Goal: Task Accomplishment & Management: Manage account settings

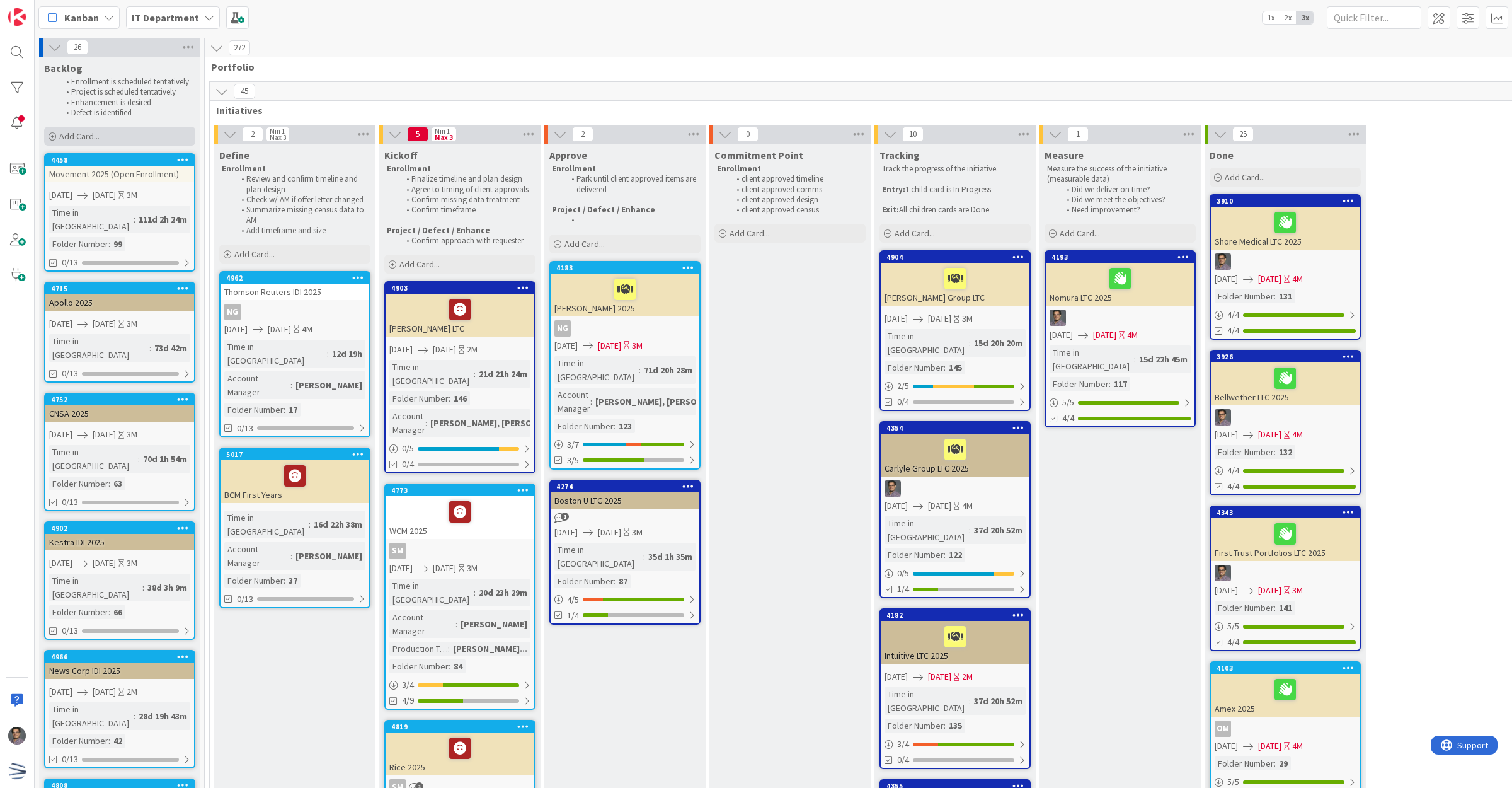
click at [124, 136] on div "Add Card..." at bounding box center [120, 136] width 151 height 19
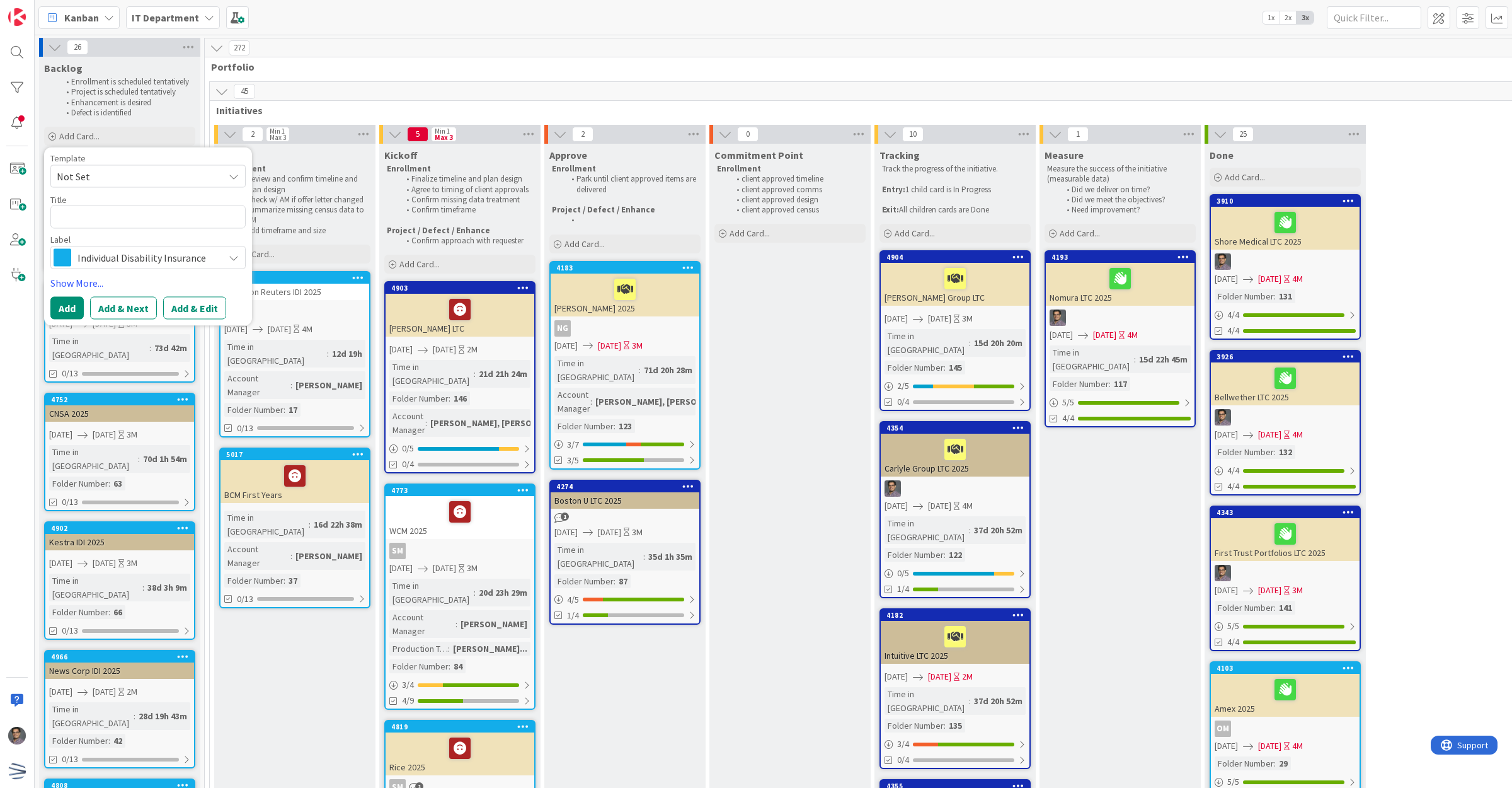
click at [128, 175] on span "Not Set" at bounding box center [135, 177] width 158 height 17
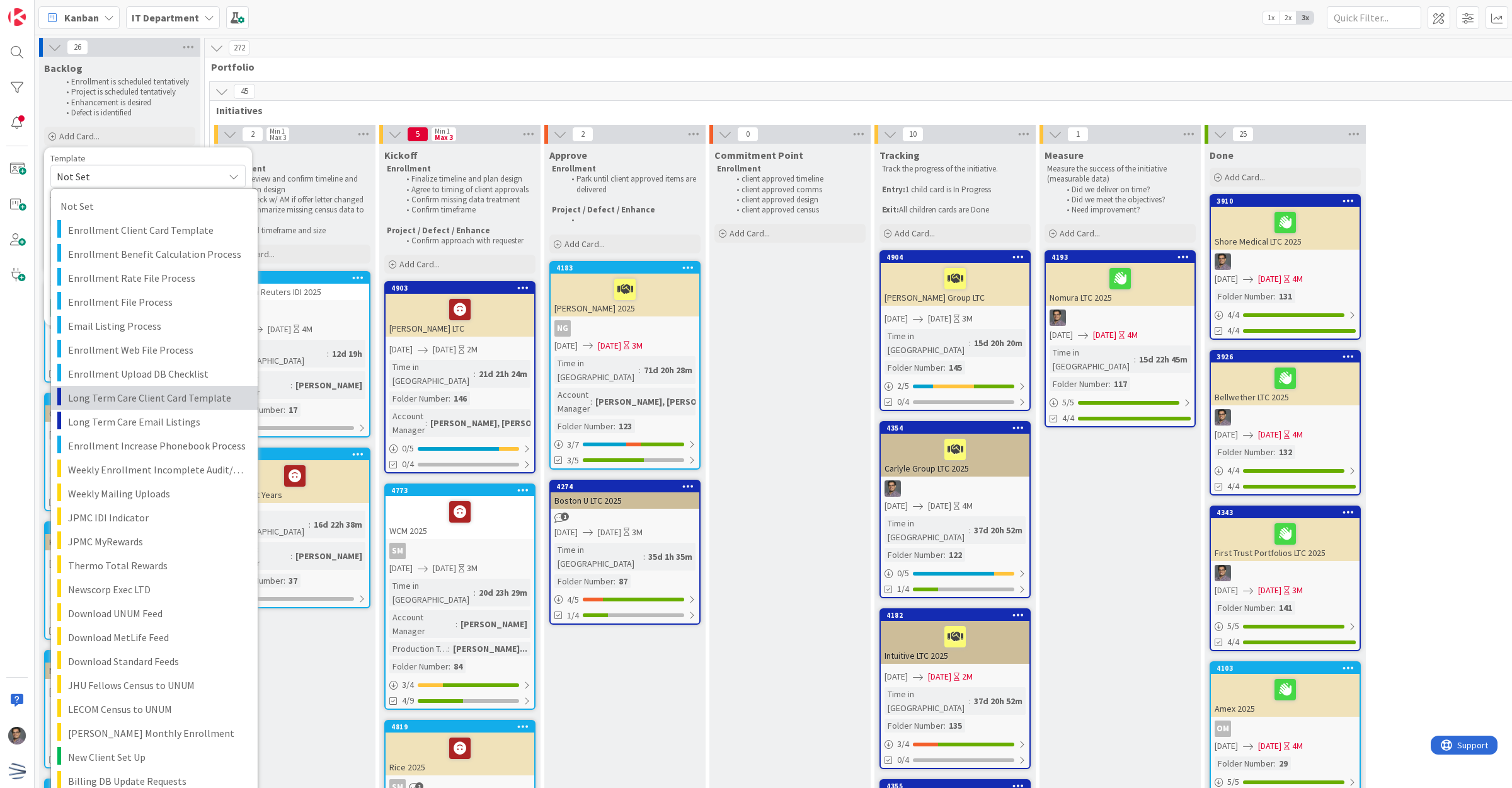
click at [158, 402] on span "Long Term Care Client Card Template" at bounding box center [158, 398] width 180 height 17
type textarea "x"
type textarea "Long Term Care Client Card Template"
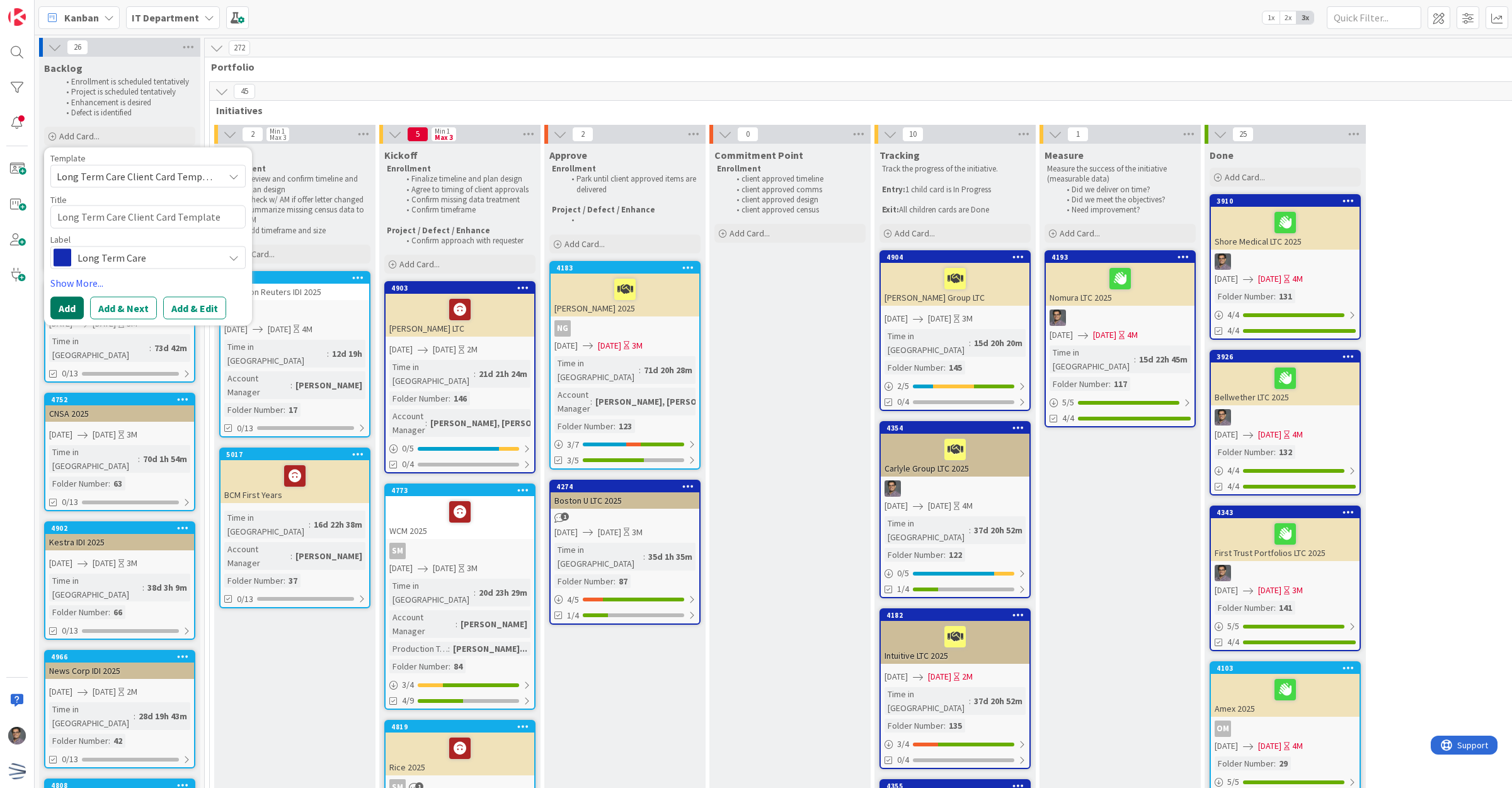
click at [68, 304] on button "Add" at bounding box center [67, 307] width 34 height 23
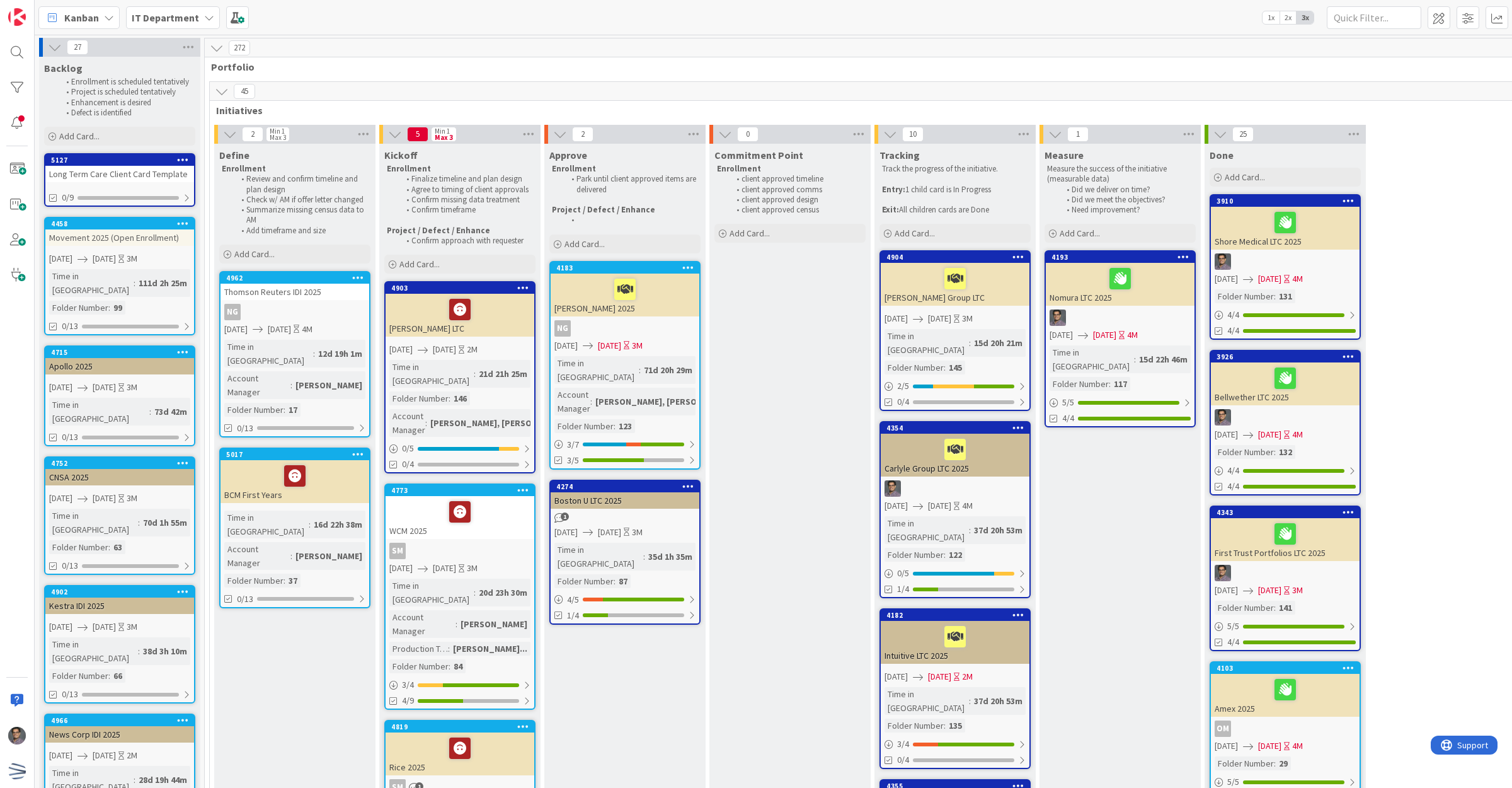
click at [96, 169] on div "Long Term Care Client Card Template" at bounding box center [120, 174] width 149 height 17
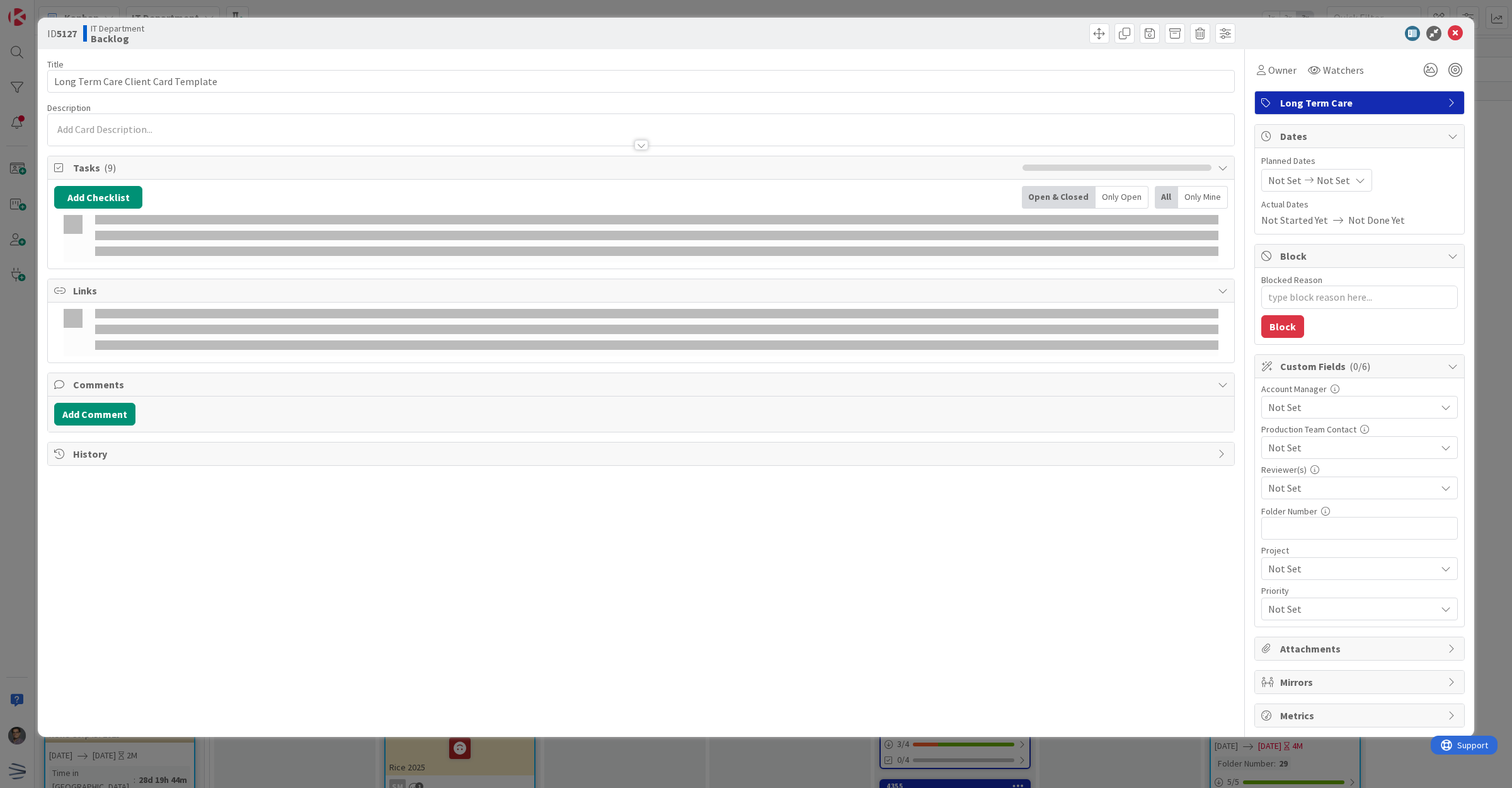
type textarea "x"
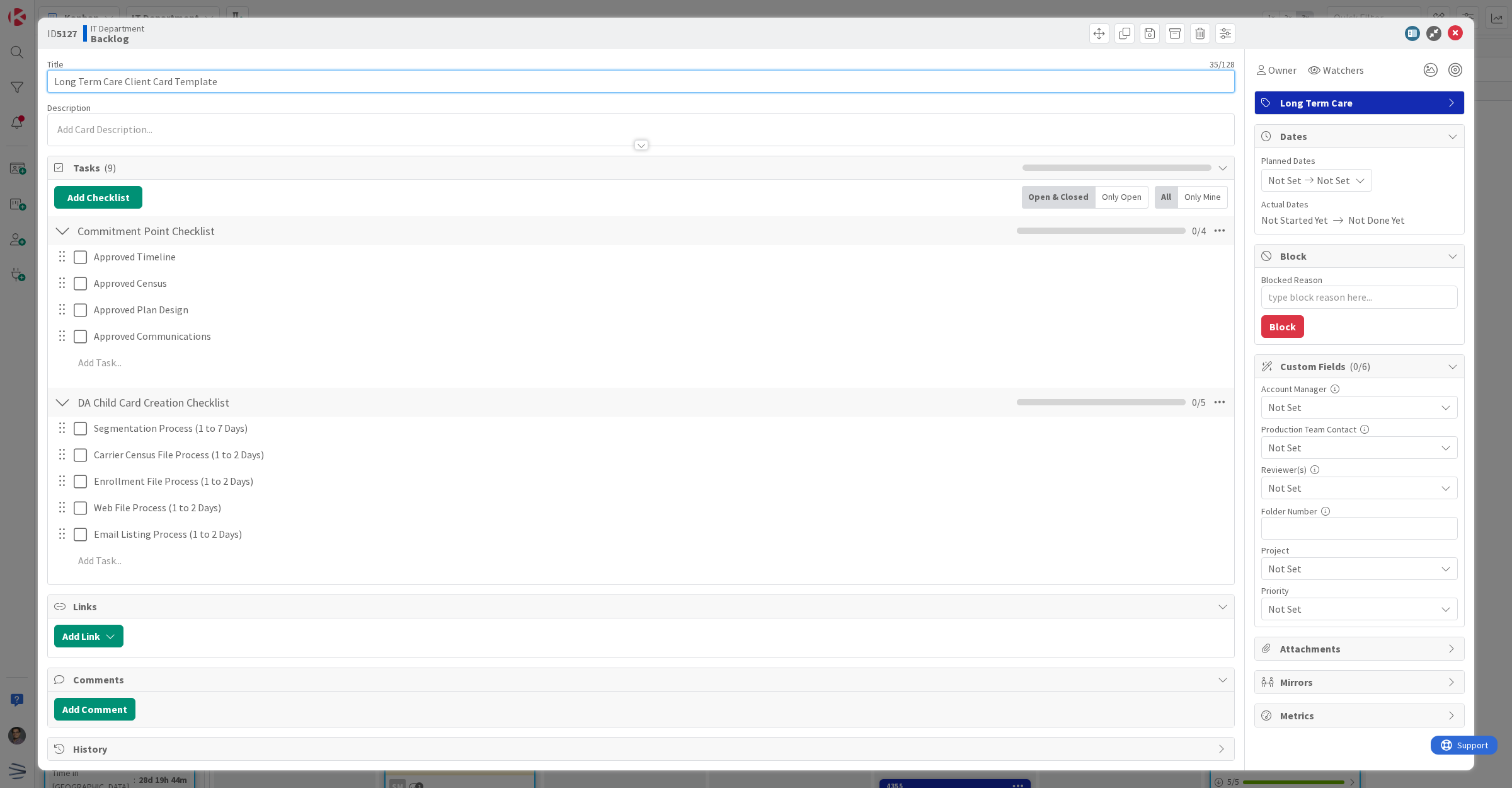
drag, startPoint x: 233, startPoint y: 81, endPoint x: -3, endPoint y: 78, distance: 236.0
click at [0, 78] on html "Kanban IT Department 1x 2x 3x 27 Backlog Enrollment is scheduled tentatively Pr…" at bounding box center [756, 394] width 1512 height 788
type input "K"
type textarea "x"
type input "K&"
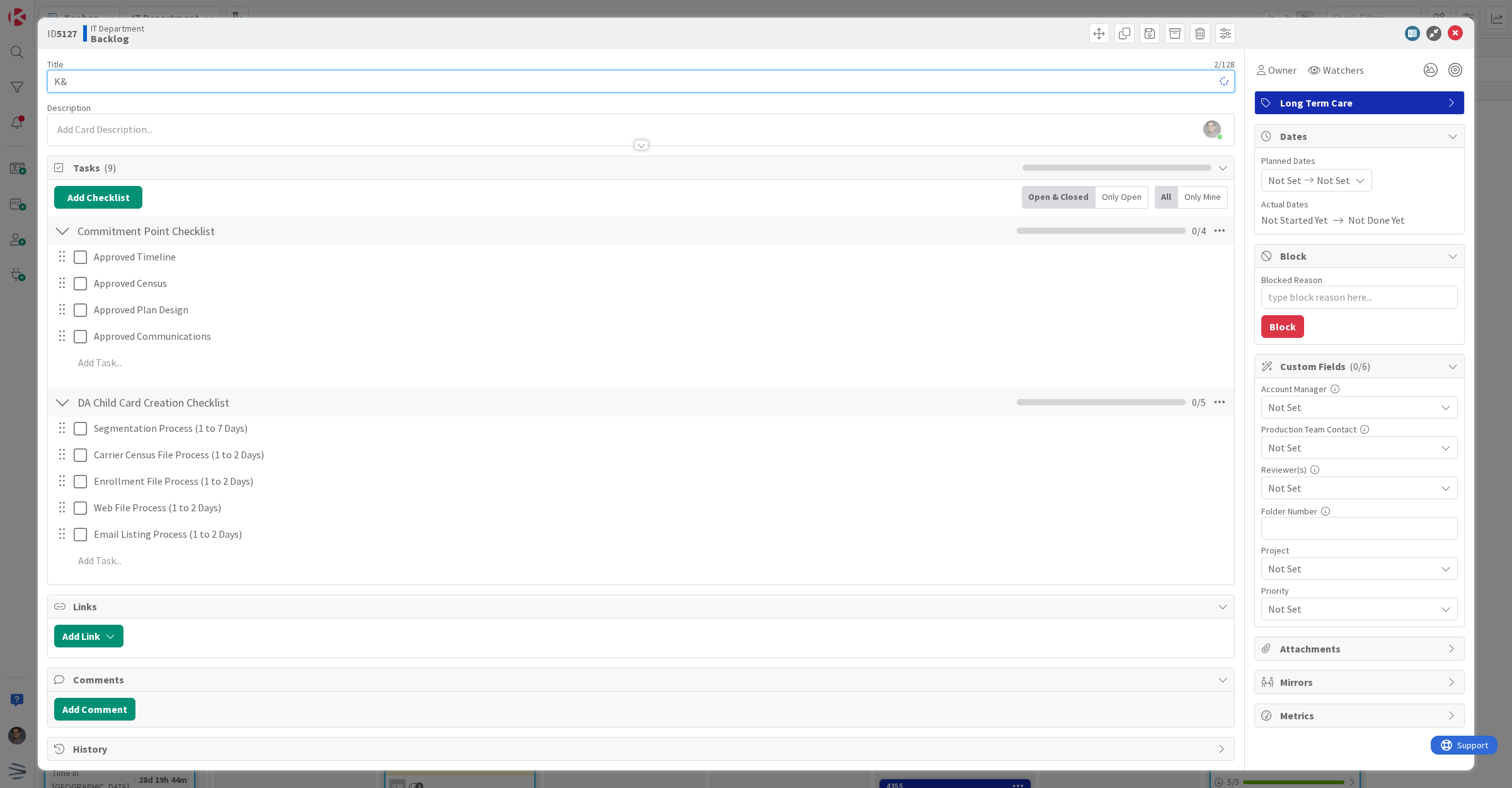
type textarea "x"
type input "K&L"
type textarea "x"
type input "K&L Gates LTC 202"
type textarea "x"
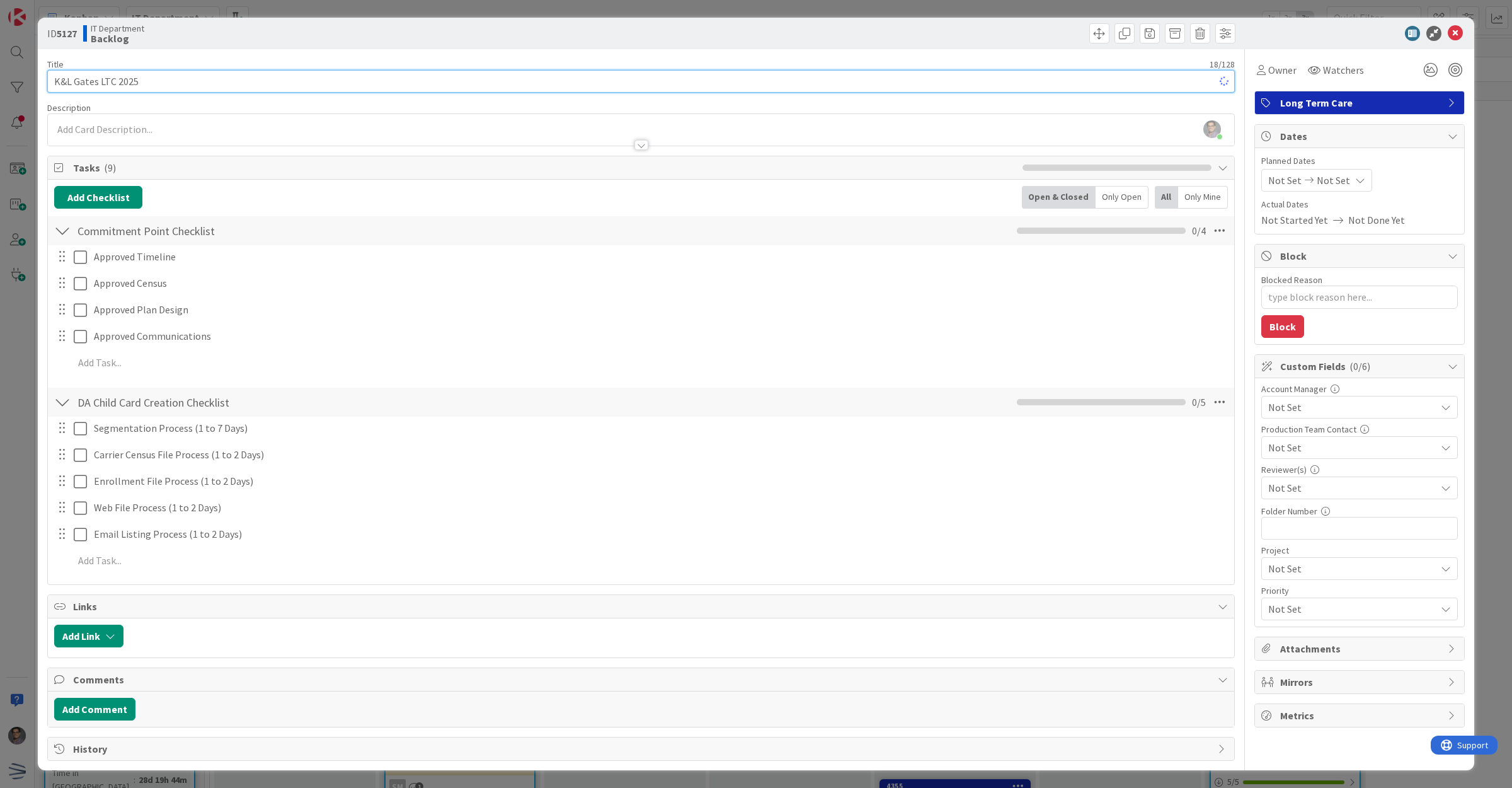
type input "K&L Gates LTC 2025"
type textarea "x"
type input "K&L Gates LTC 2025"
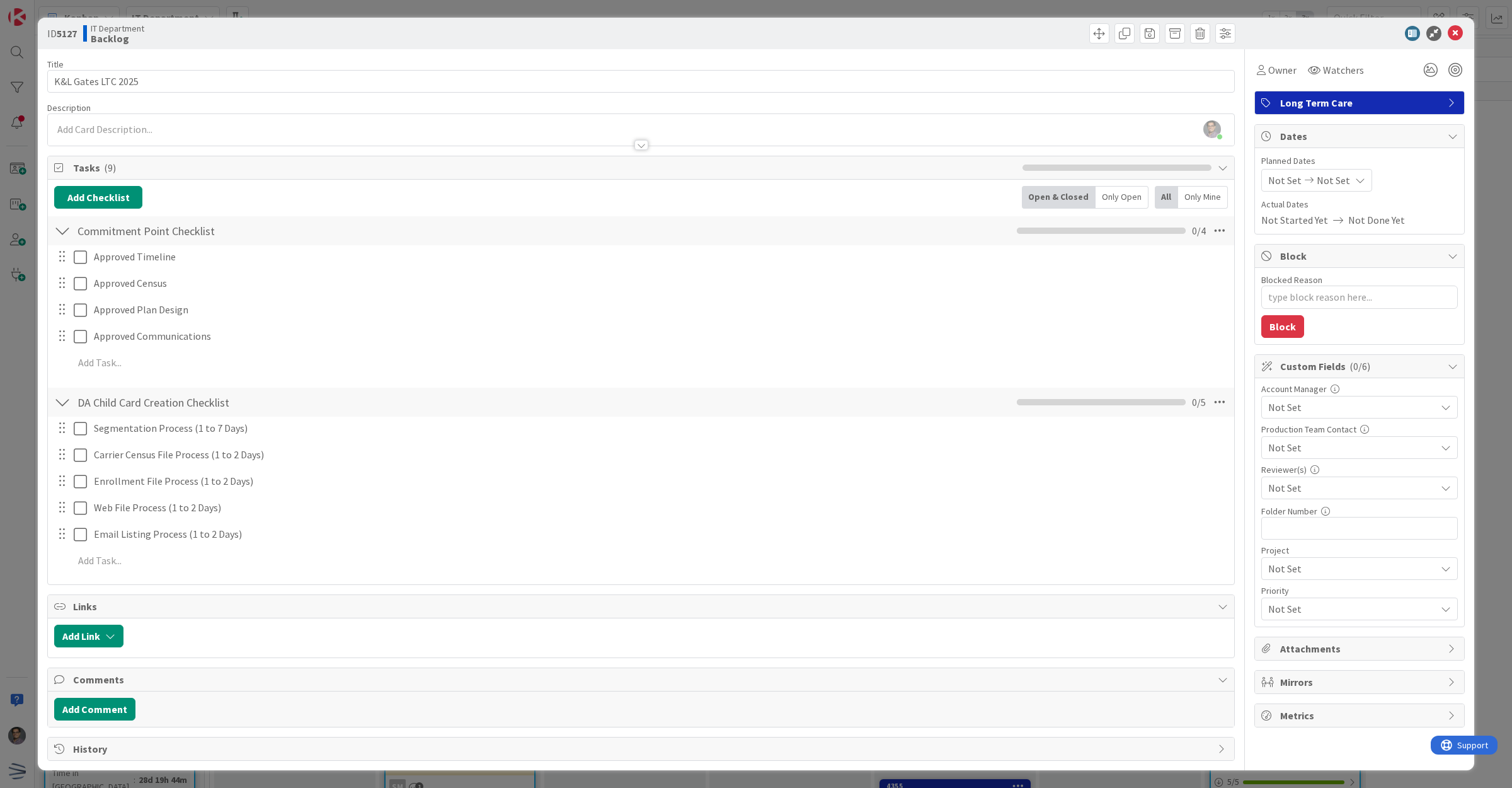
click at [1291, 402] on span "Not Set" at bounding box center [1352, 407] width 168 height 15
click at [1308, 566] on link "[PERSON_NAME]" at bounding box center [1357, 572] width 200 height 23
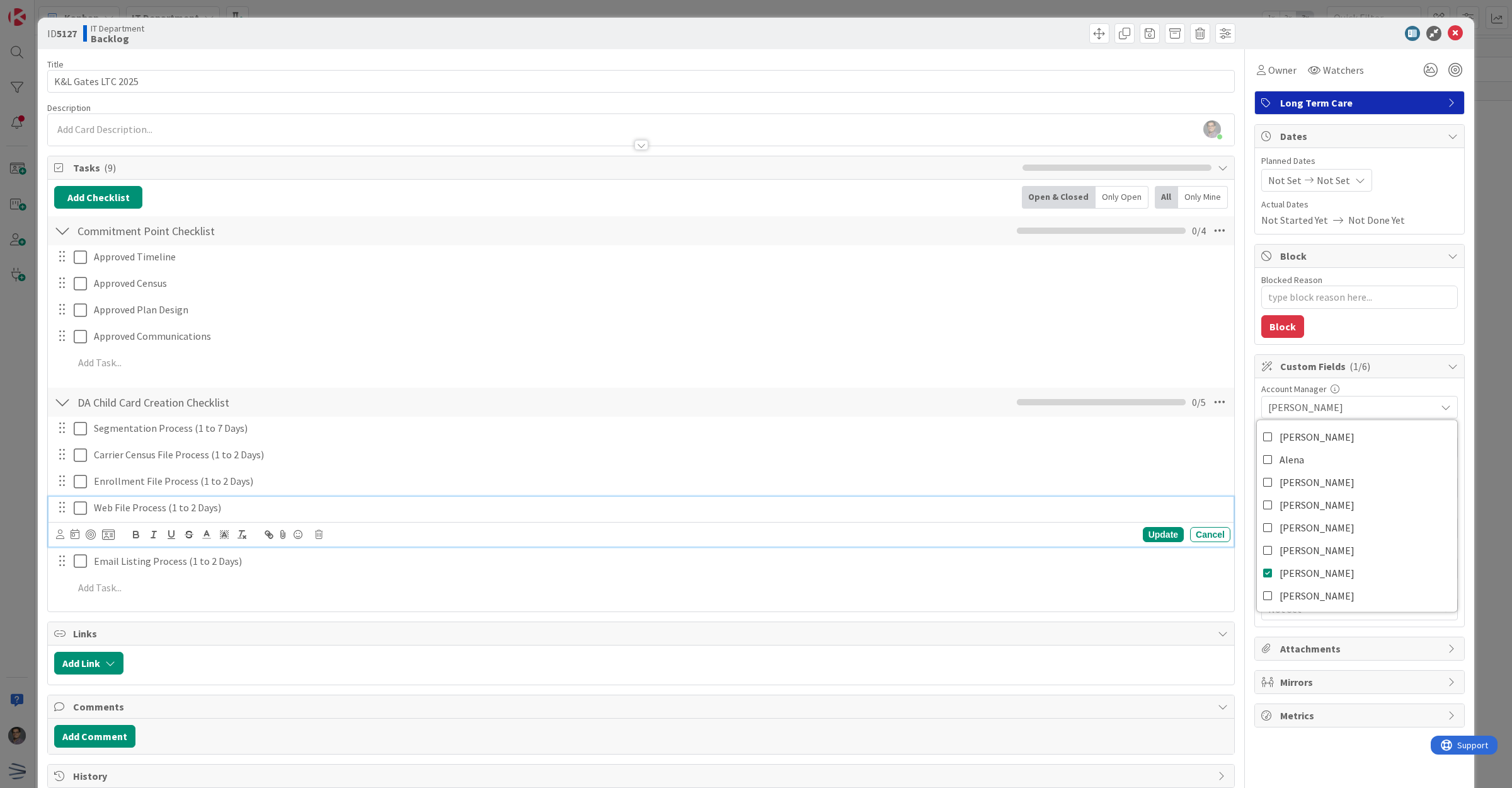
click at [1117, 498] on div "Web File Process (1 to 2 Days)" at bounding box center [660, 508] width 1142 height 22
type textarea "x"
click at [1290, 528] on input "text" at bounding box center [1360, 528] width 197 height 23
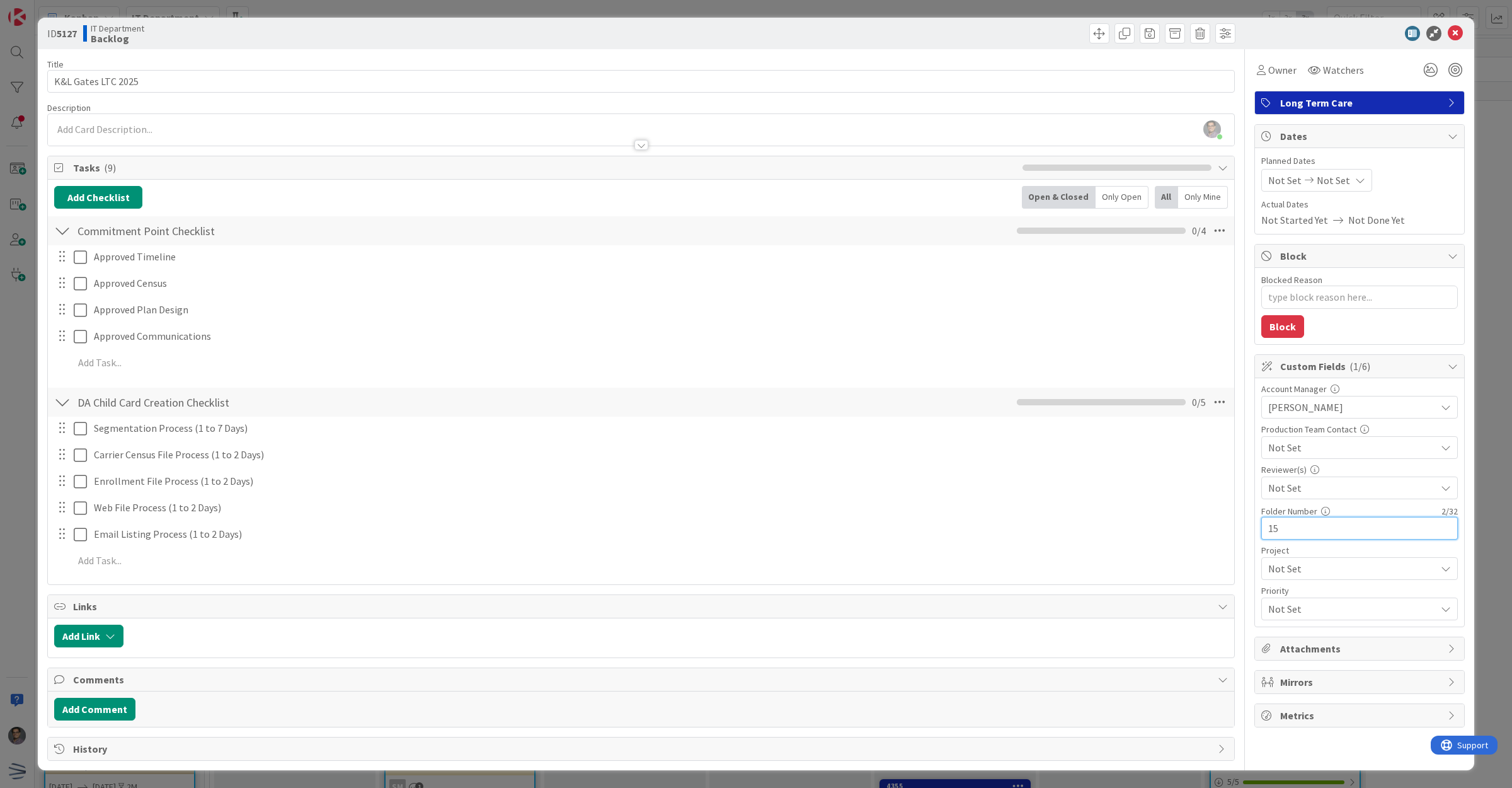
type input "151"
type textarea "x"
type input "151"
click at [1268, 174] on span "Not Set" at bounding box center [1285, 180] width 34 height 15
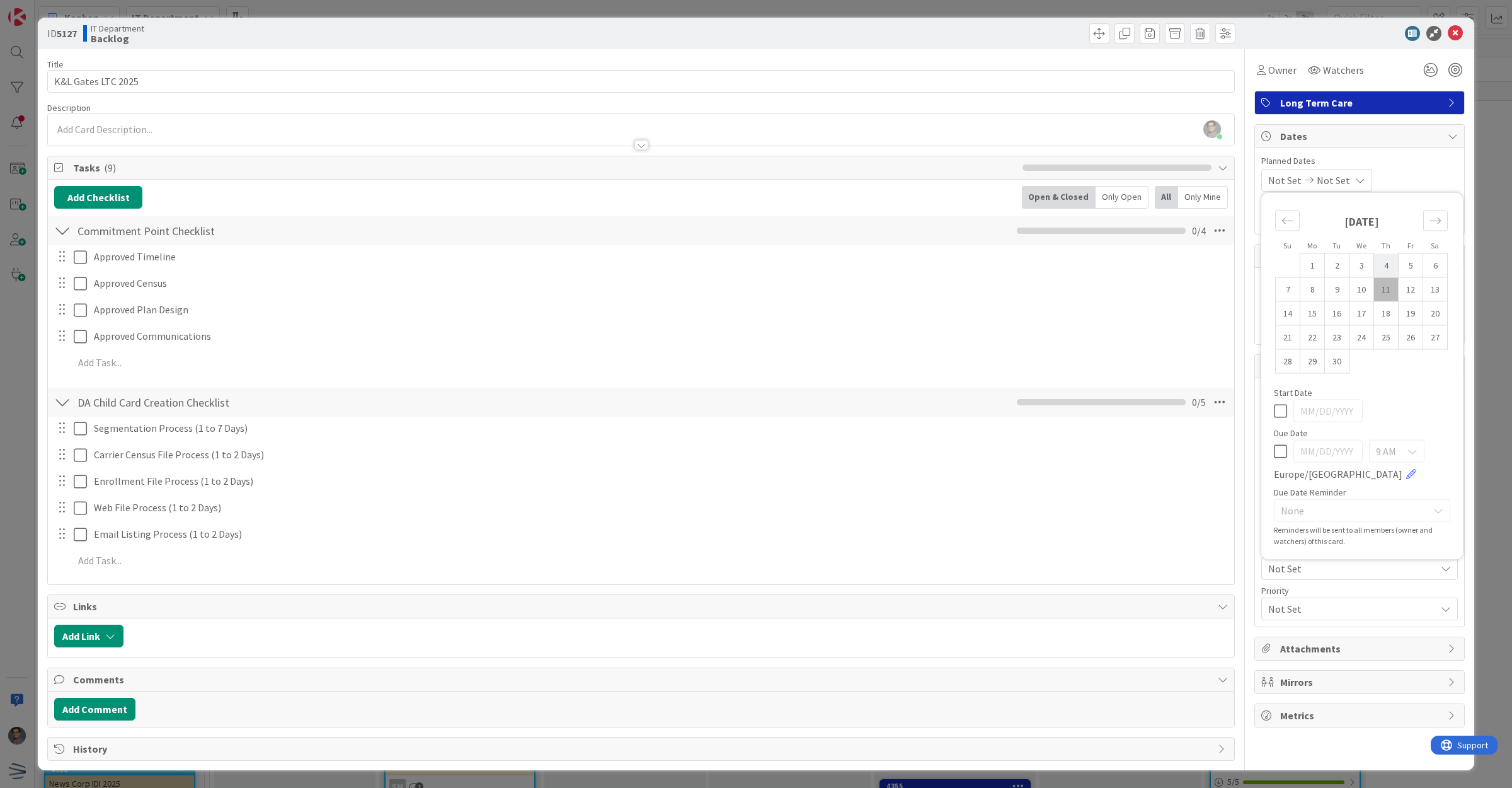
click at [1374, 259] on td "4" at bounding box center [1386, 265] width 25 height 24
type input "[DATE]"
type textarea "x"
click at [1429, 226] on icon "Move forward to switch to the next month." at bounding box center [1435, 220] width 12 height 12
click at [1399, 339] on td "24" at bounding box center [1411, 337] width 25 height 24
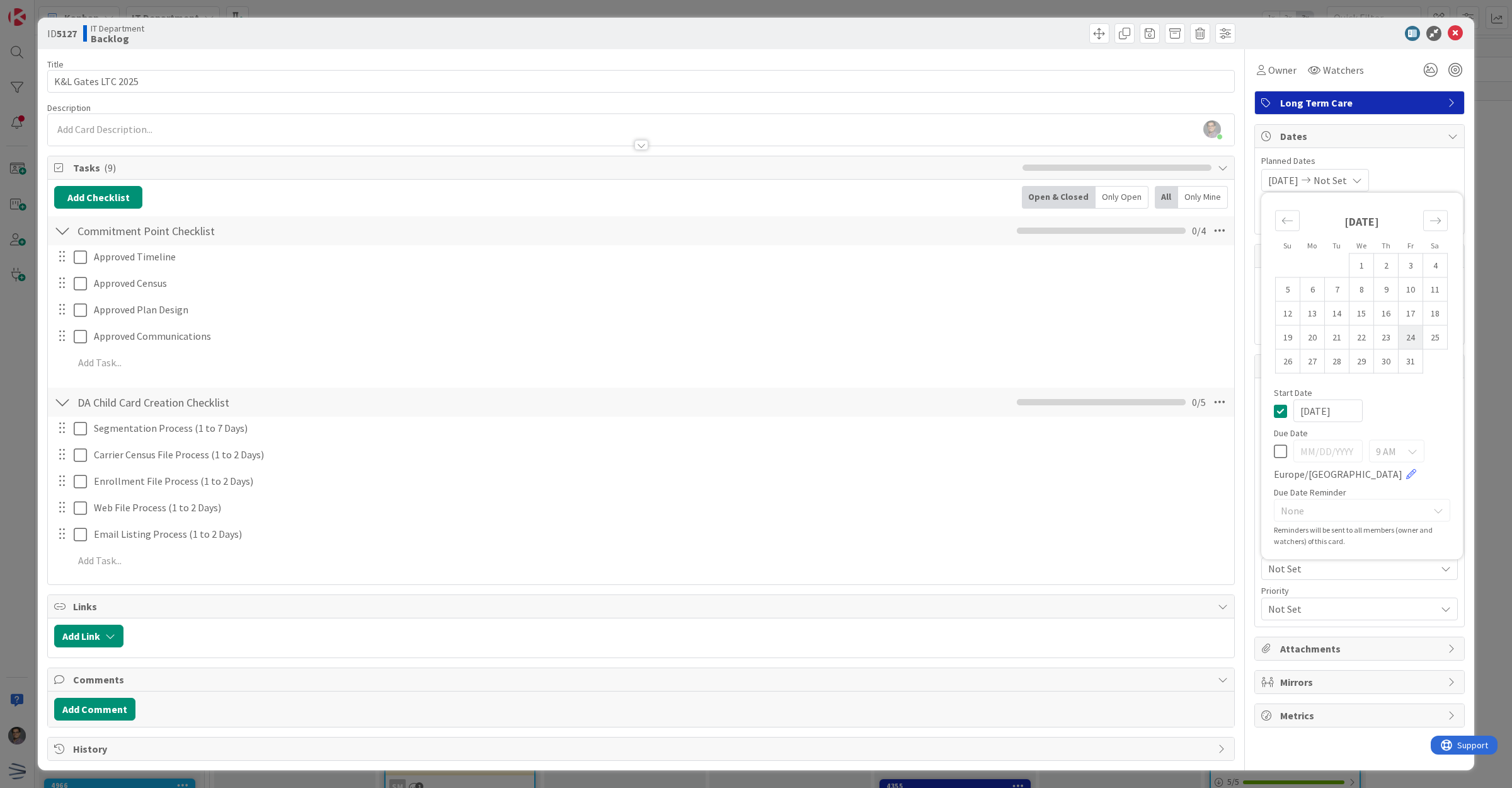
type input "[DATE]"
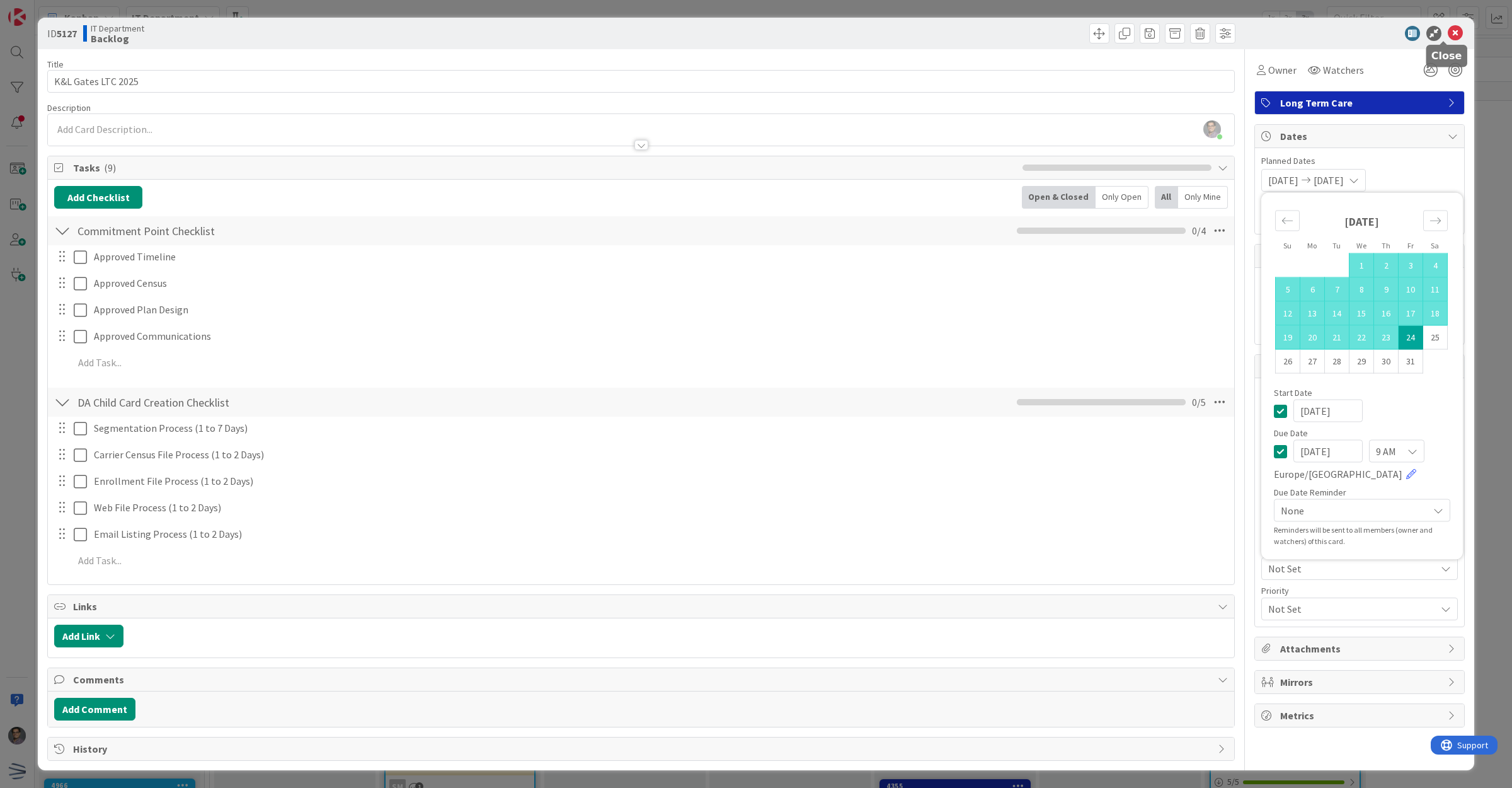
click at [1454, 27] on div "ID 5127 IT Department Backlog" at bounding box center [756, 34] width 1436 height 32
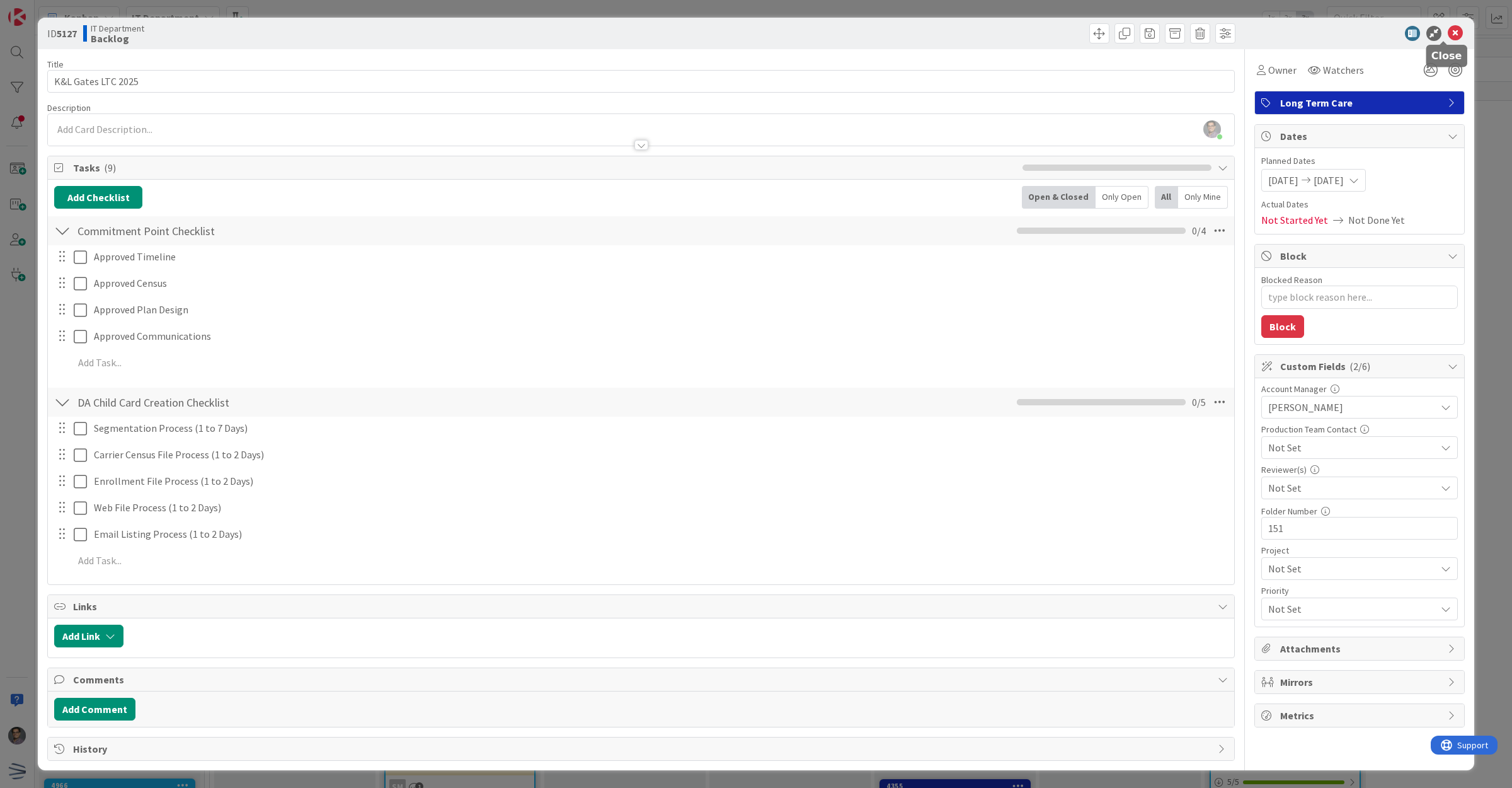
click at [1449, 30] on icon at bounding box center [1456, 34] width 15 height 15
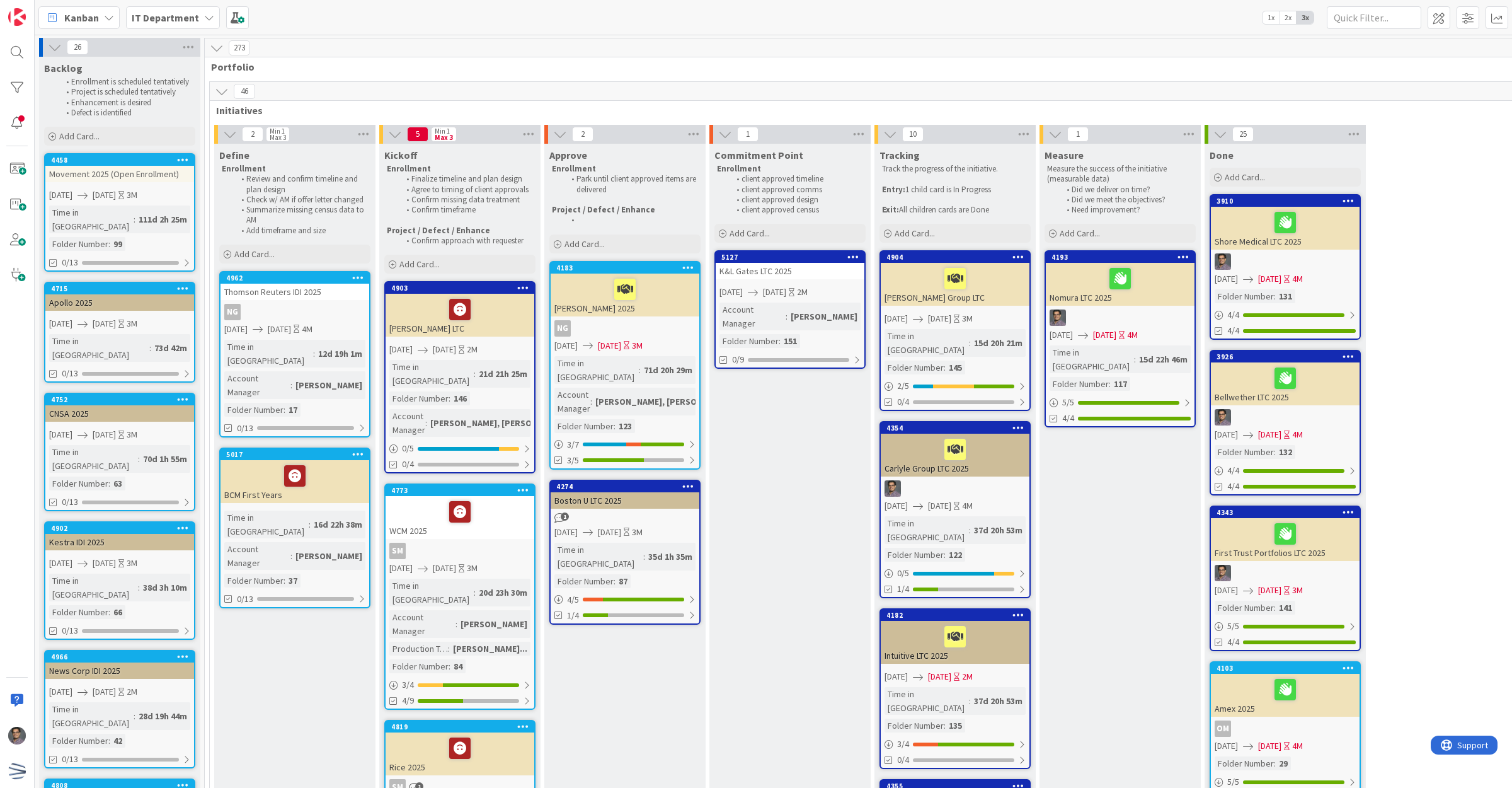
click at [786, 295] on span "[DATE]" at bounding box center [775, 292] width 23 height 13
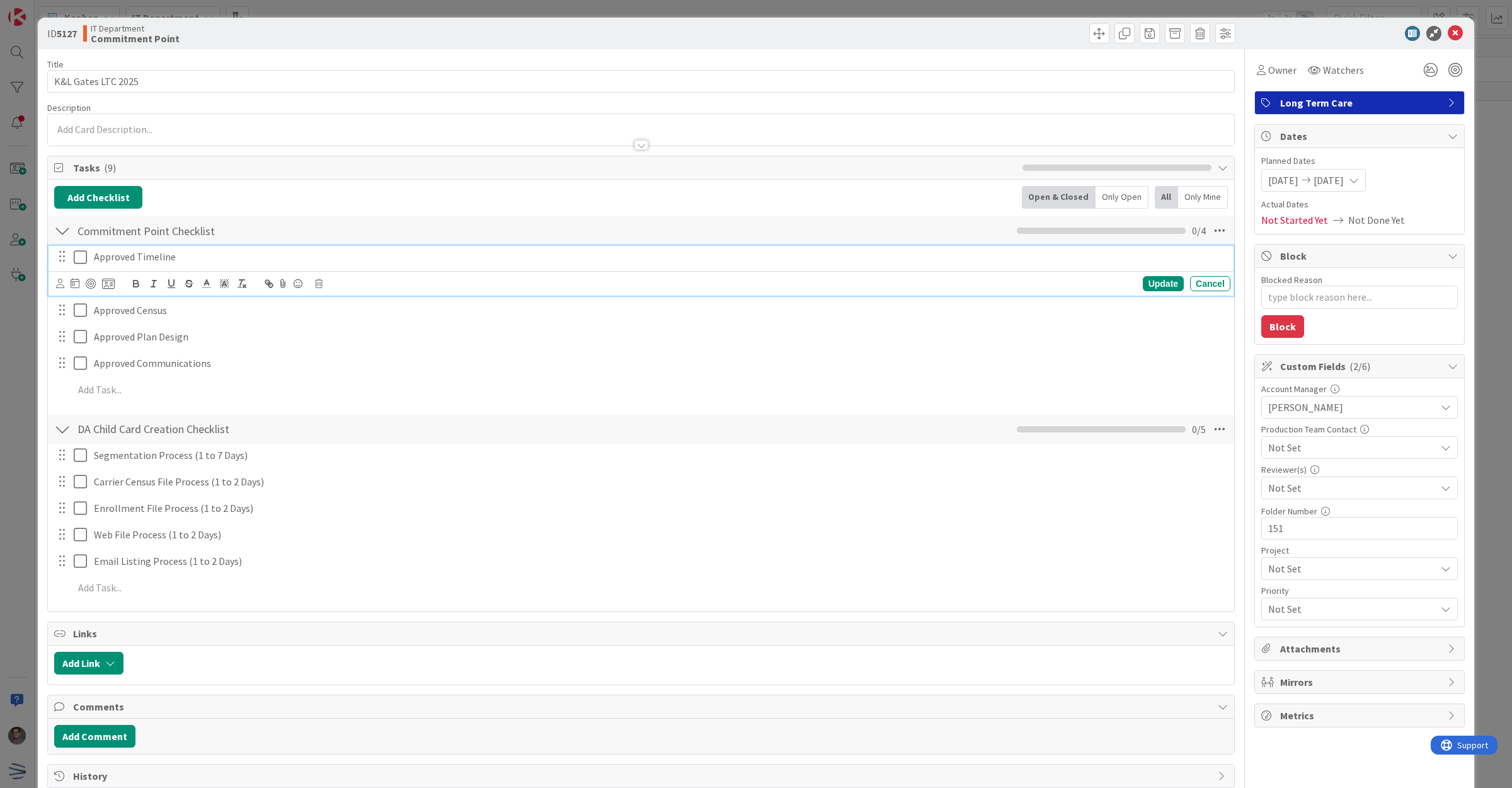
click at [83, 256] on icon at bounding box center [80, 257] width 13 height 15
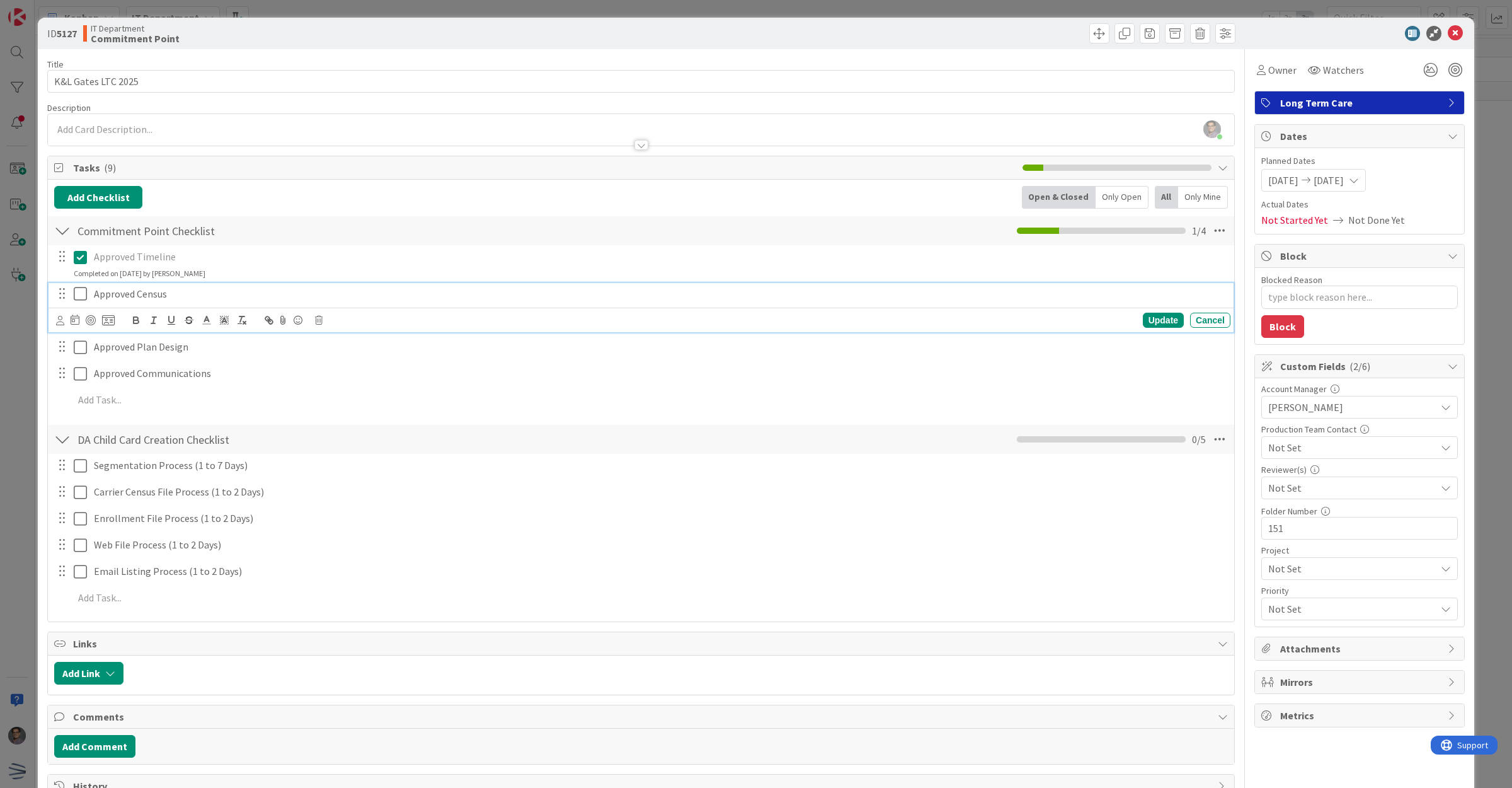
click at [89, 298] on div "Approved Census" at bounding box center [660, 294] width 1142 height 22
click at [80, 297] on icon at bounding box center [80, 294] width 13 height 15
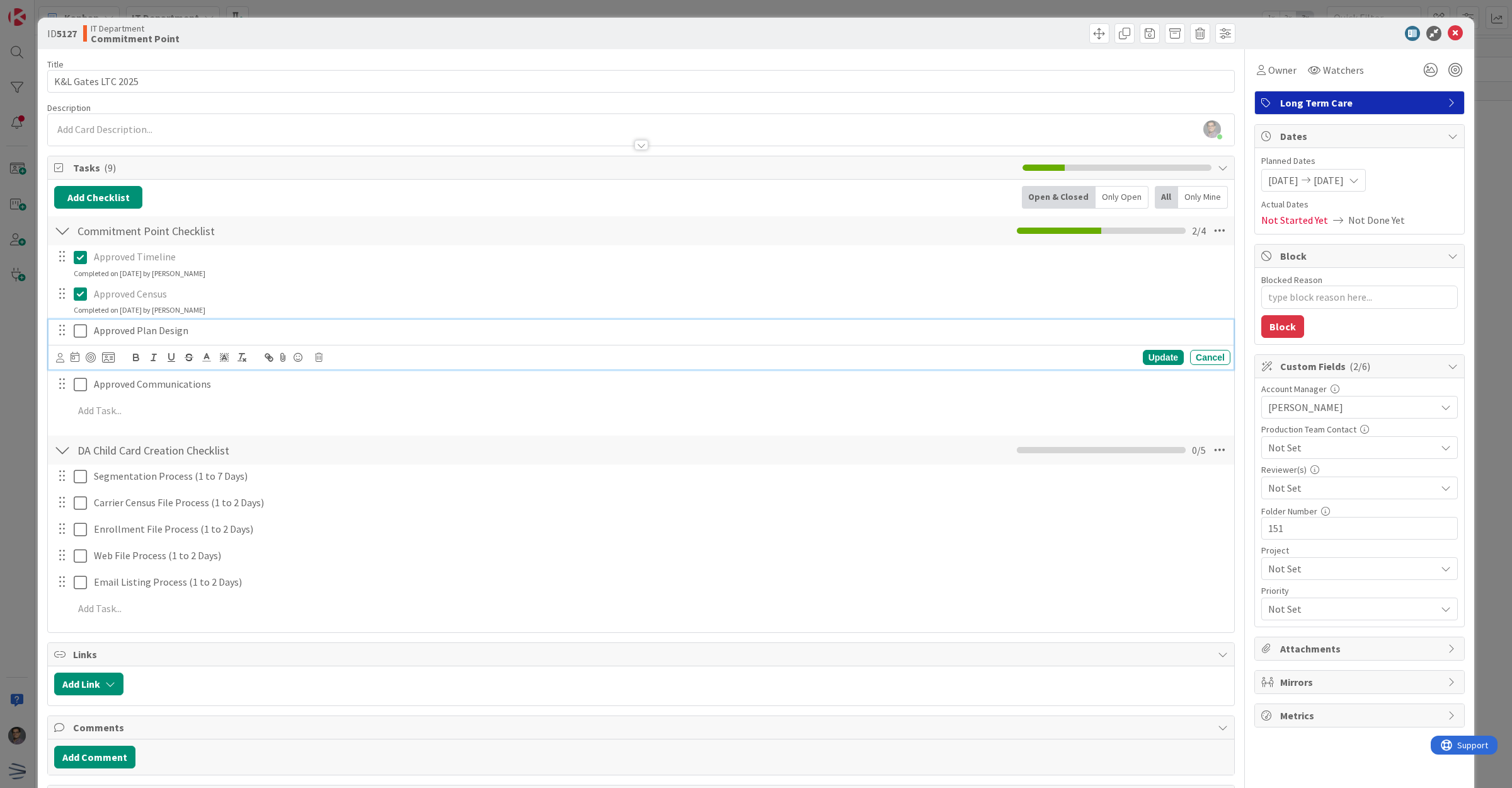
click at [76, 325] on icon at bounding box center [80, 331] width 13 height 15
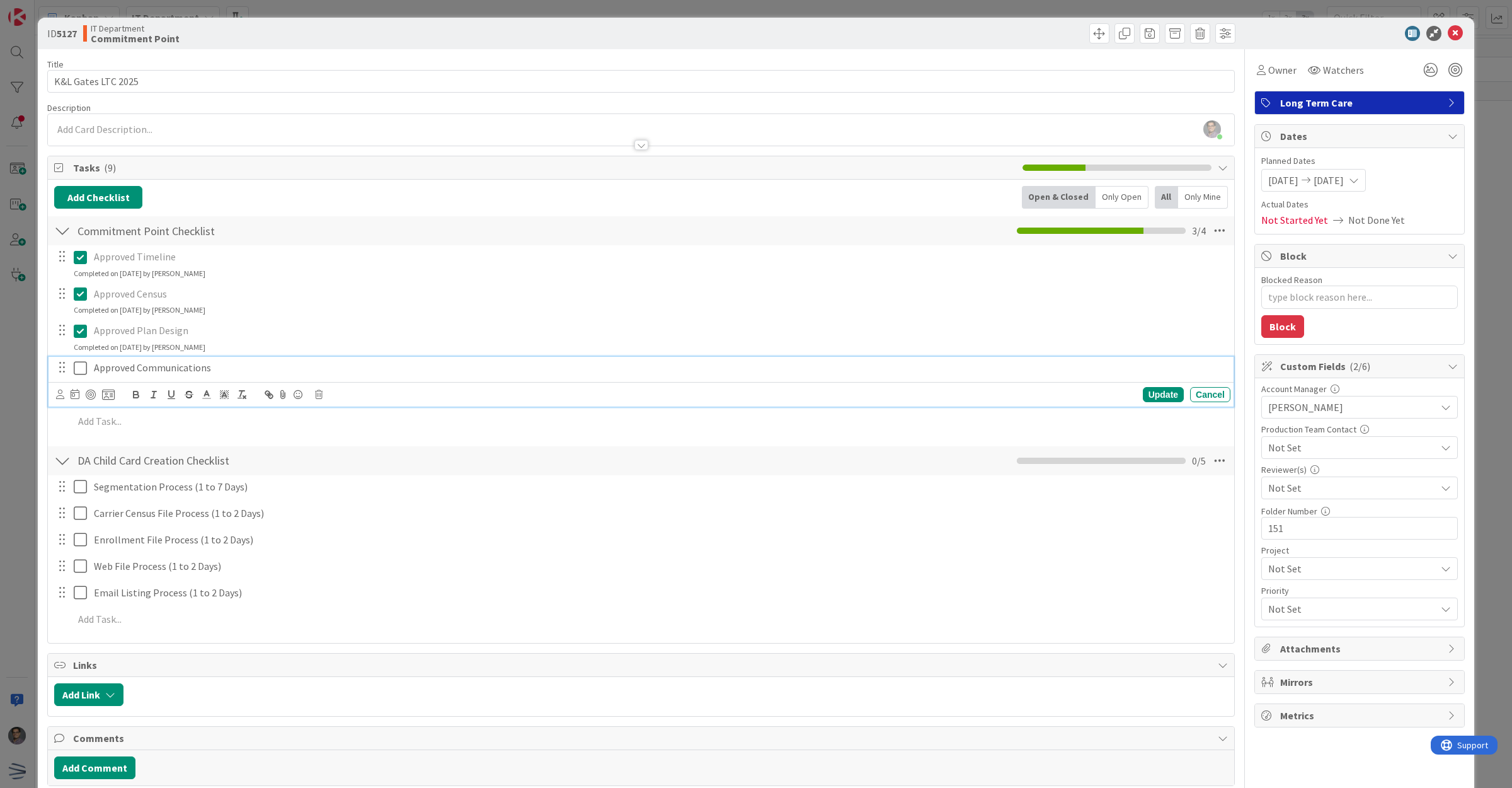
click at [85, 364] on icon at bounding box center [80, 368] width 13 height 15
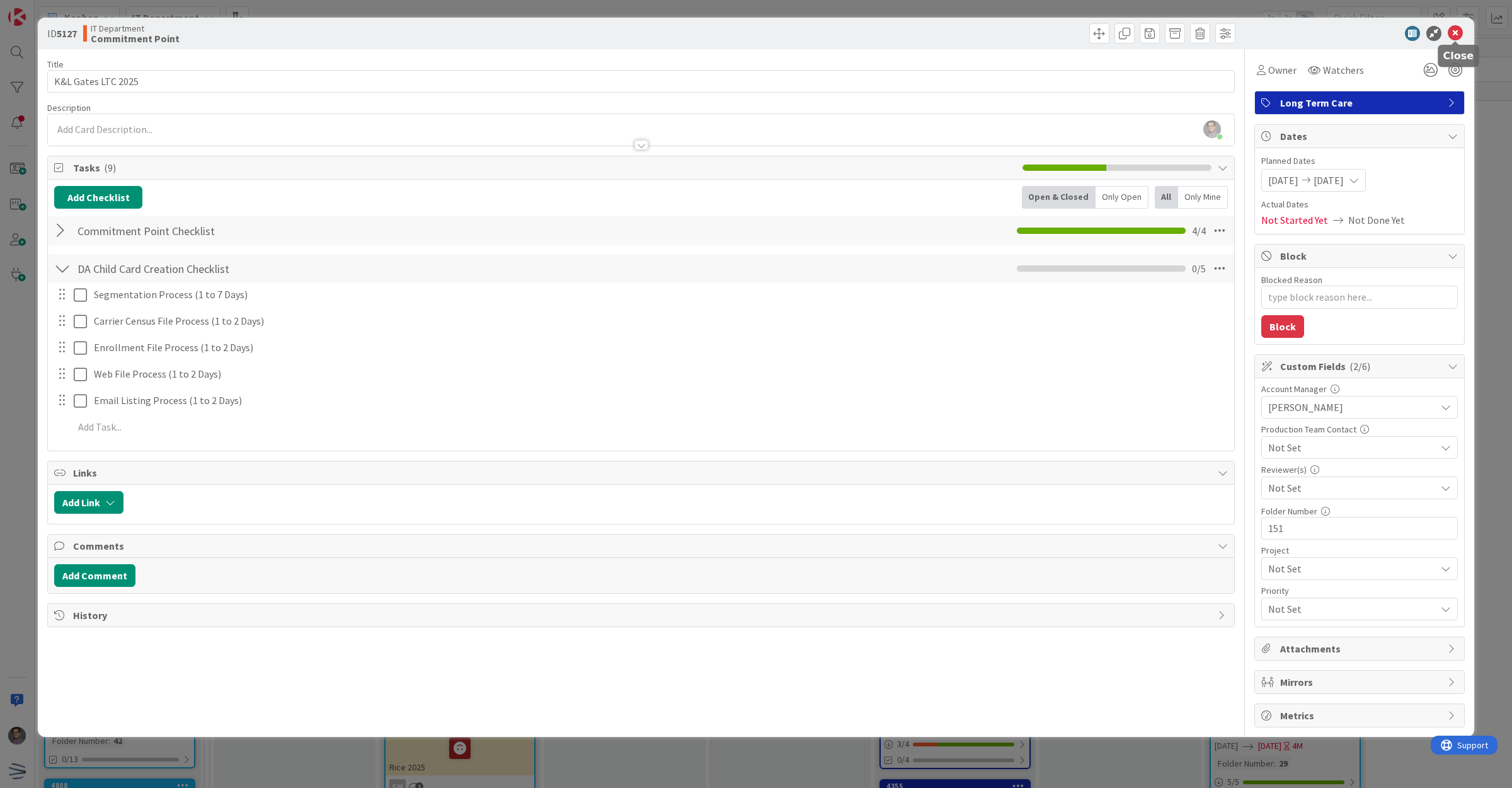
click at [1453, 36] on icon at bounding box center [1456, 34] width 15 height 15
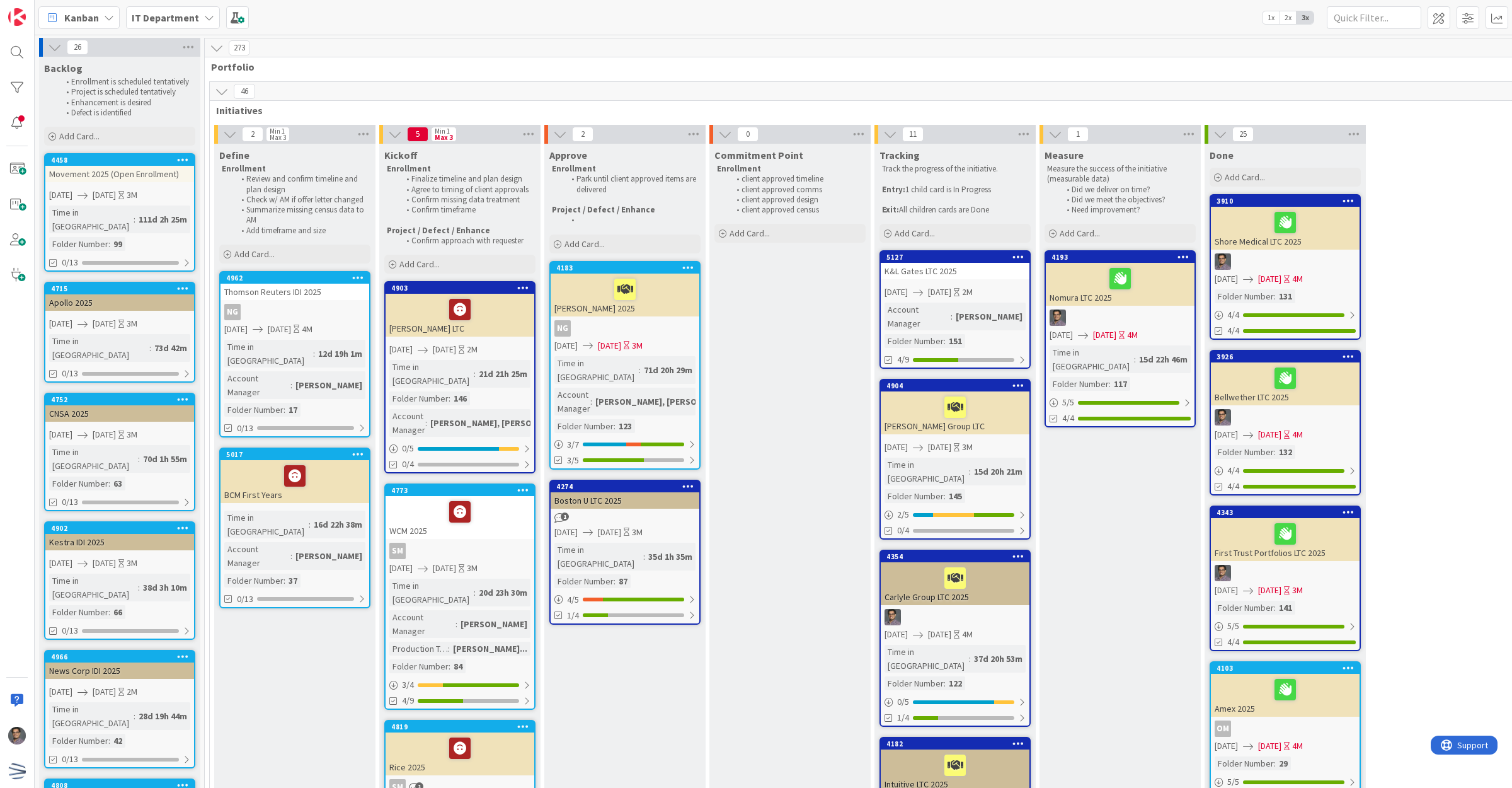
click at [1015, 257] on icon at bounding box center [1018, 256] width 12 height 9
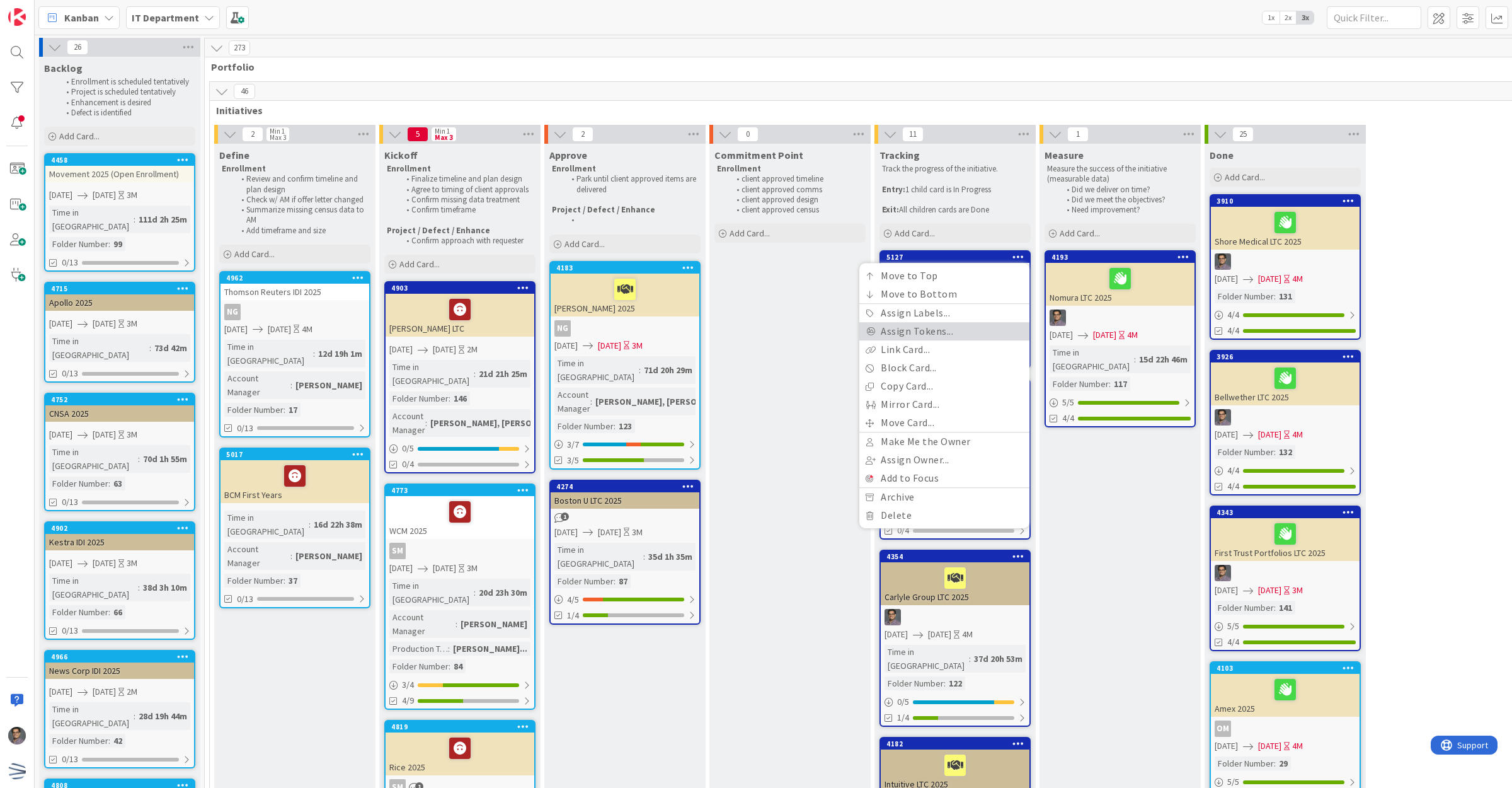
click at [929, 328] on link "Assign Tokens..." at bounding box center [944, 332] width 170 height 19
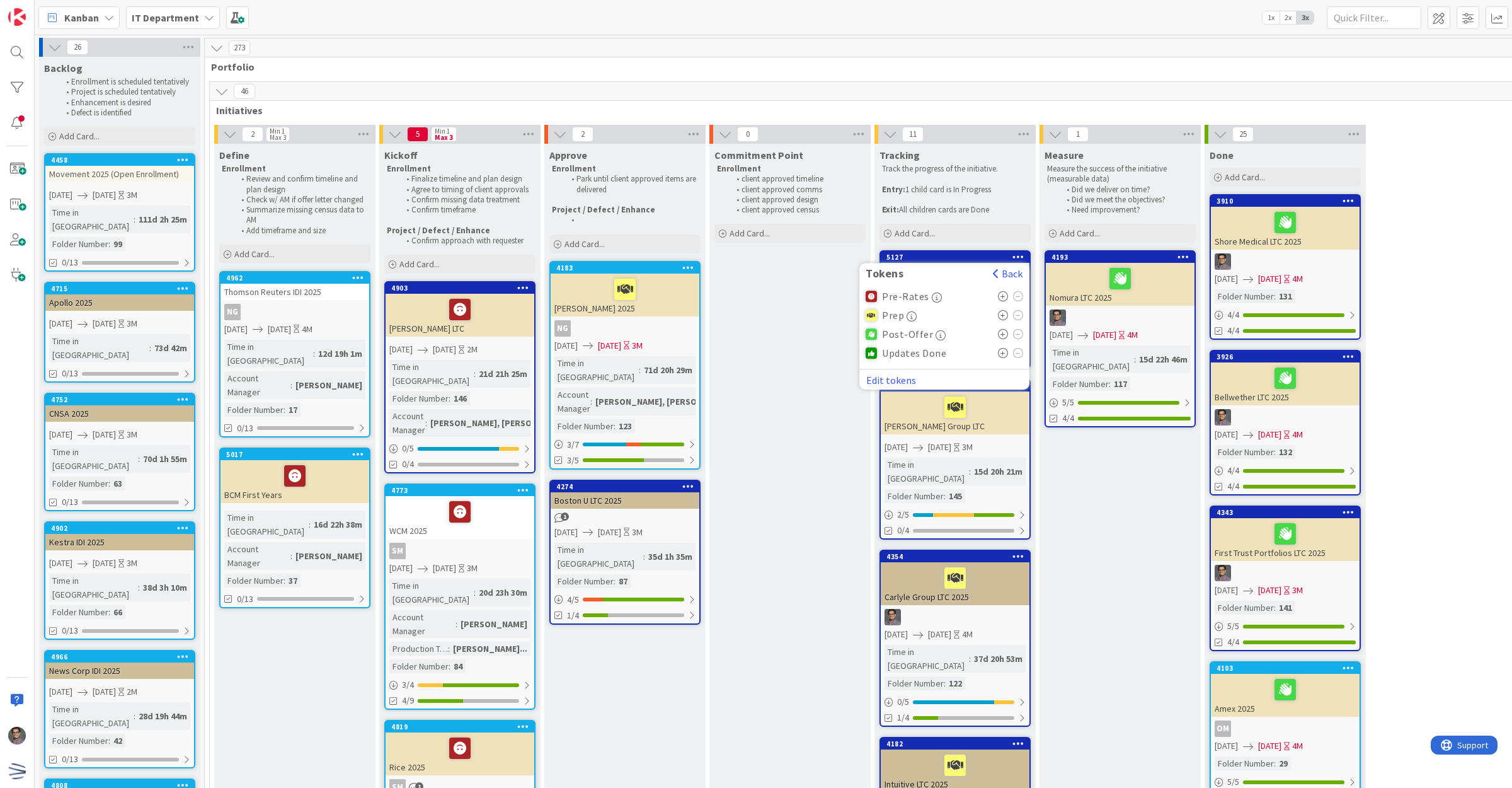
click at [1006, 311] on icon at bounding box center [1004, 316] width 11 height 10
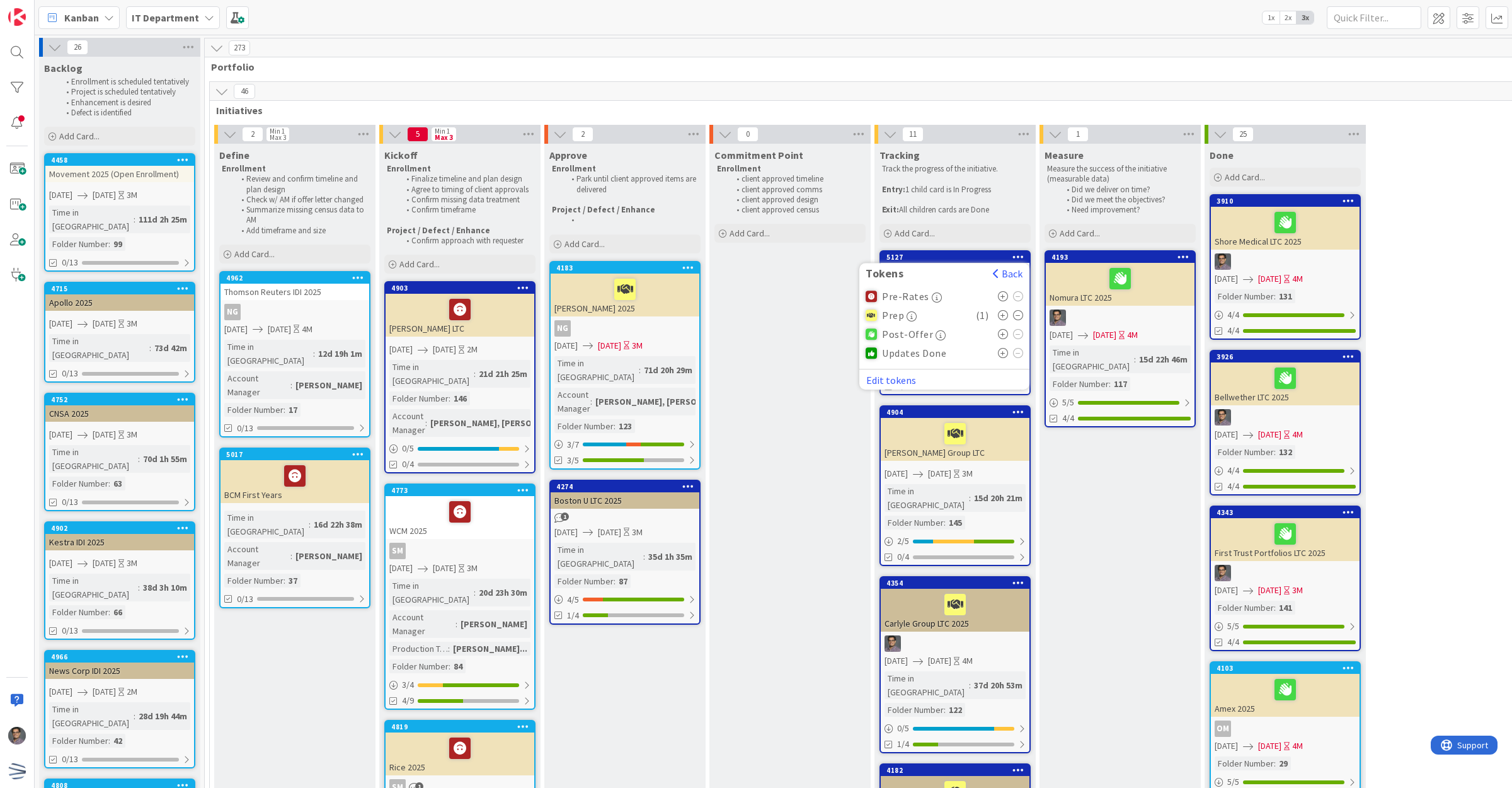
click at [1003, 301] on div "K&L Gates LTC 2025" at bounding box center [955, 284] width 149 height 43
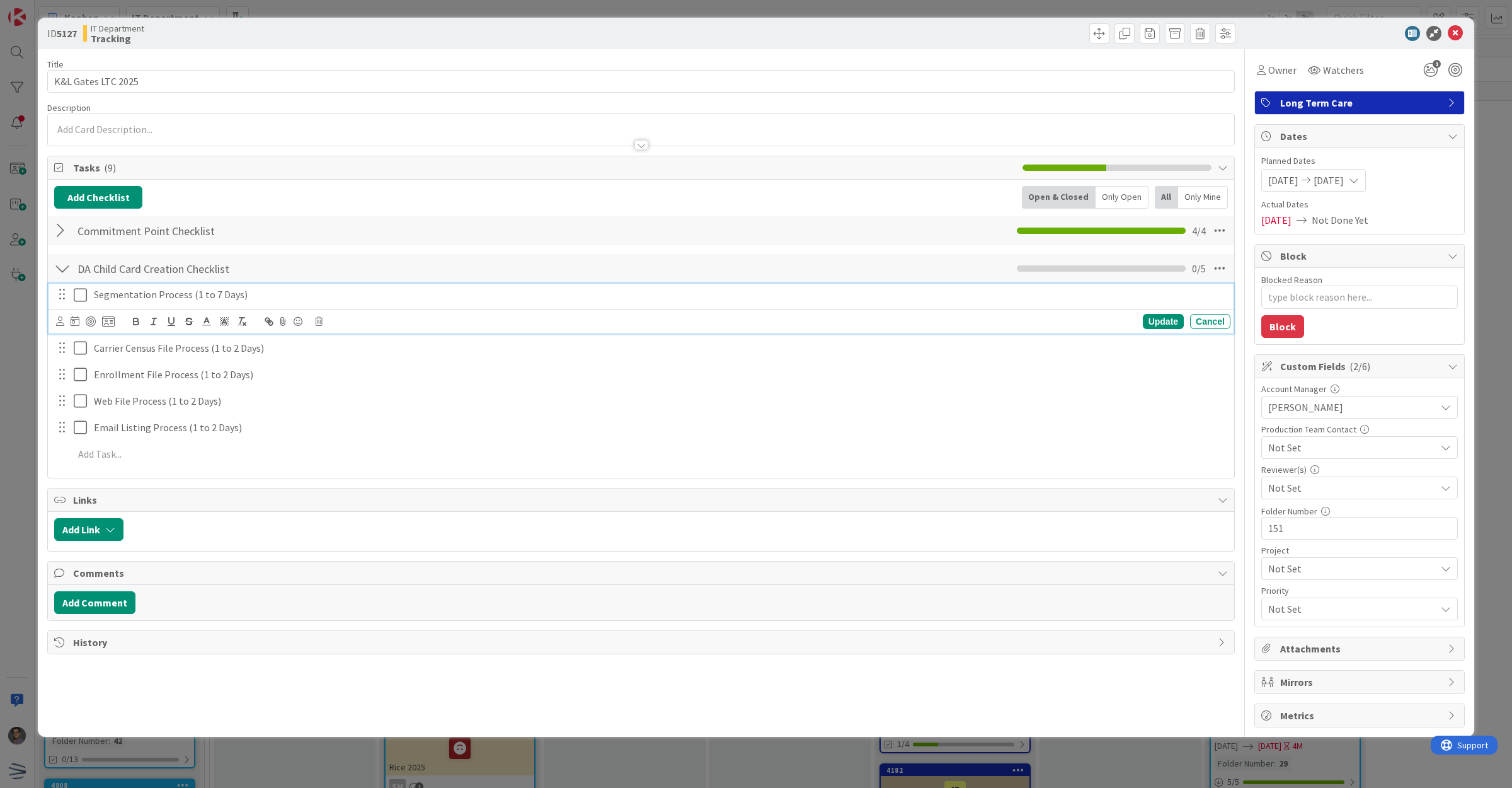
click at [140, 300] on p "Segmentation Process (1 to 7 Days)" at bounding box center [659, 295] width 1132 height 14
click at [106, 319] on icon at bounding box center [108, 321] width 12 height 11
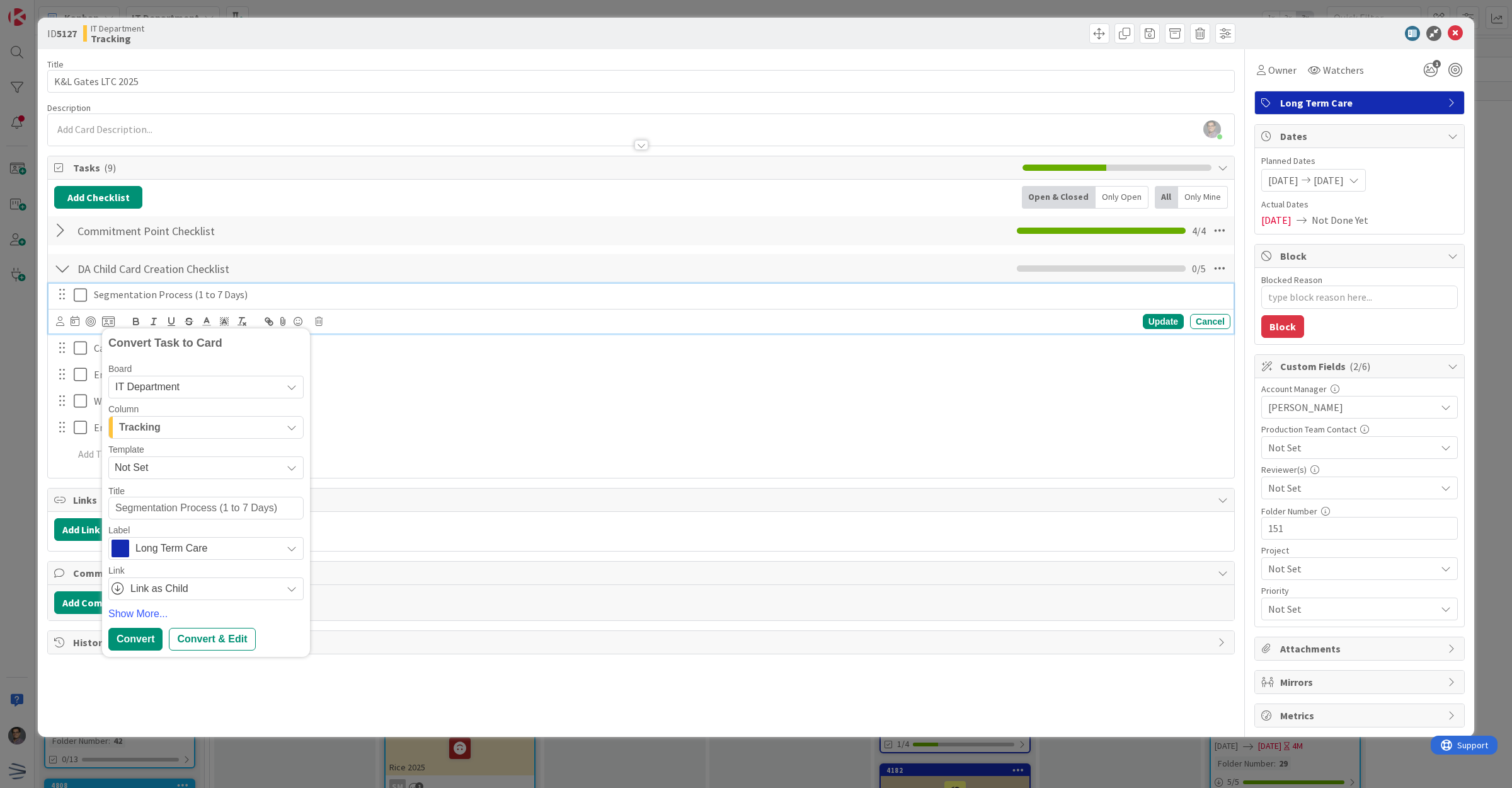
click at [196, 386] on span "IT Department" at bounding box center [195, 387] width 160 height 18
click at [196, 423] on div "Tracking" at bounding box center [199, 427] width 166 height 20
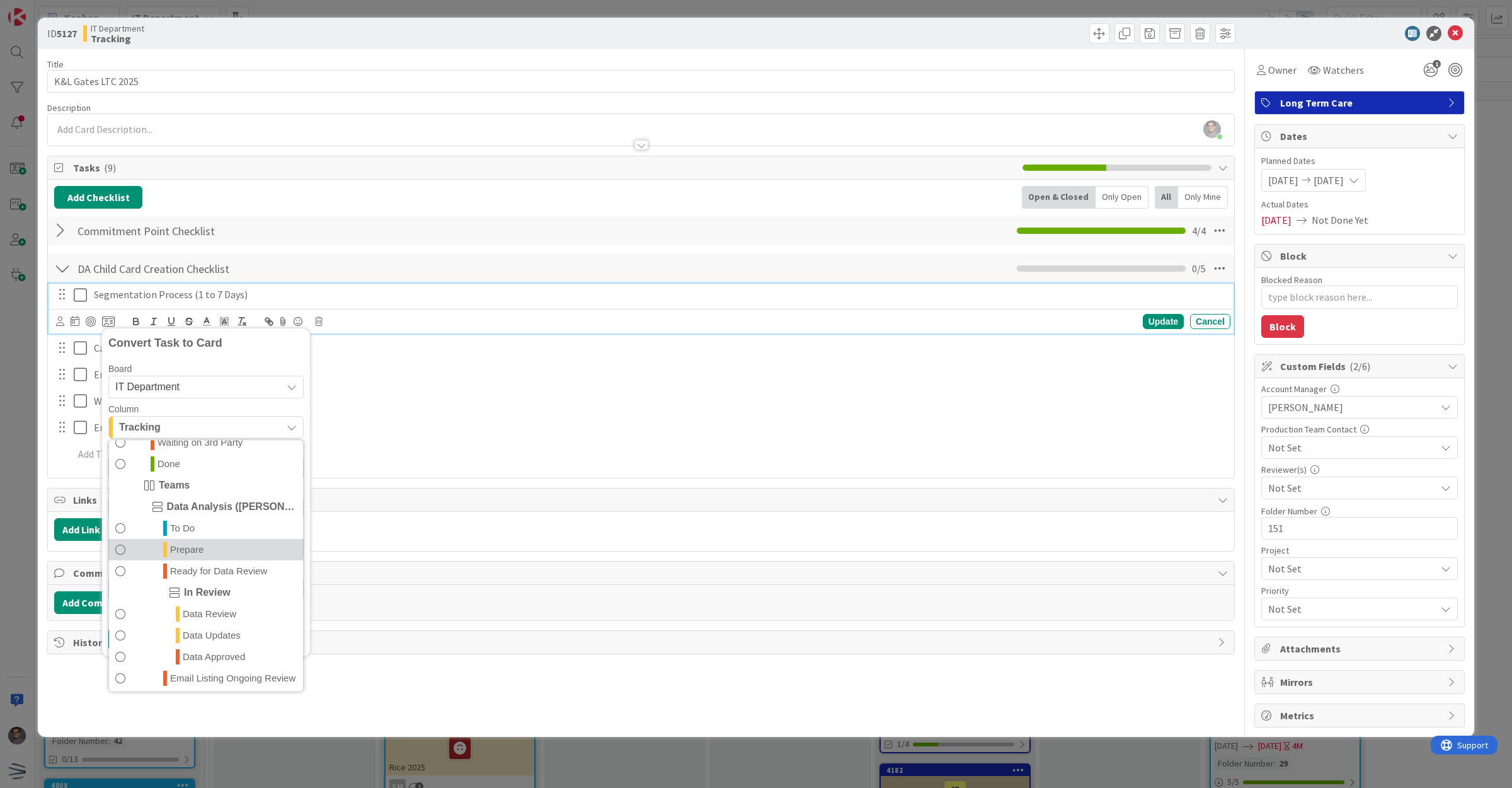
scroll to position [315, 0]
click at [180, 520] on span "To Do" at bounding box center [182, 526] width 25 height 15
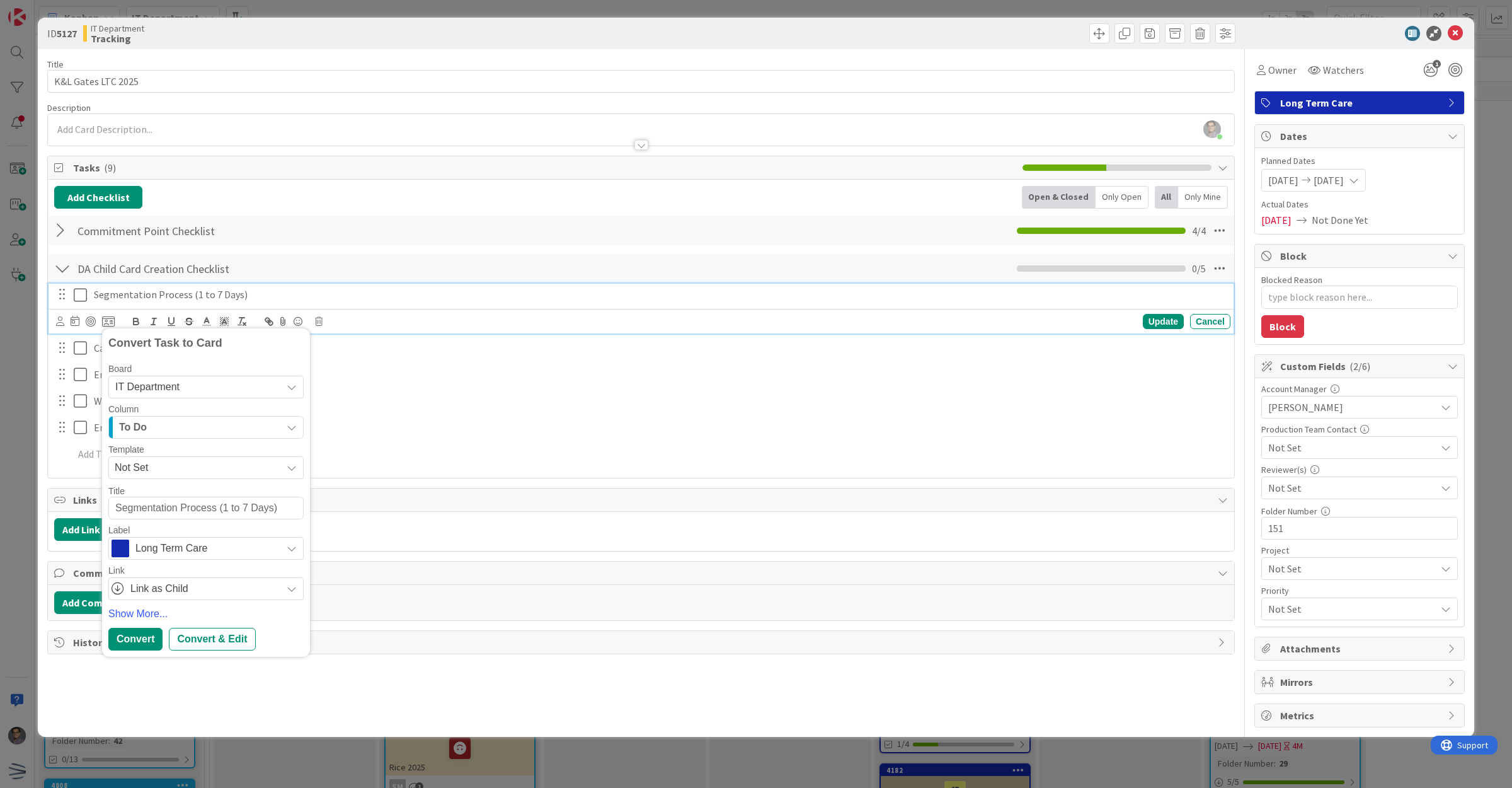
drag, startPoint x: 218, startPoint y: 509, endPoint x: 311, endPoint y: 514, distance: 93.1
click at [311, 514] on div "Title 18 / 128 K&L Gates LTC 2025 Description [PERSON_NAME] just joined Owner W…" at bounding box center [641, 387] width 1187 height 678
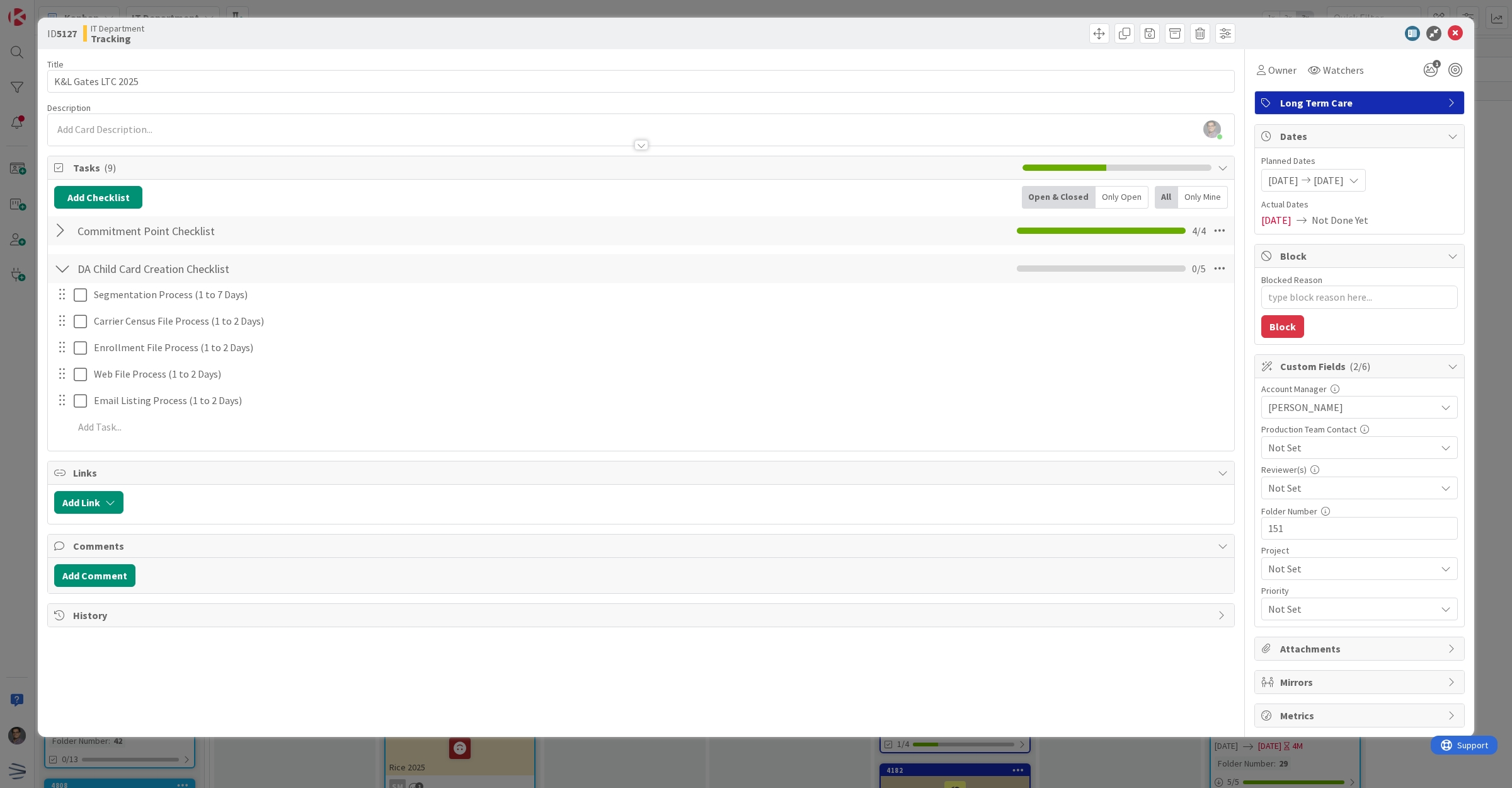
type textarea "x"
type textarea "KSegmentation Process"
type textarea "x"
type textarea "KeSegmentation Process"
type textarea "x"
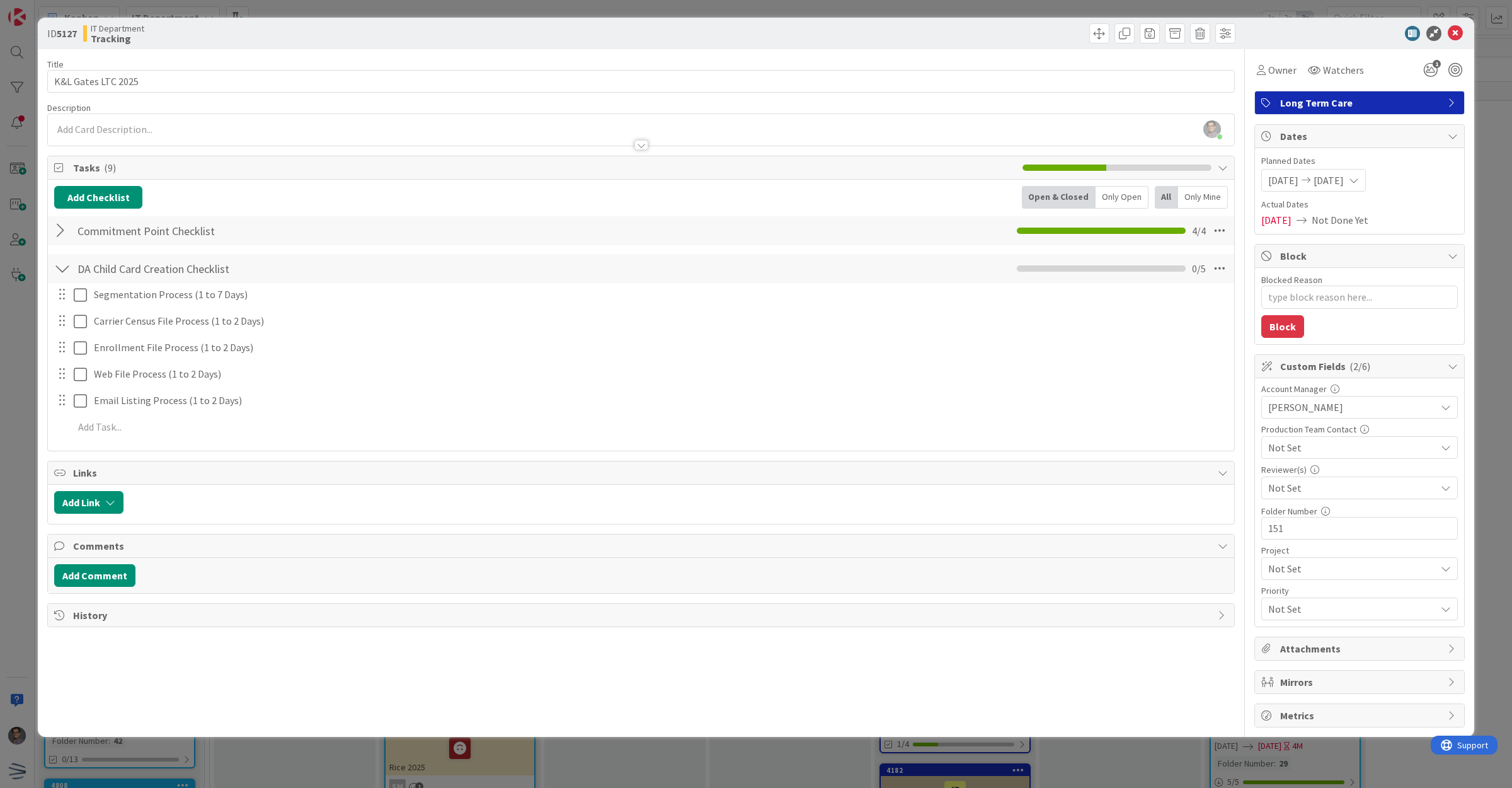
type textarea "KSegmentation Process"
type textarea "x"
type textarea "Segmentation Process"
type textarea "x"
type textarea "KSegmentation Process"
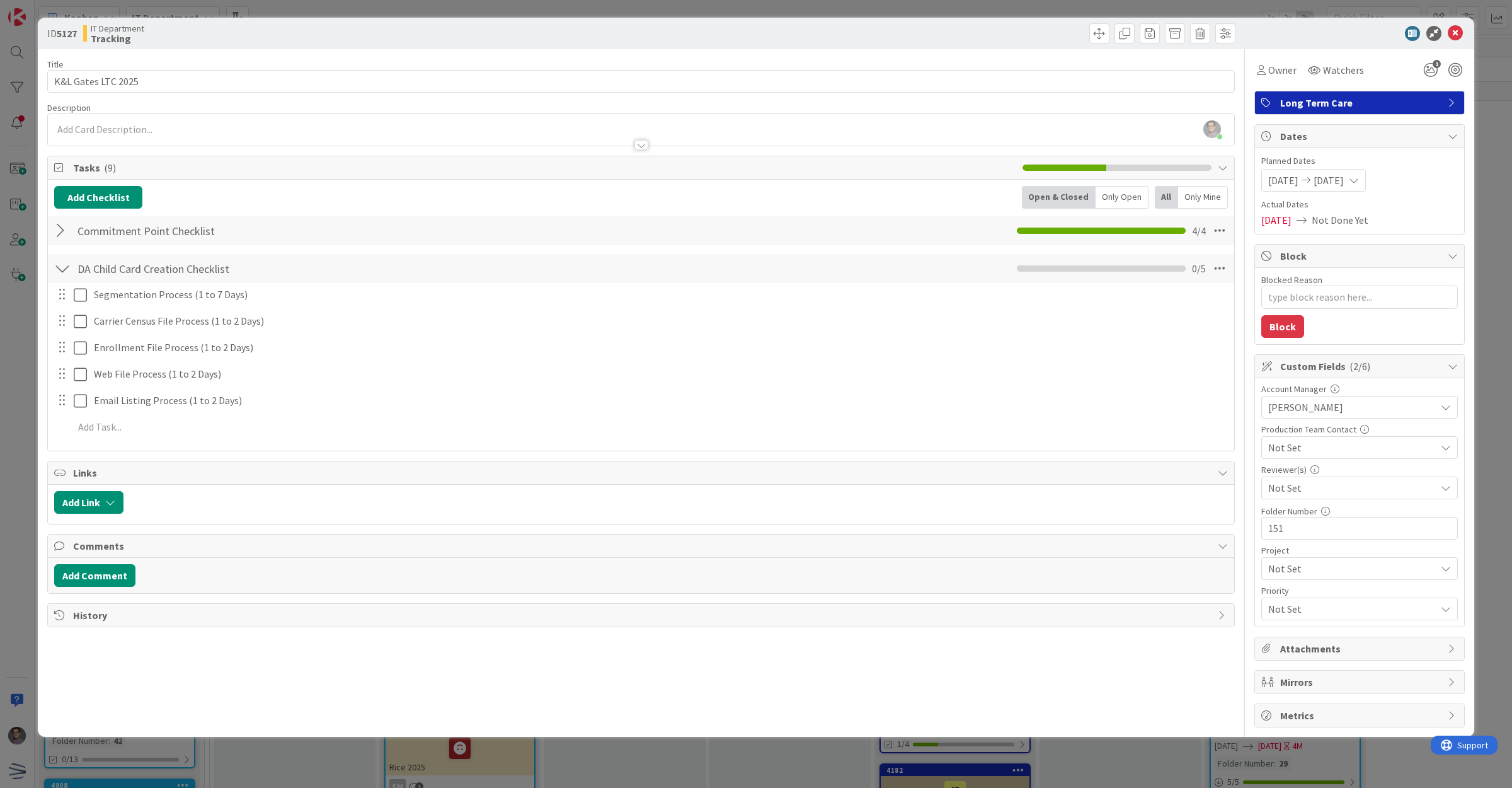
type textarea "x"
type textarea "K&Segmentation Process"
type textarea "x"
type textarea "K&LSegmentation Process"
type textarea "x"
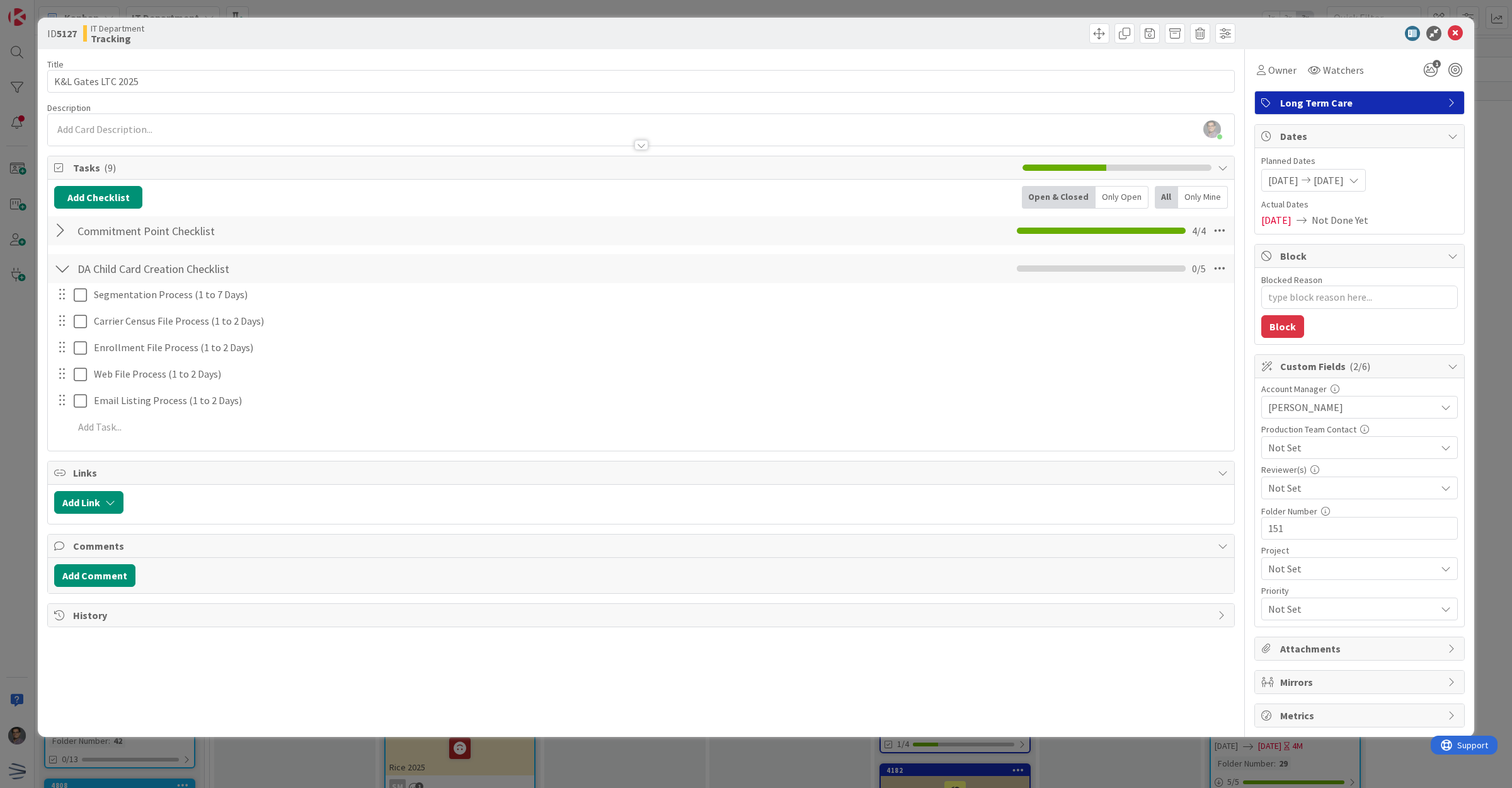
type textarea "K&L FSegmentation Process"
type textarea "x"
type textarea "K&L FaSegmentation Process"
type textarea "x"
type textarea "K&L FatSegmentation Process"
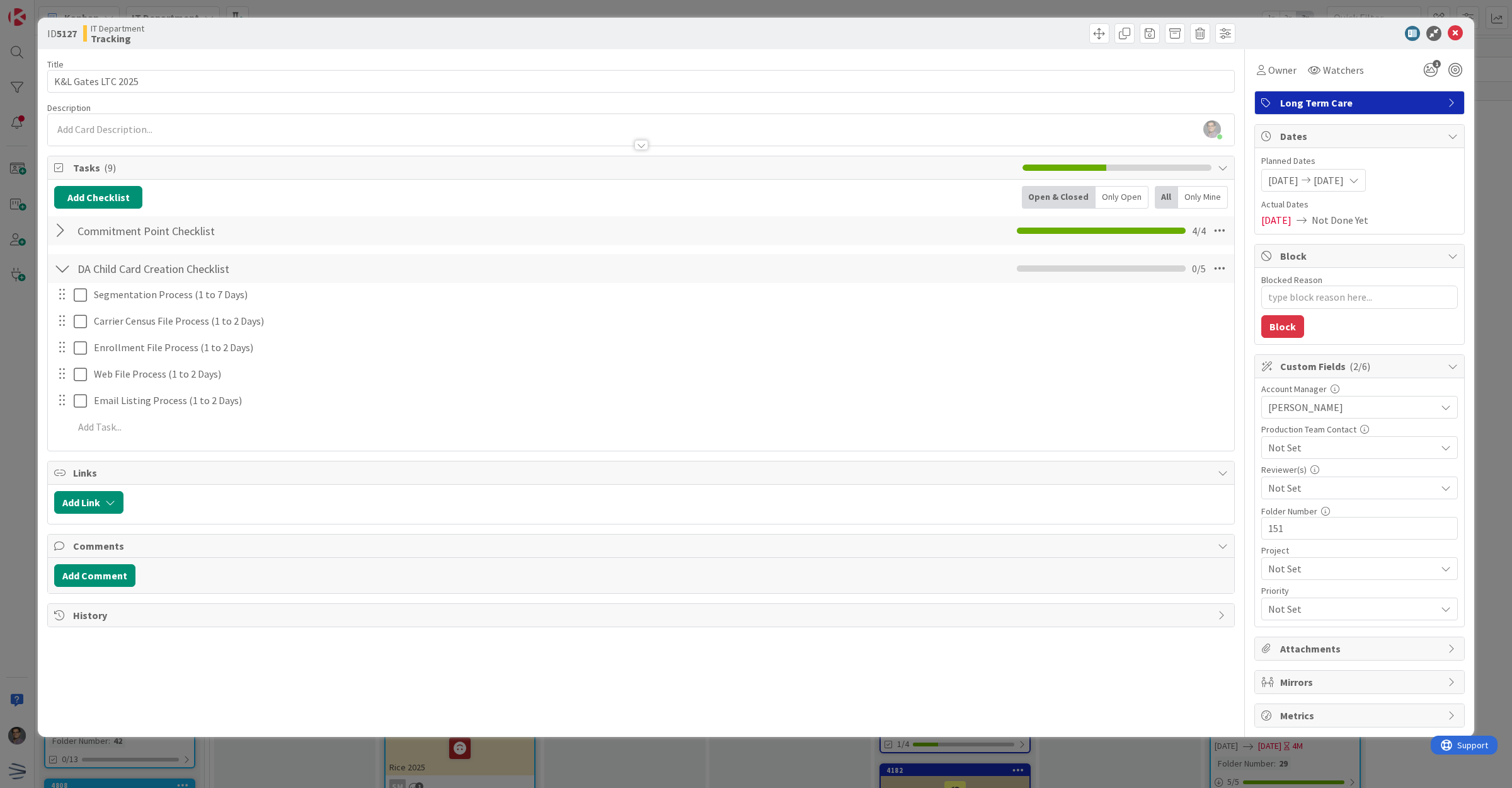
type textarea "x"
type textarea "K&L FaSegmentation Process"
type textarea "x"
type textarea "K&L FSegmentation Process"
type textarea "x"
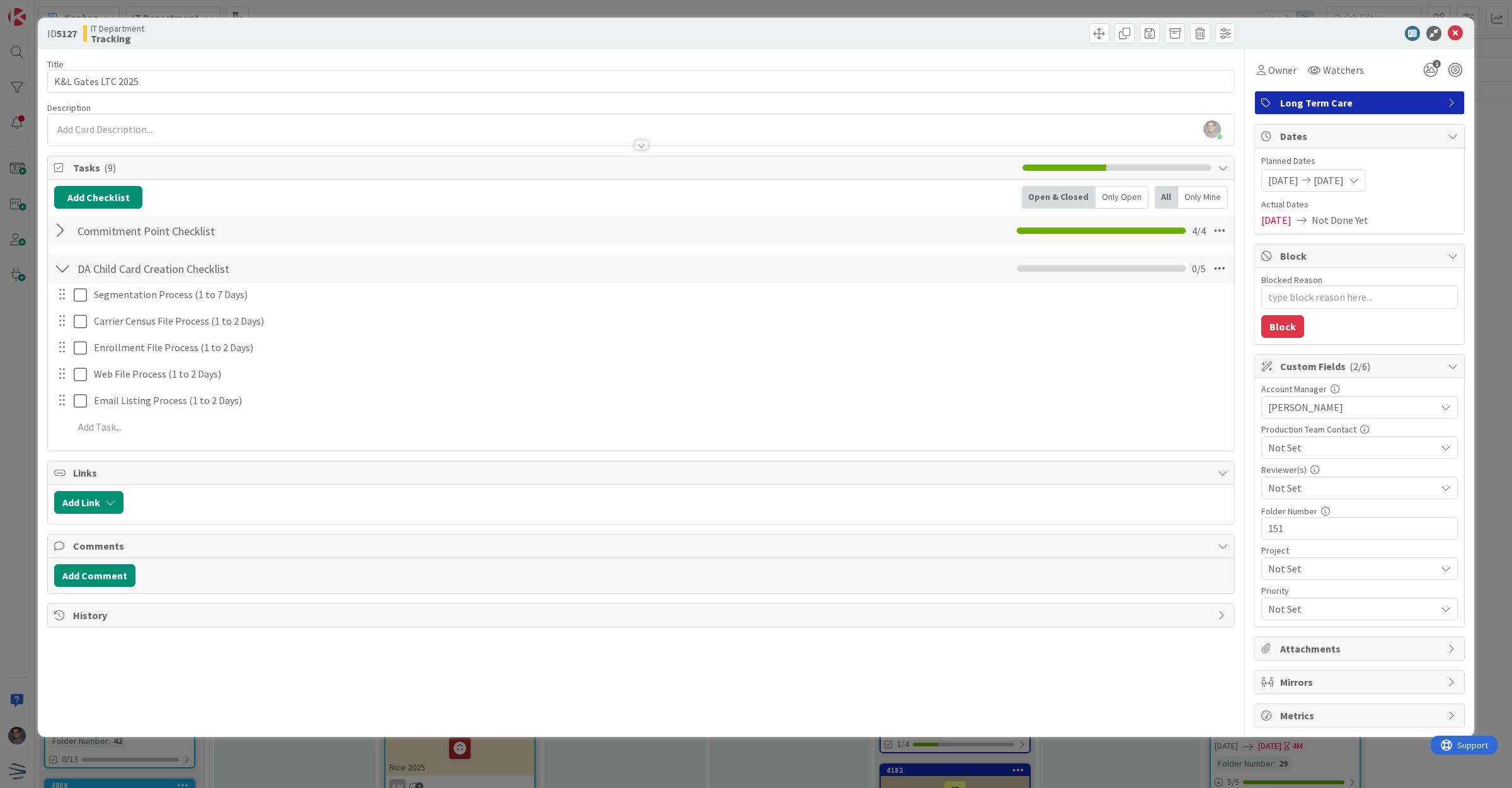
type textarea "K&L Segmentation Process"
type textarea "x"
type textarea "K&L GSegmentation Process"
type textarea "x"
type textarea "K&L GaSegmentation Process"
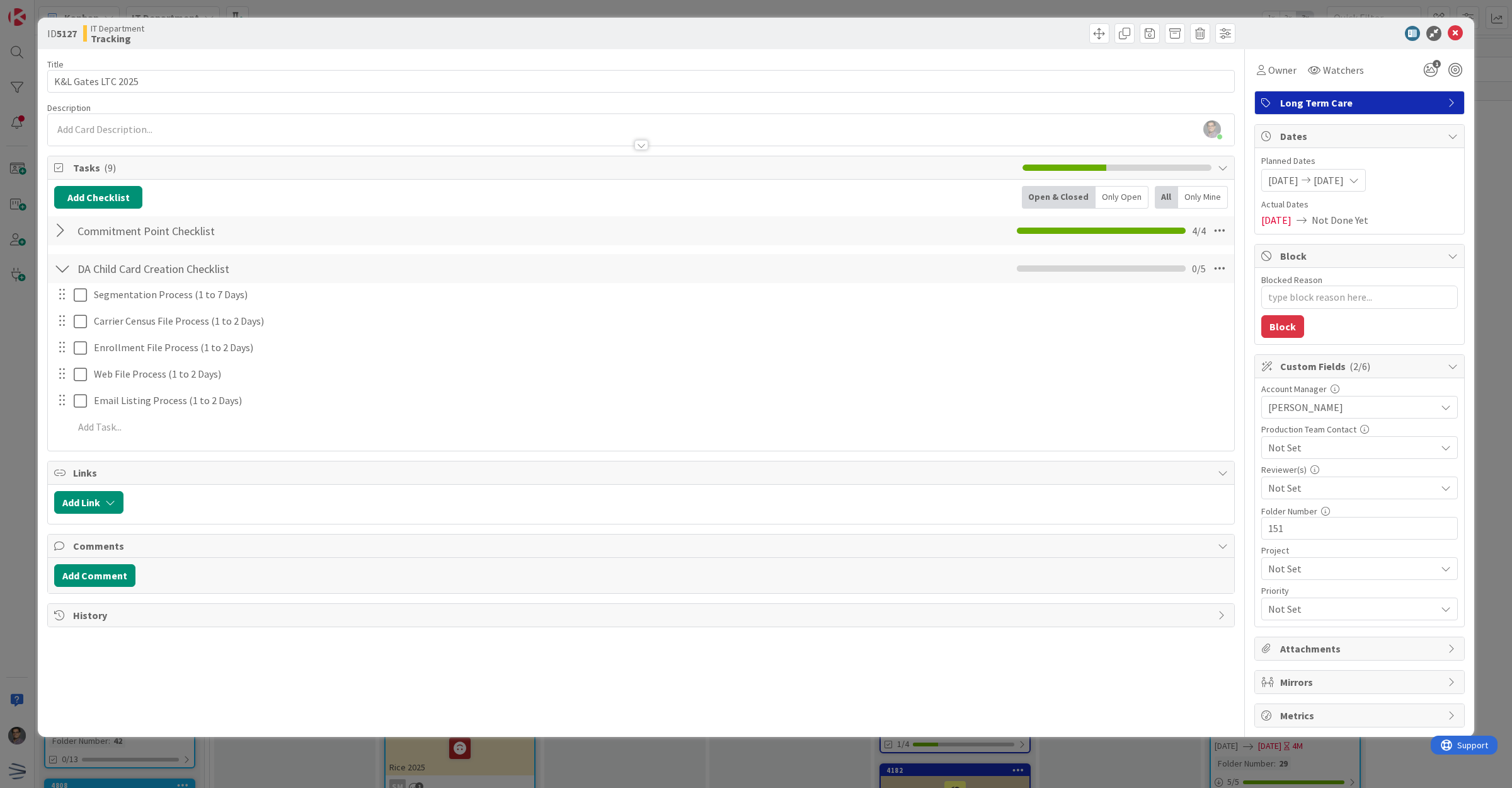
type textarea "x"
type textarea "K&L GatSegmentation Process"
type textarea "x"
type textarea "K&L GateSegmentation Process"
type textarea "x"
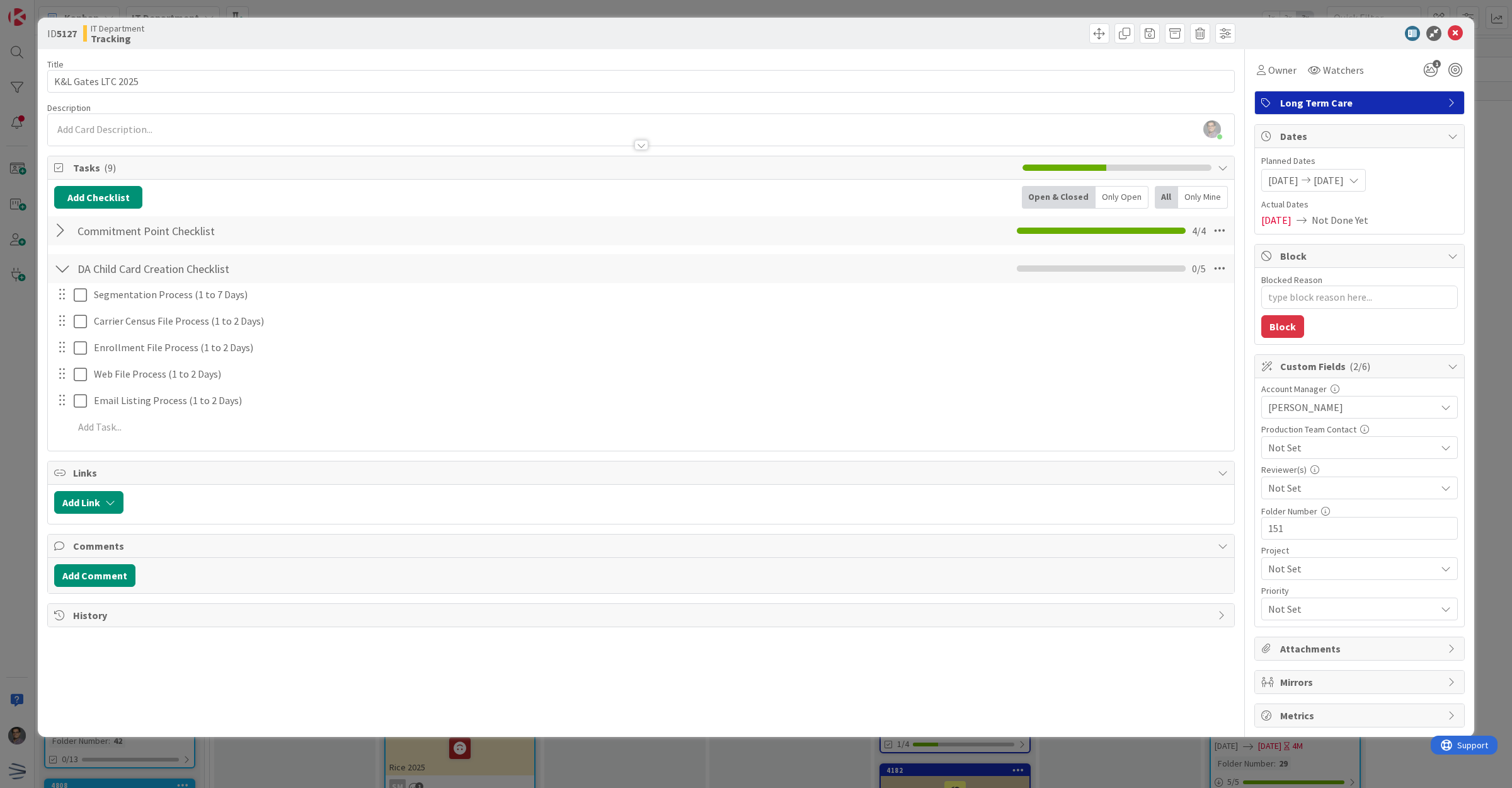
type textarea "K&L GatesSegmentation Process"
type textarea "x"
type textarea "K&L Gates Segmentation Process"
type textarea "x"
type textarea "K&L GatesSegmentation Process"
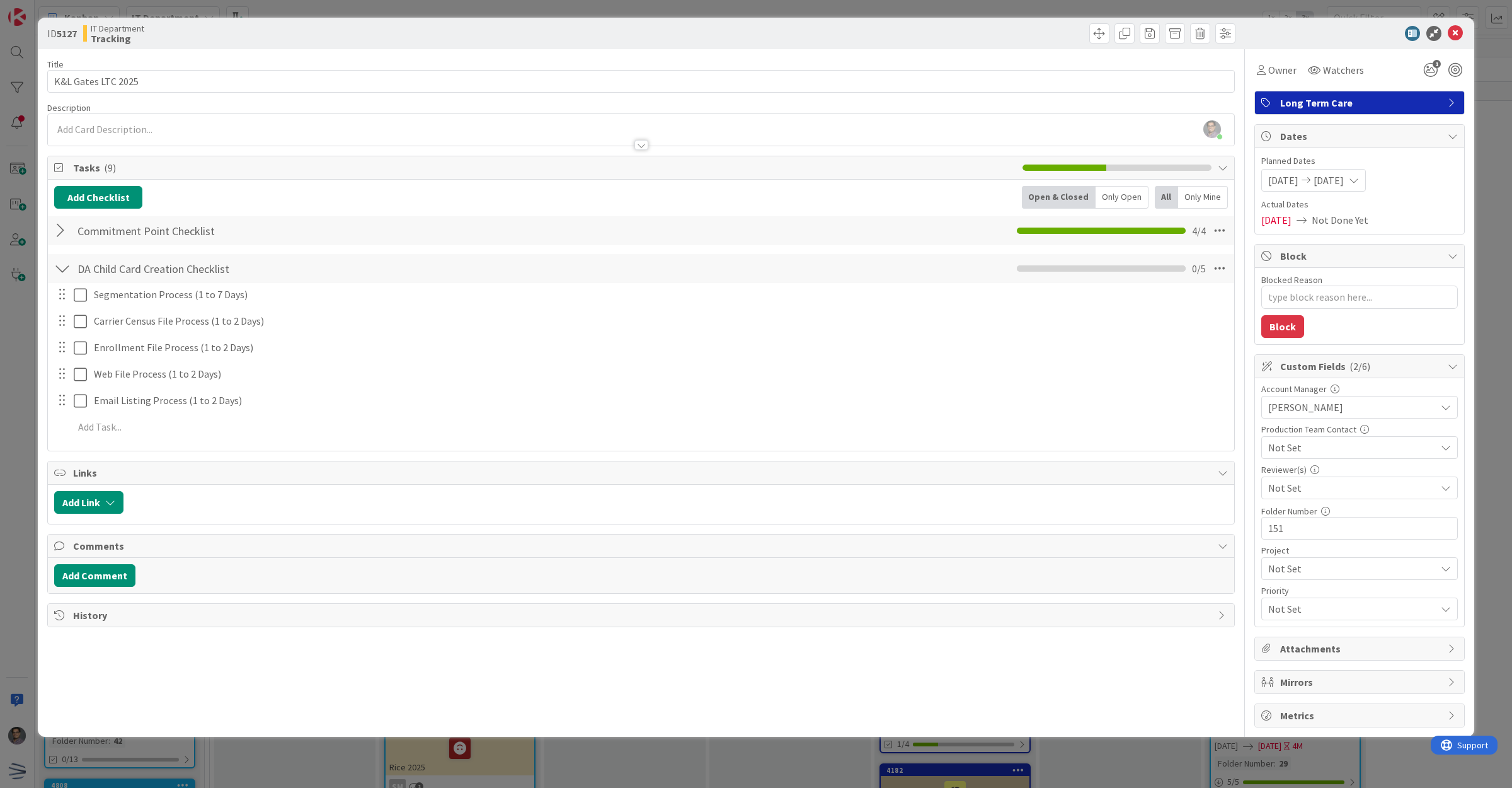
type textarea "x"
type textarea "K&L Gates Segmentation Process"
click at [136, 645] on div "Title 18 / 128 K&L Gates LTC 2025 Description [PERSON_NAME] just joined Owner W…" at bounding box center [641, 387] width 1187 height 678
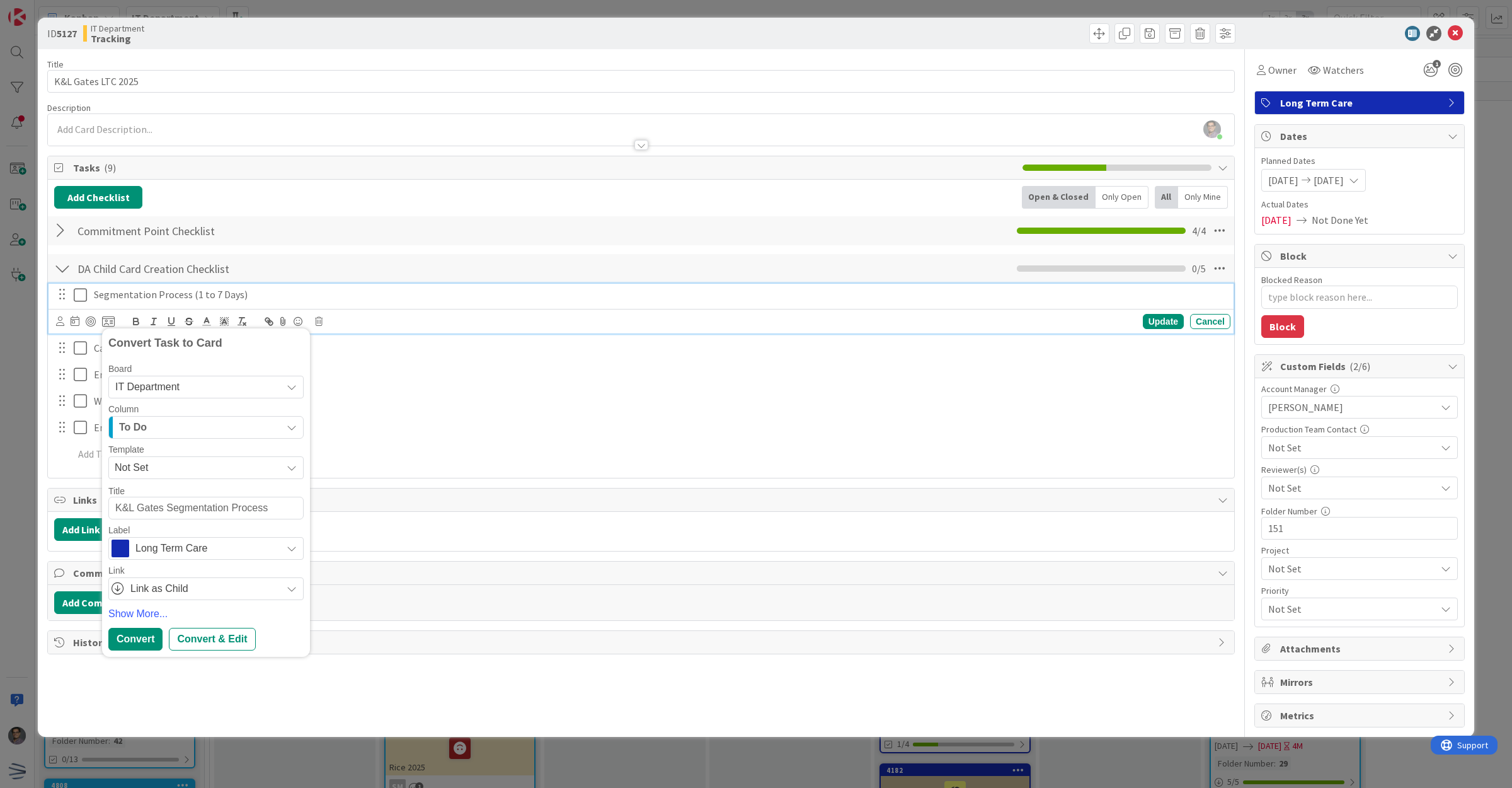
click at [164, 288] on p "Segmentation Process (1 to 7 Days)" at bounding box center [659, 295] width 1132 height 14
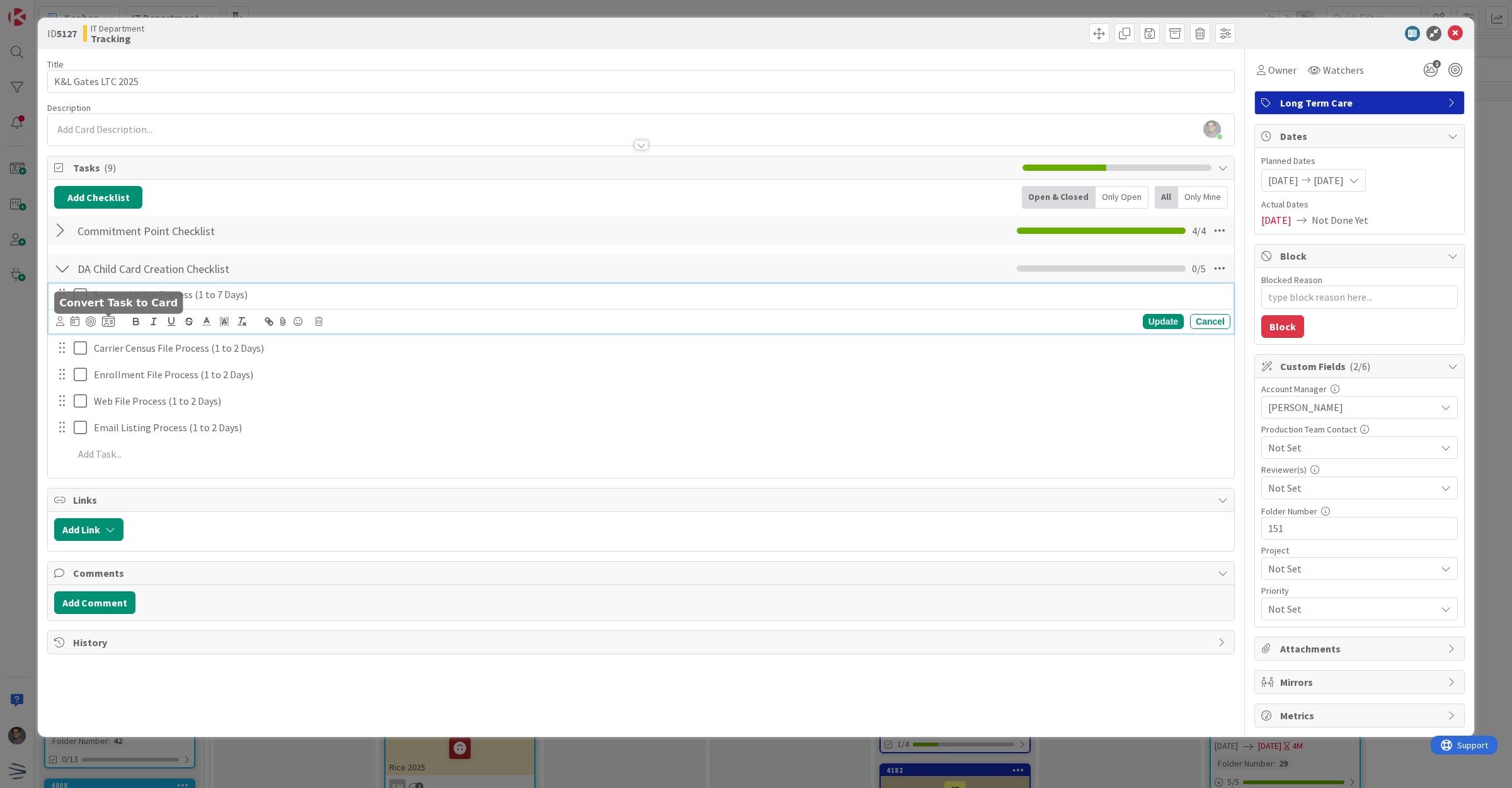
click at [107, 319] on icon at bounding box center [108, 321] width 12 height 11
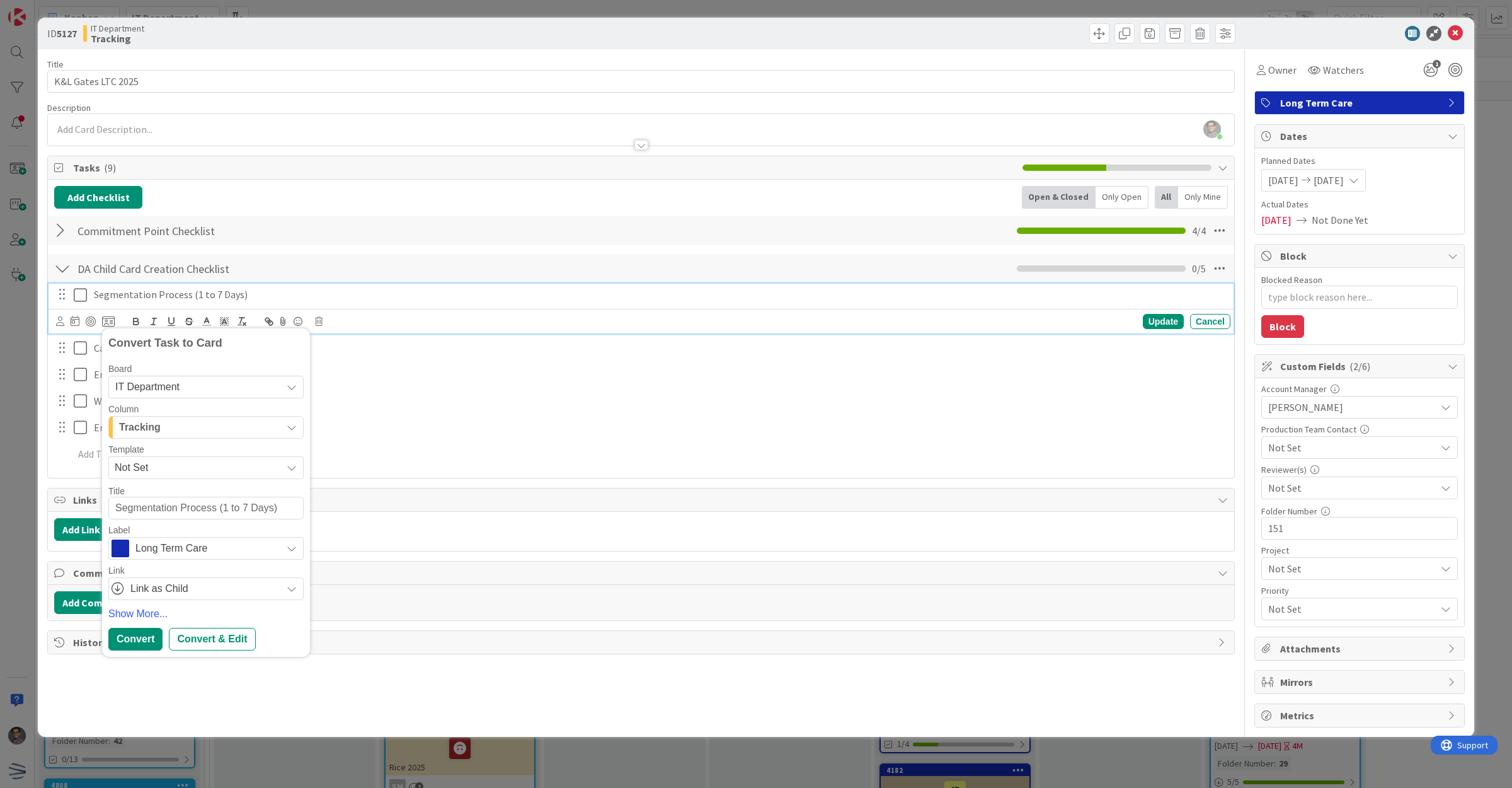
click at [152, 424] on span "Tracking" at bounding box center [140, 427] width 41 height 17
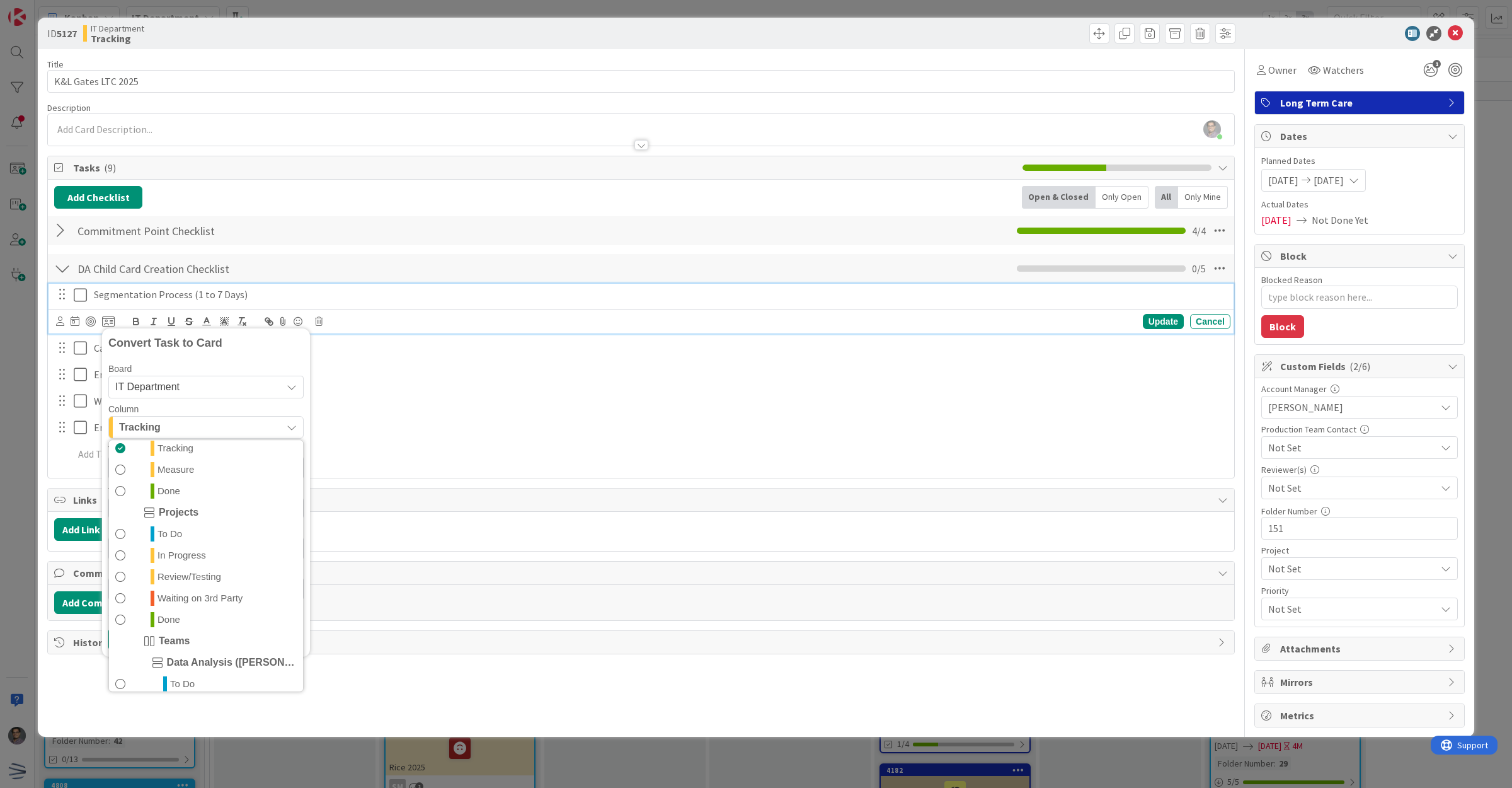
scroll to position [236, 0]
click at [184, 613] on span "To Do" at bounding box center [182, 605] width 25 height 15
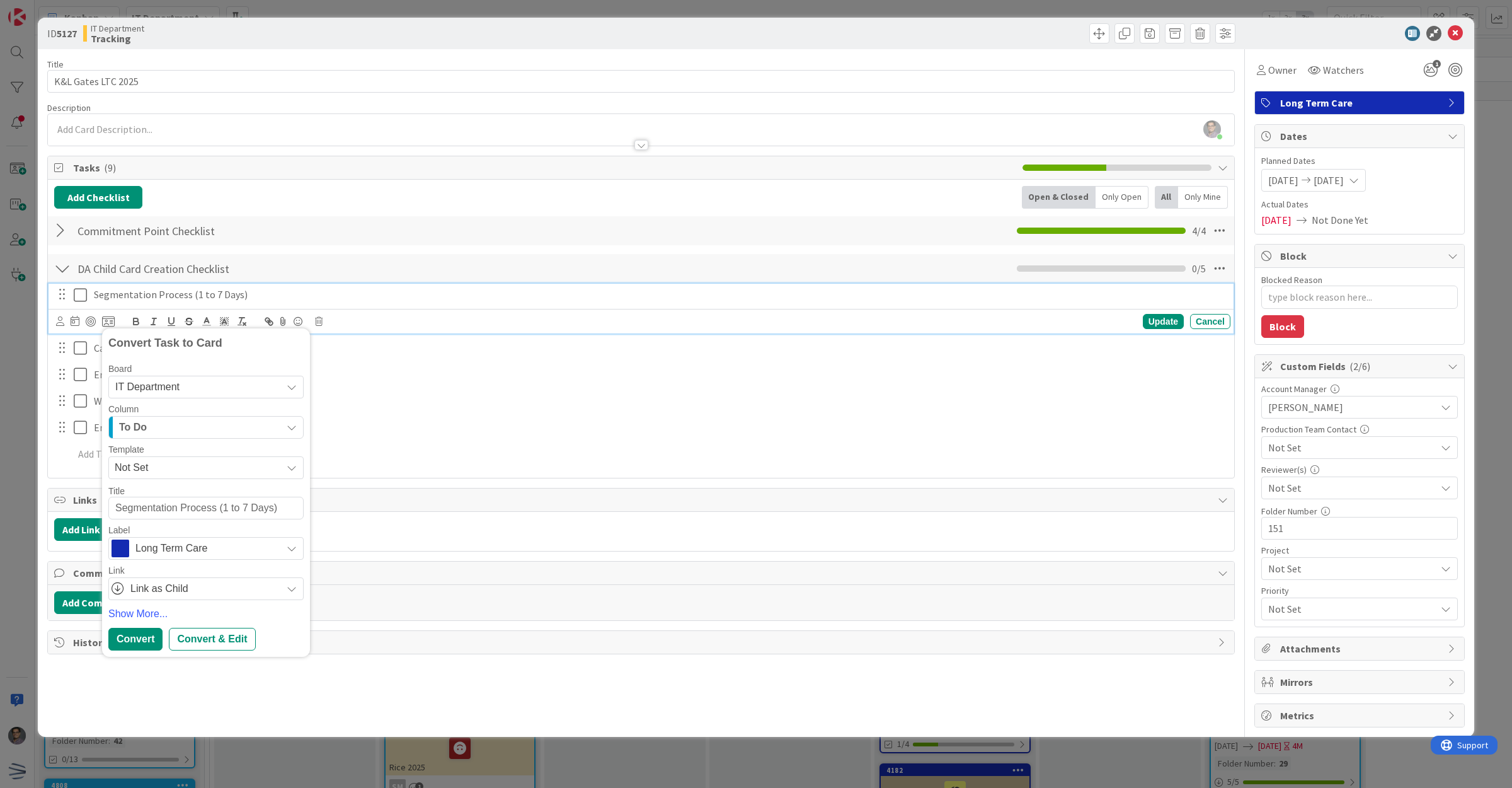
click at [162, 471] on span "Not Set" at bounding box center [193, 468] width 158 height 17
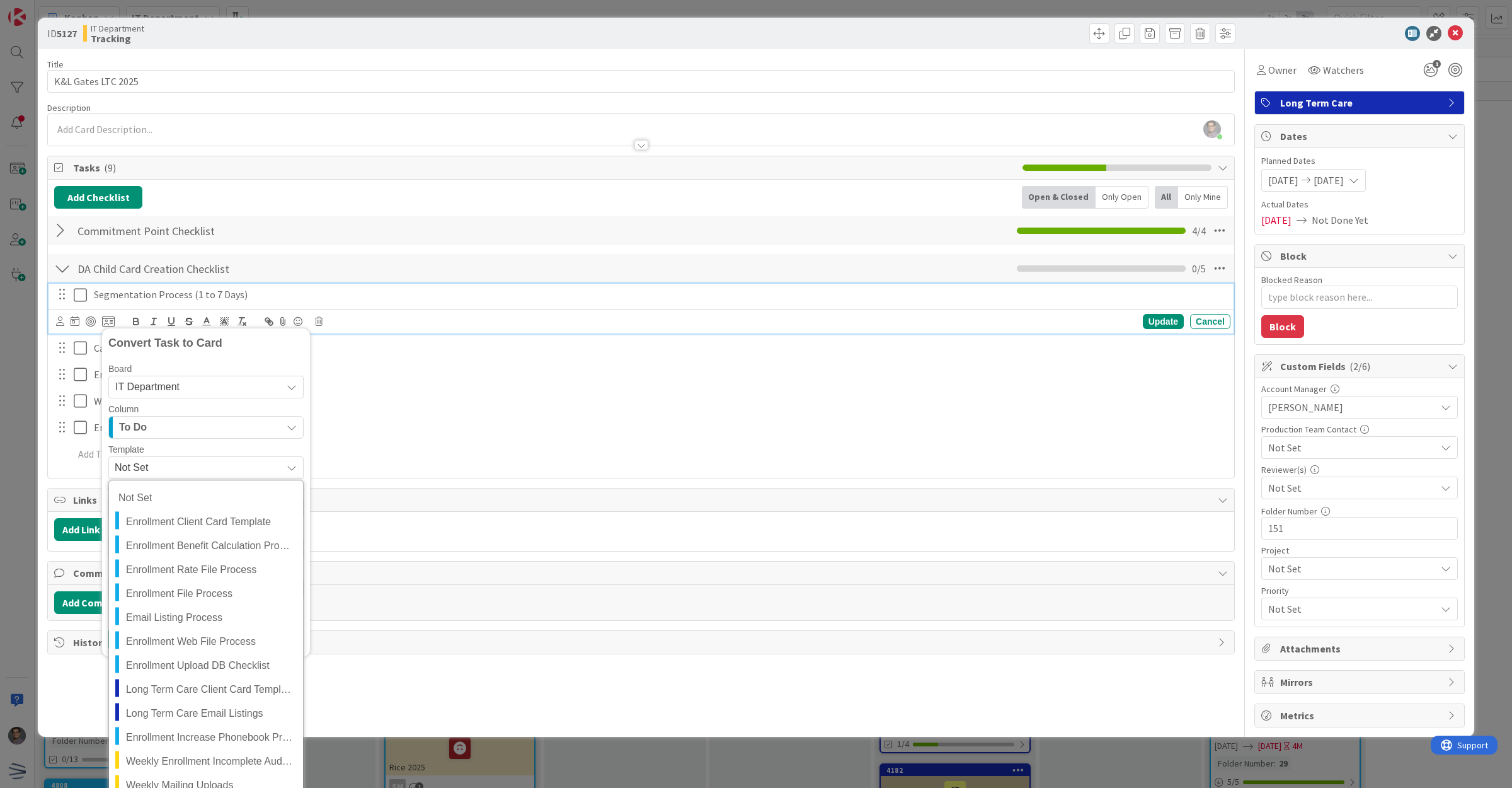
click at [162, 471] on span "Not Set" at bounding box center [193, 468] width 158 height 17
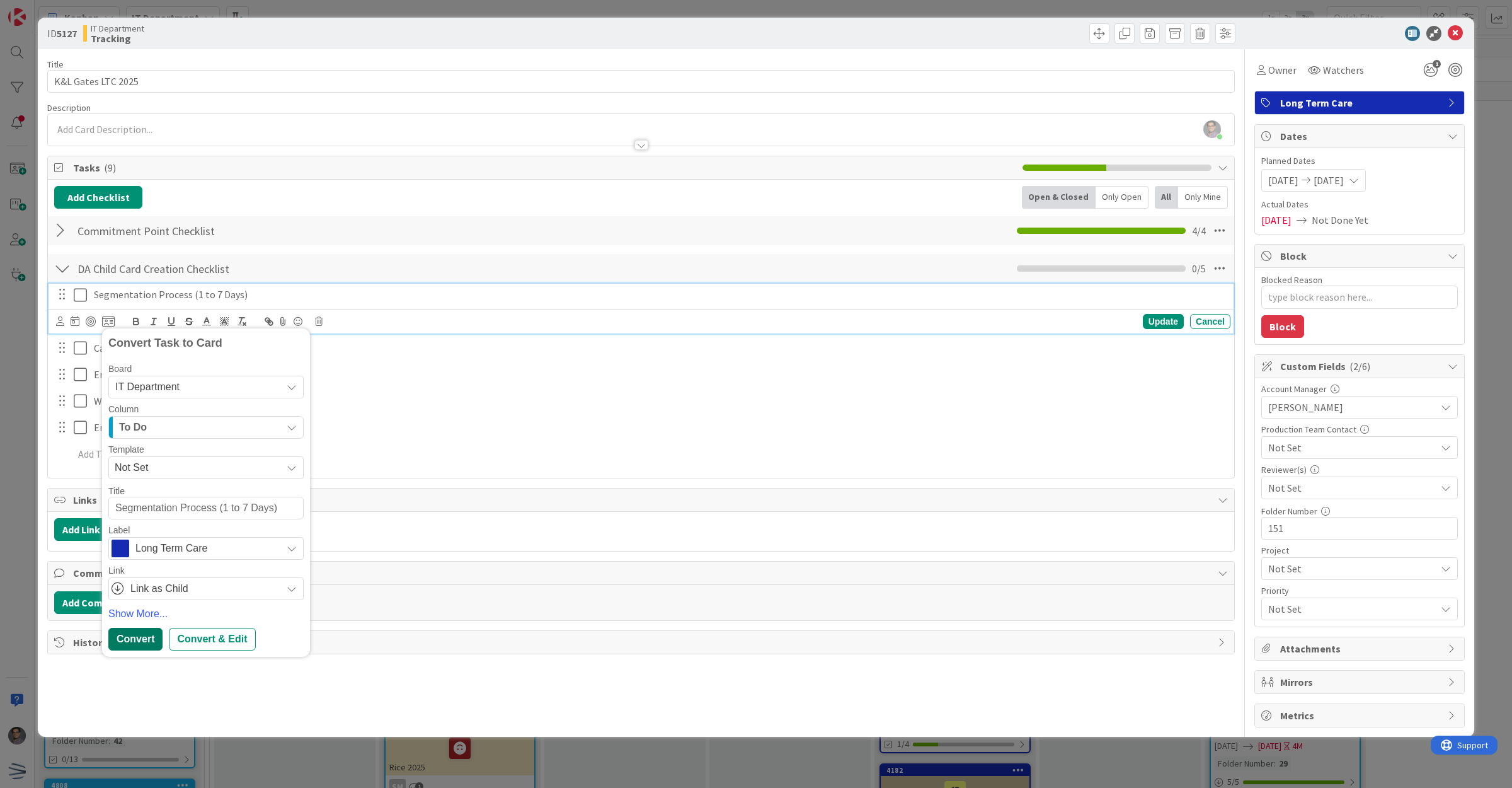
click at [142, 634] on div "Convert" at bounding box center [136, 639] width 54 height 23
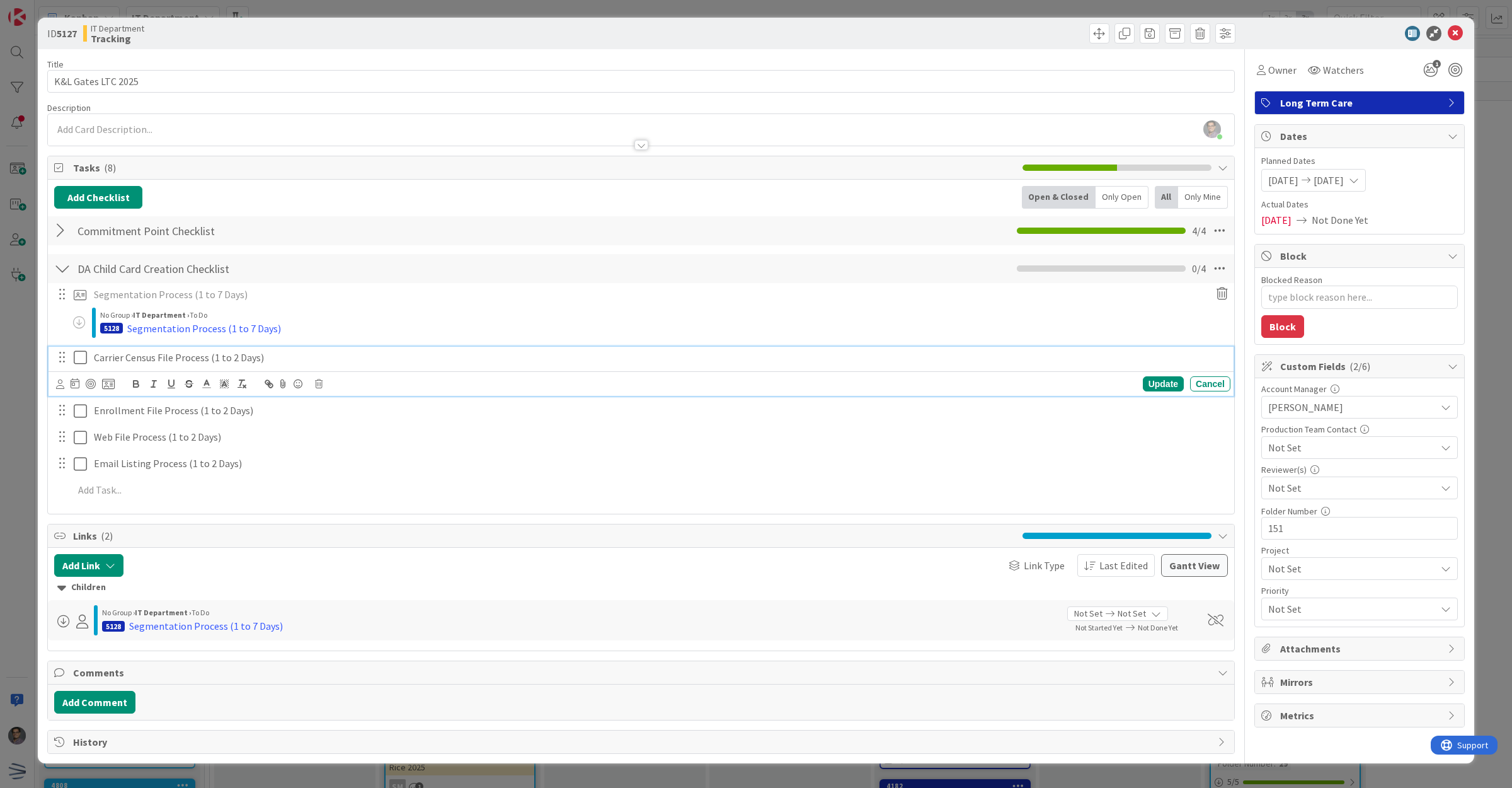
click at [138, 366] on div "Carrier Census File Process (1 to 2 Days)" at bounding box center [660, 358] width 1142 height 22
click at [114, 385] on icon at bounding box center [108, 384] width 12 height 11
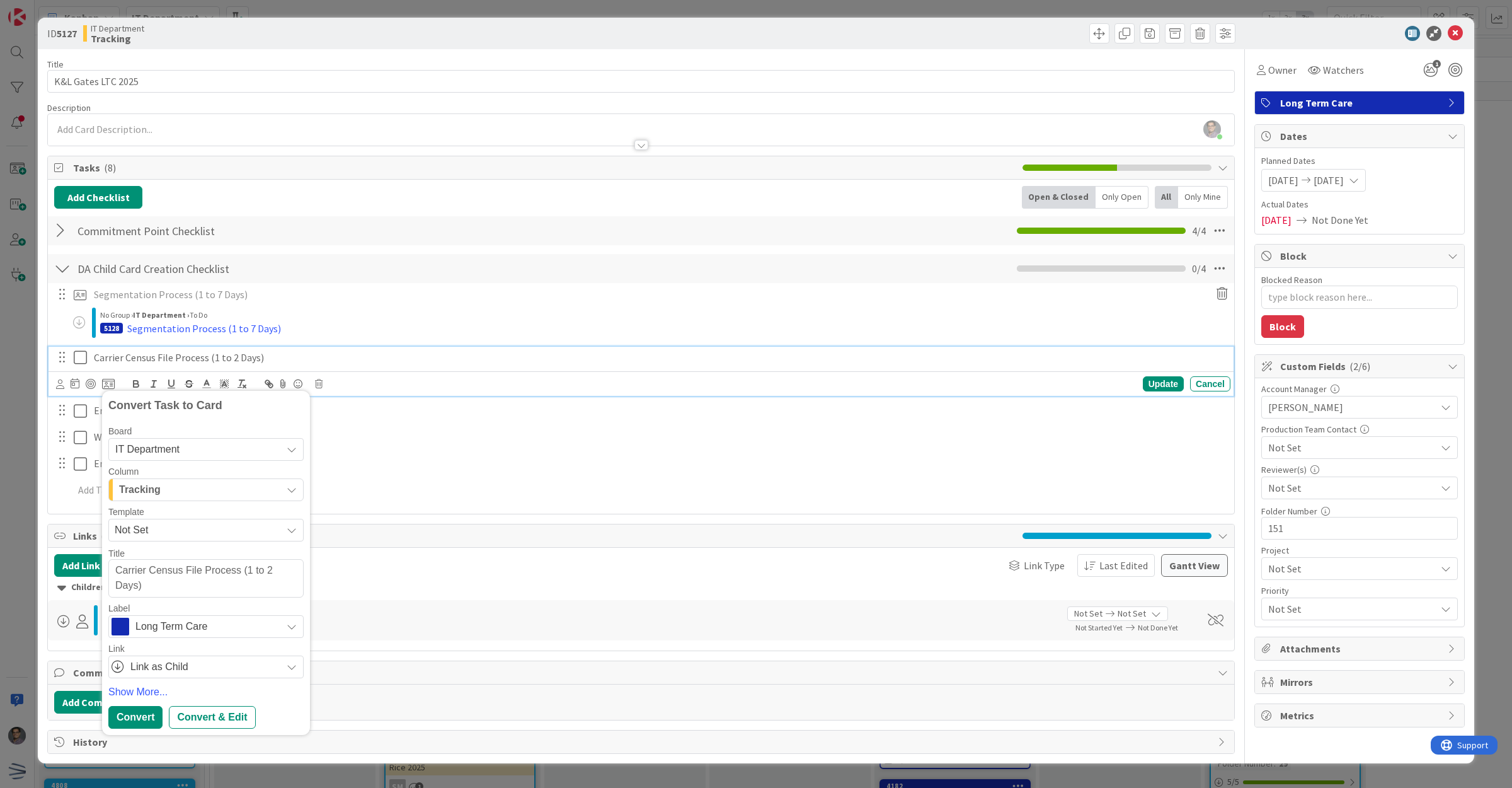
click at [171, 493] on div "Tracking" at bounding box center [199, 489] width 166 height 20
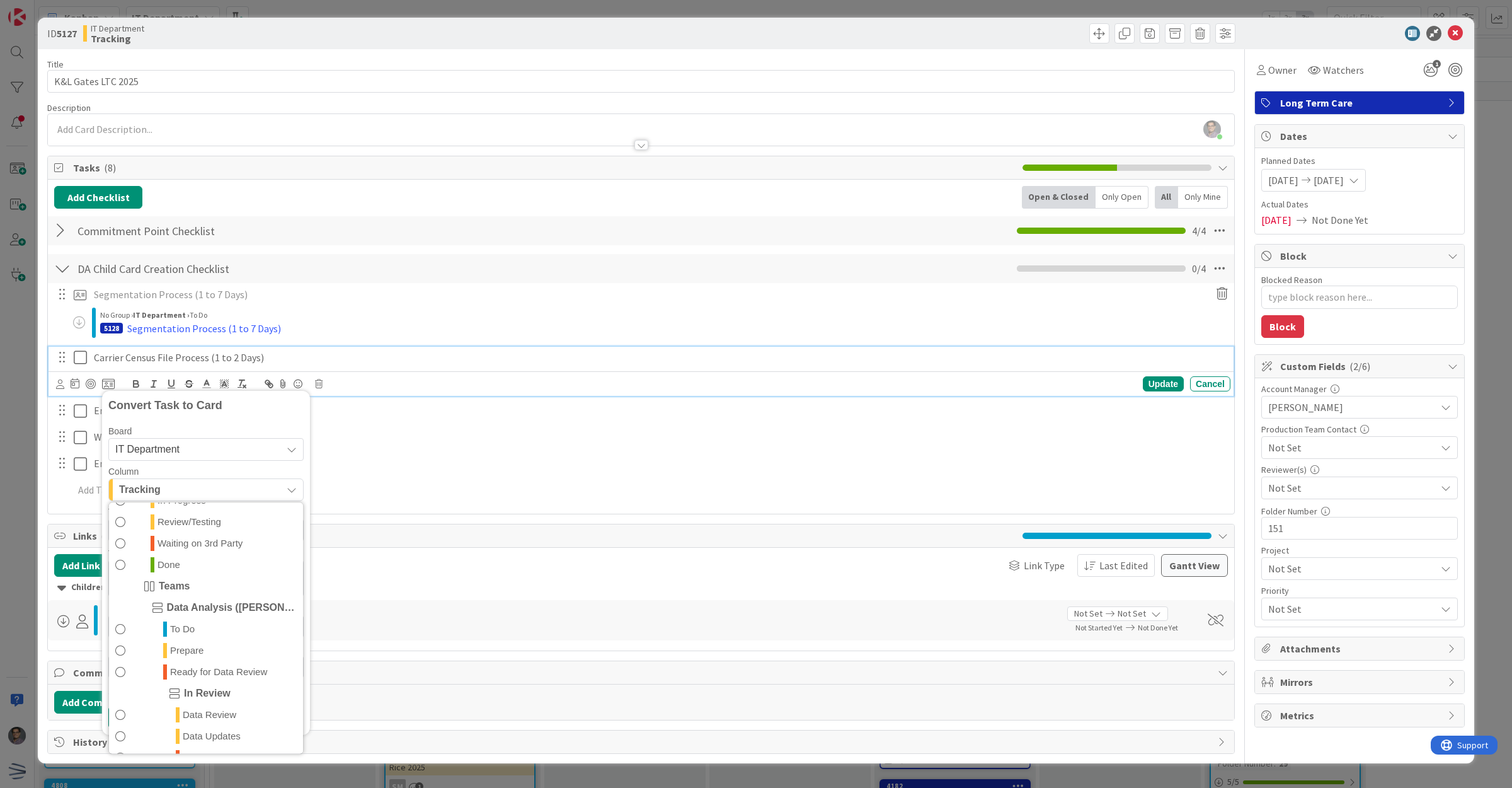
scroll to position [315, 0]
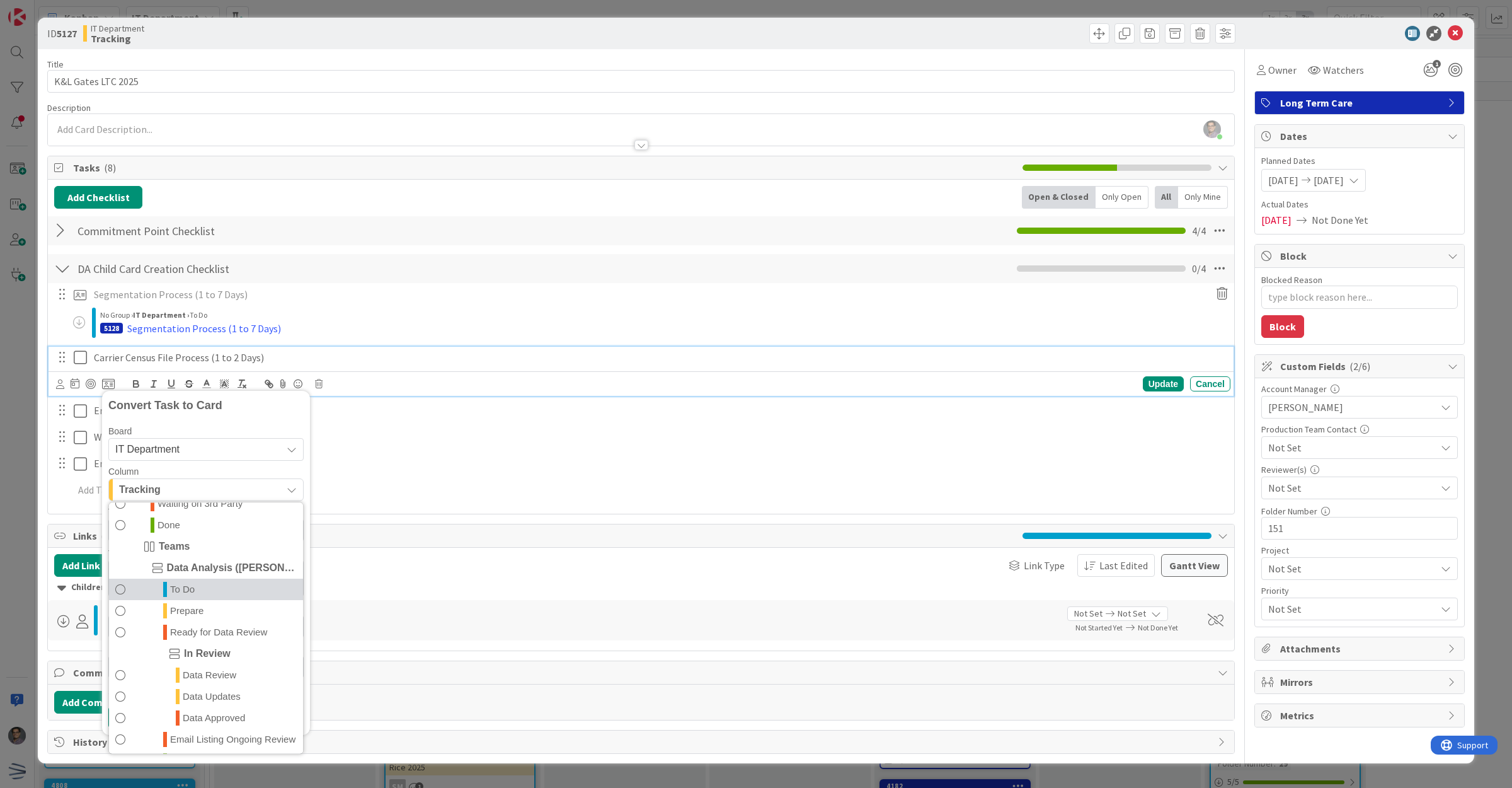
click at [188, 593] on span "To Do" at bounding box center [182, 589] width 25 height 15
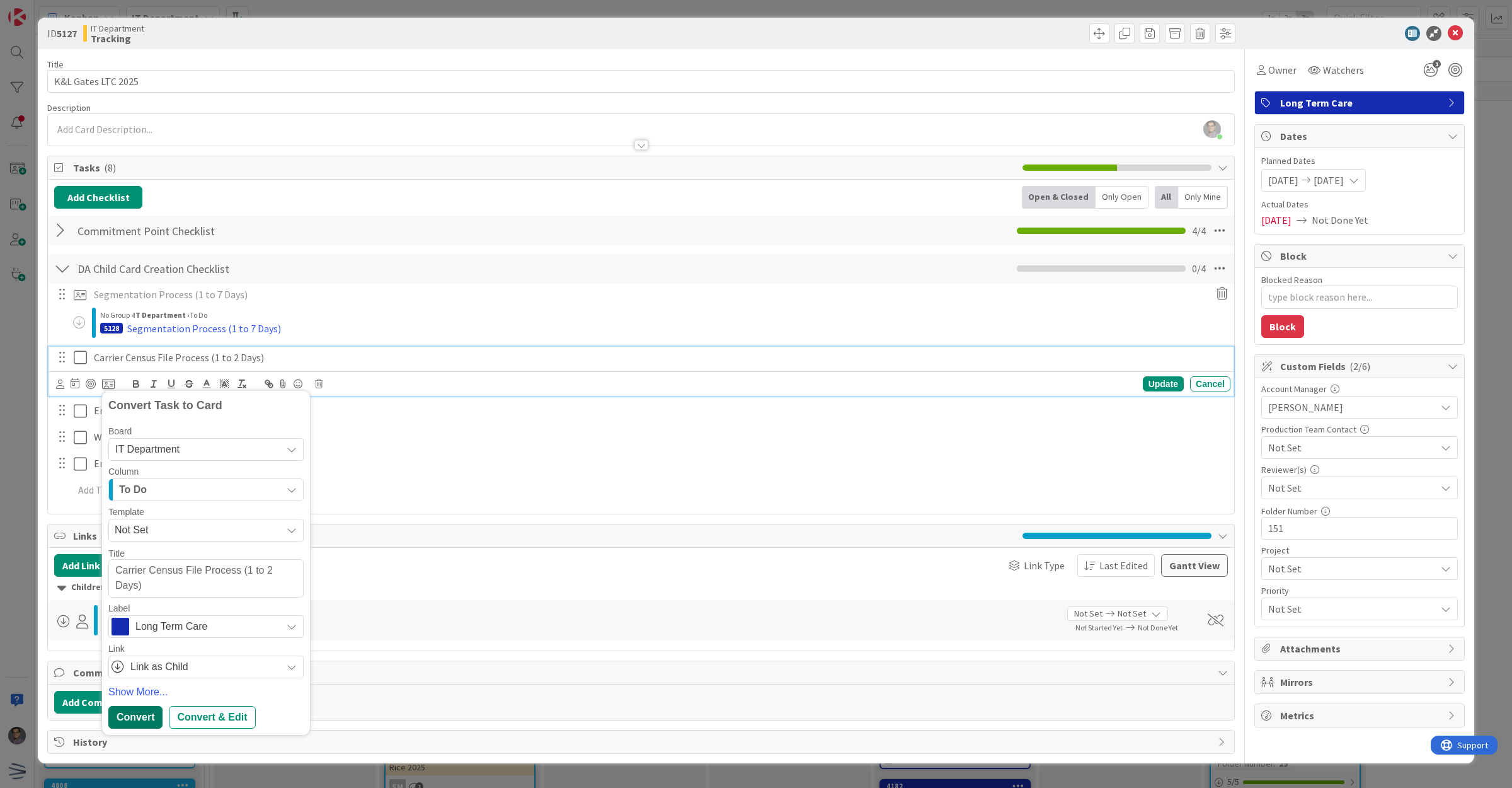
click at [137, 719] on div "Convert" at bounding box center [136, 717] width 54 height 23
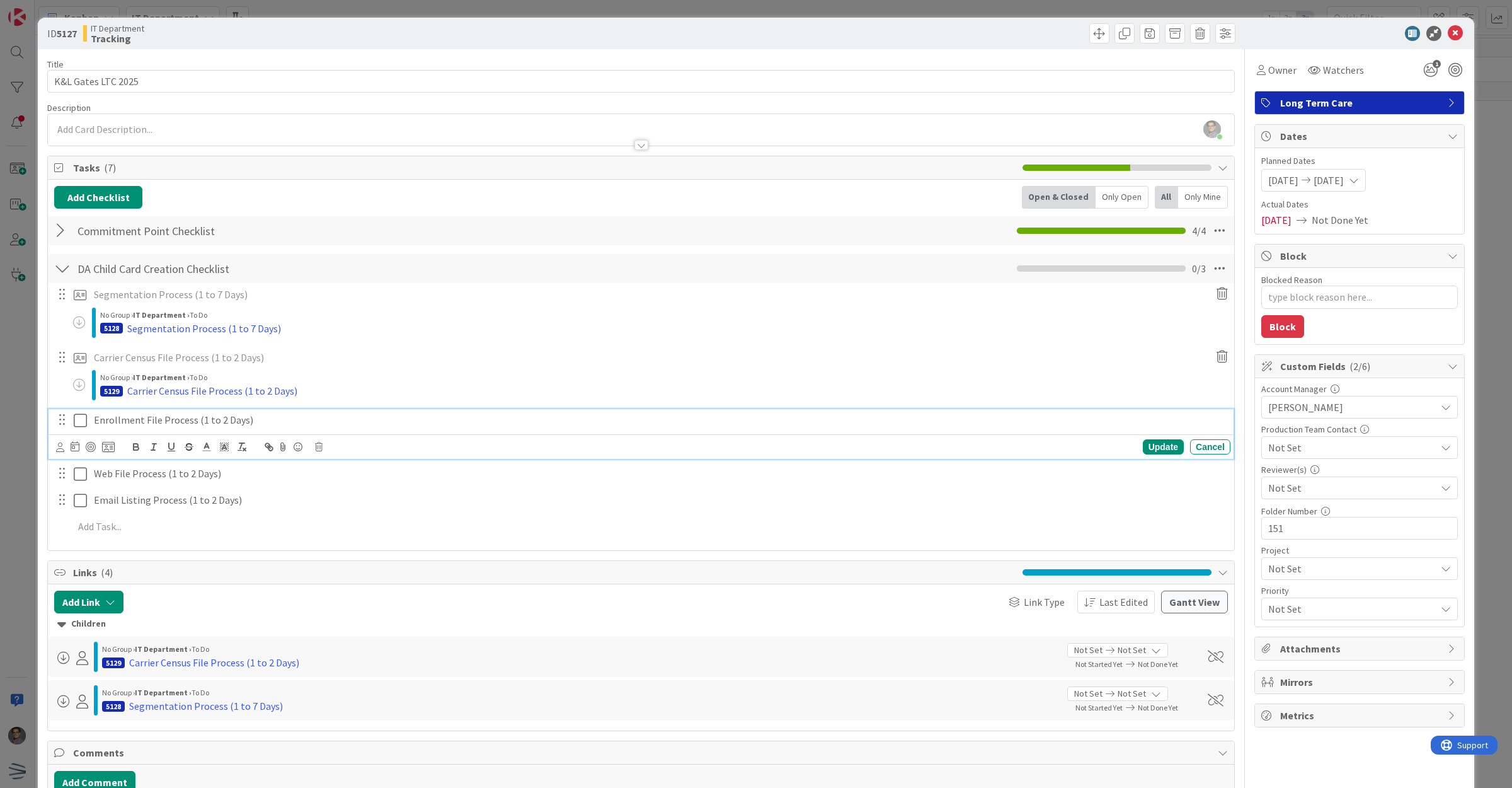
click at [152, 418] on p "Enrollment File Process (1 to 2 Days)" at bounding box center [659, 420] width 1132 height 14
click at [111, 443] on icon at bounding box center [108, 447] width 12 height 11
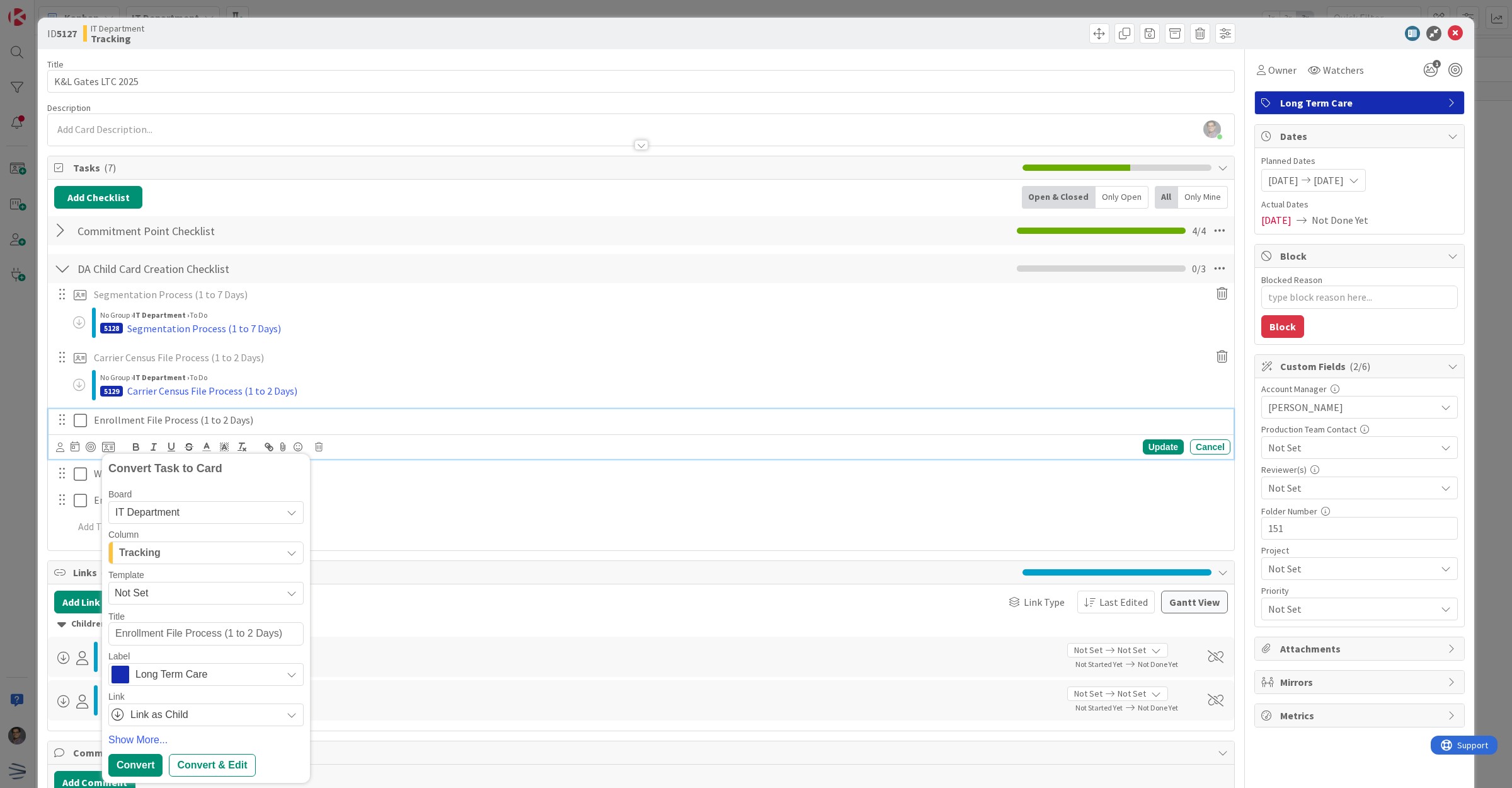
click at [191, 550] on div "Tracking" at bounding box center [199, 553] width 166 height 20
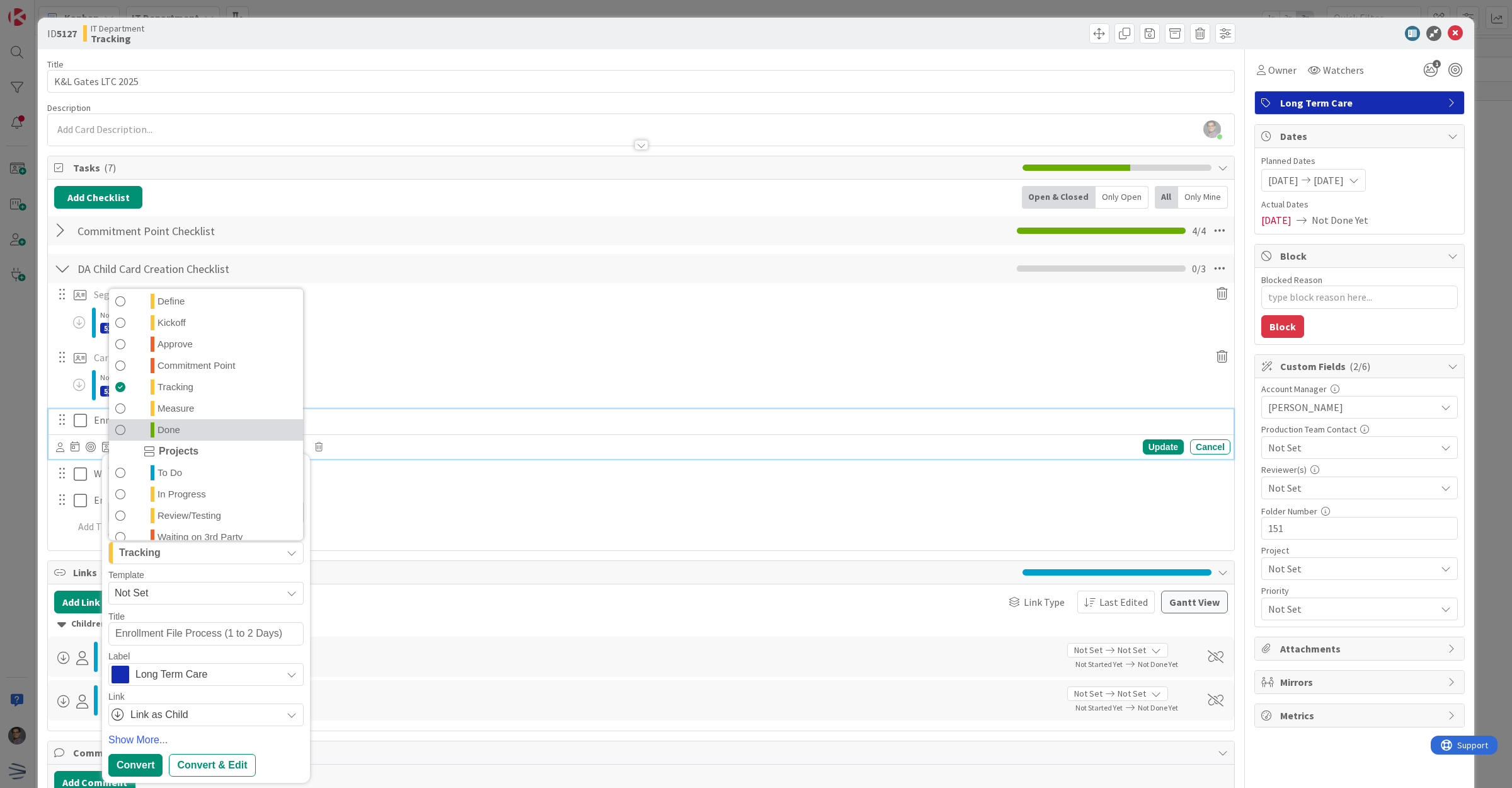
scroll to position [158, 0]
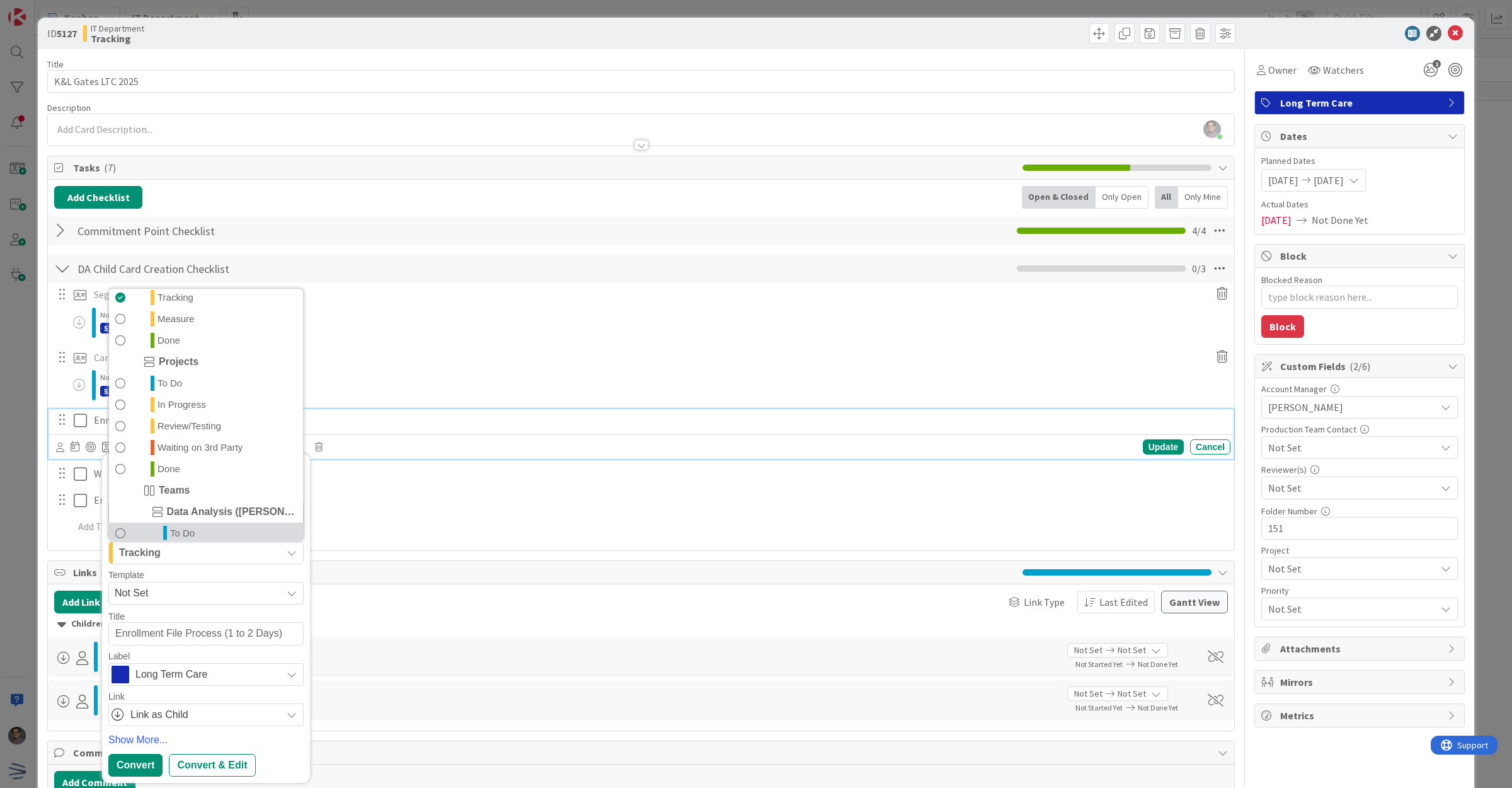
click at [191, 535] on span "To Do" at bounding box center [182, 533] width 25 height 15
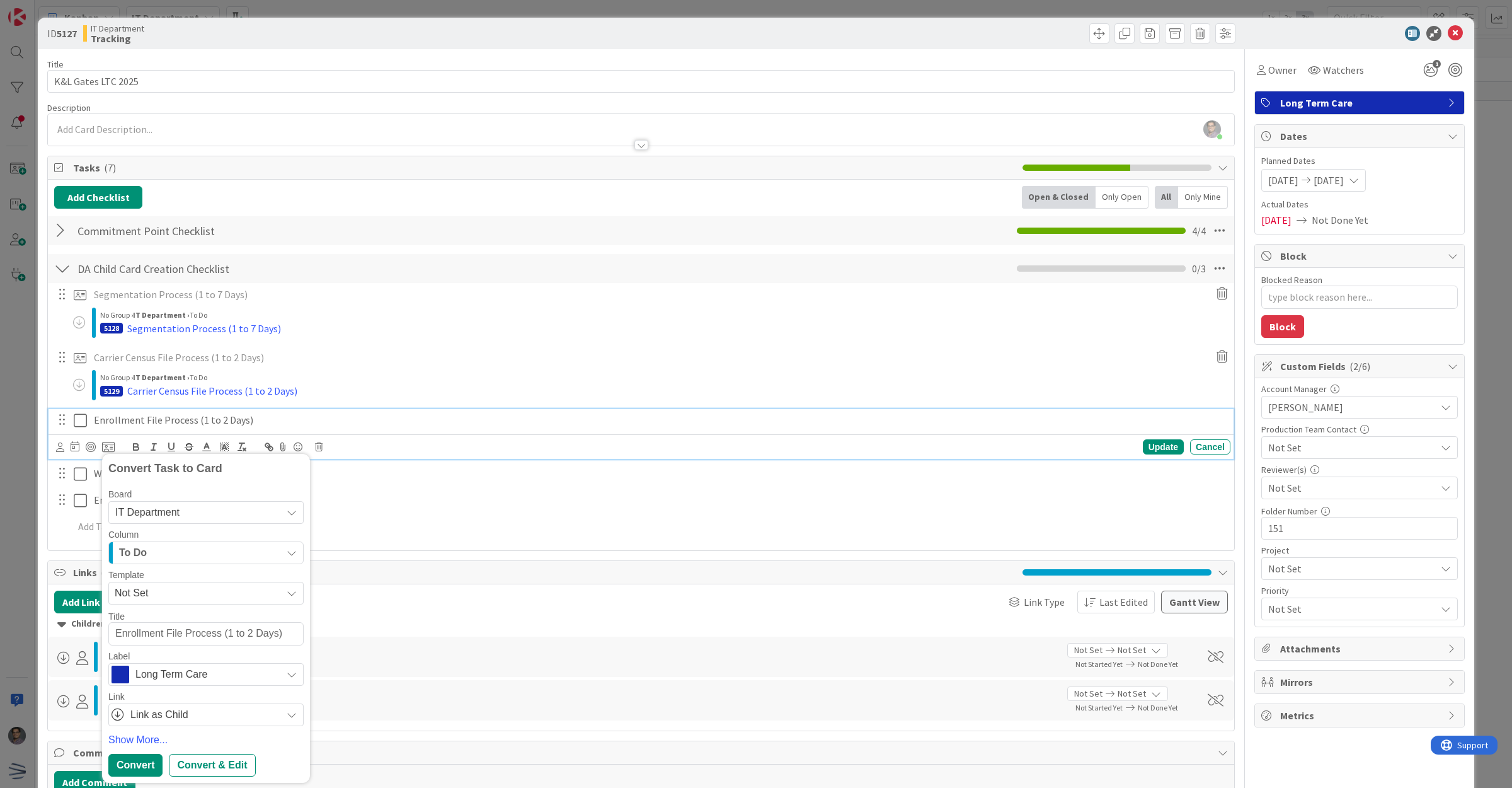
scroll to position [76, 0]
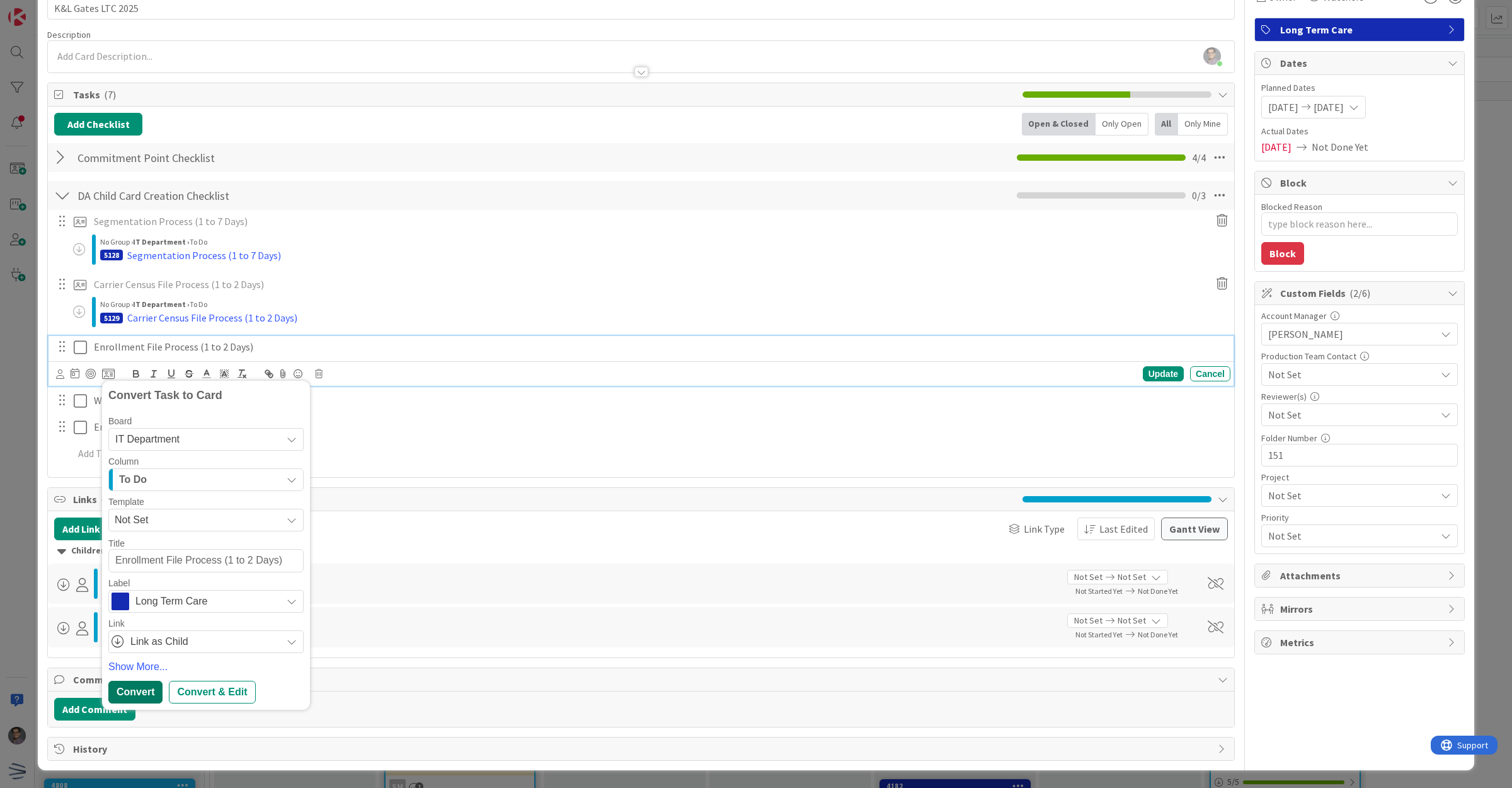
click at [142, 685] on div "Convert" at bounding box center [136, 692] width 54 height 23
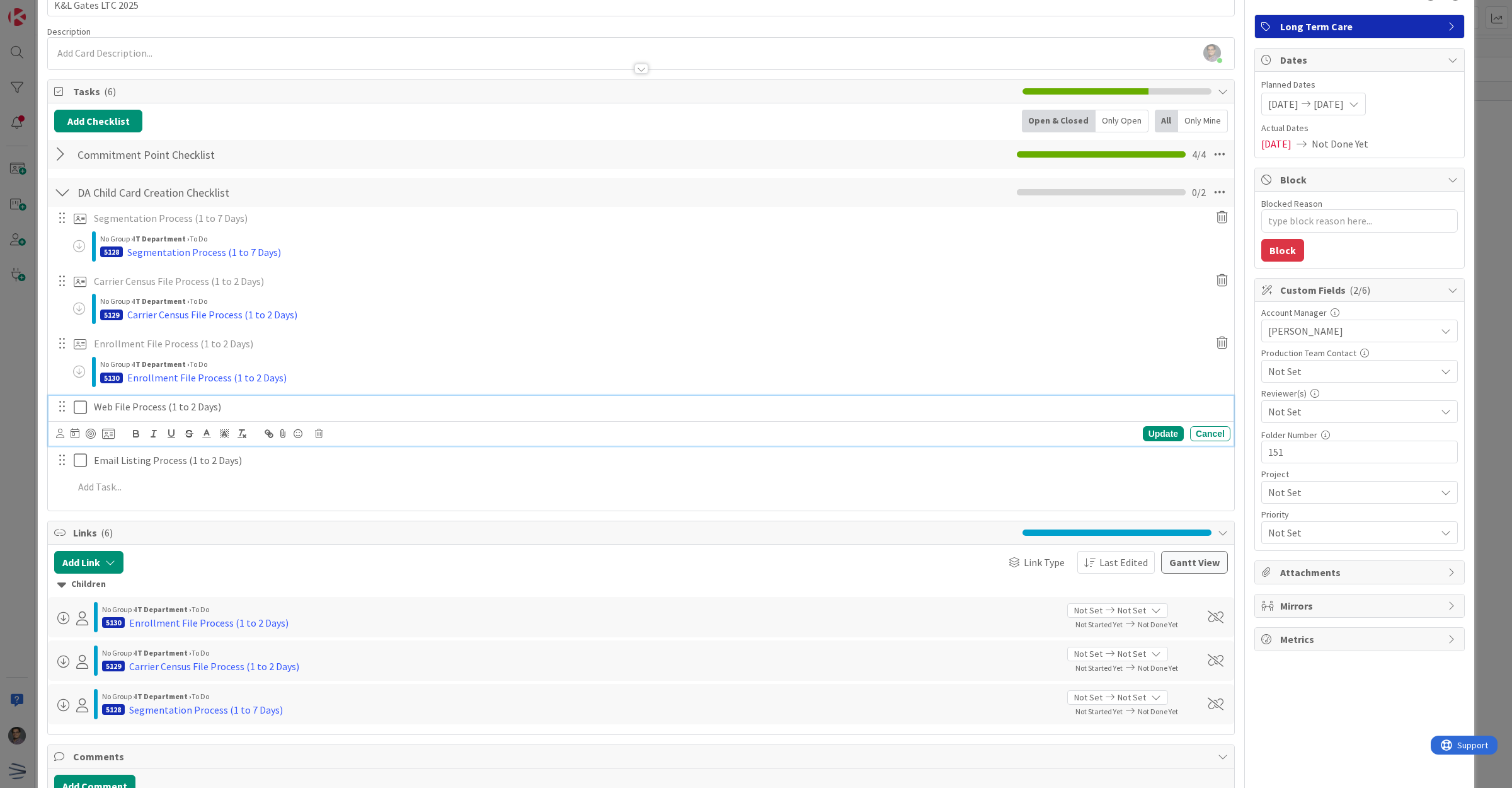
click at [146, 414] on p "Web File Process (1 to 2 Days)" at bounding box center [659, 407] width 1132 height 14
click at [105, 436] on icon at bounding box center [108, 434] width 12 height 11
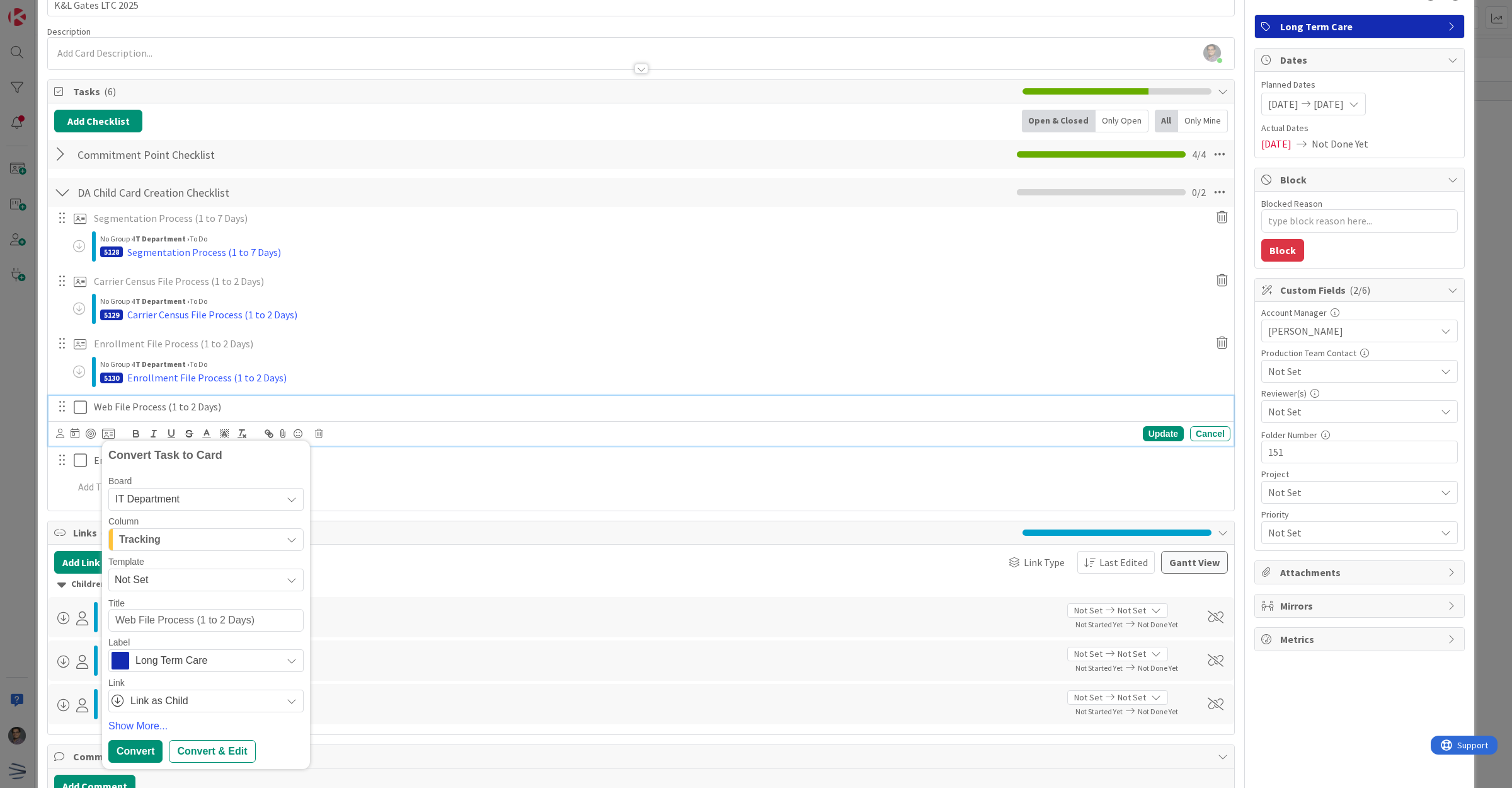
click at [180, 545] on div "Tracking" at bounding box center [199, 539] width 166 height 20
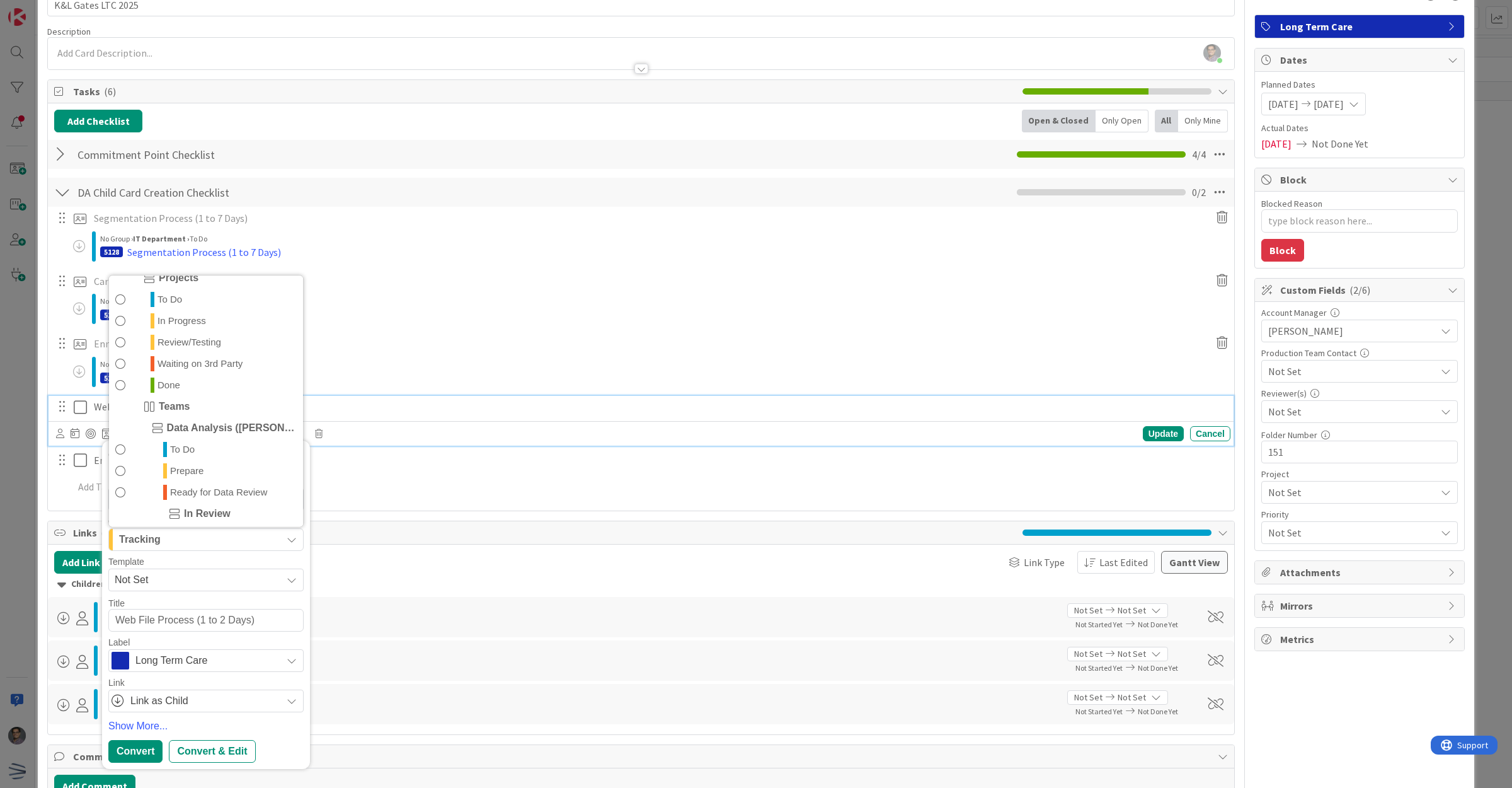
scroll to position [315, 0]
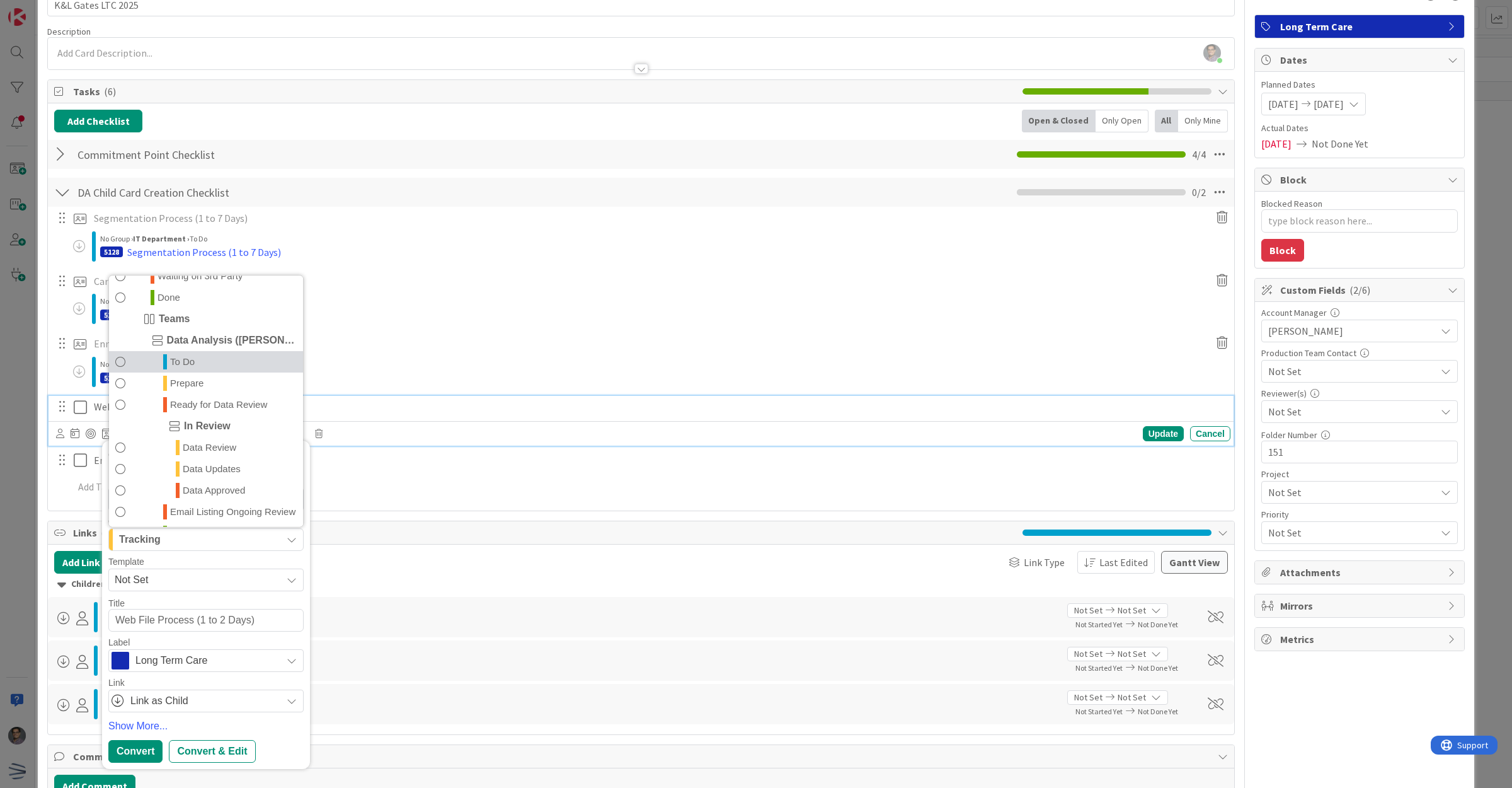
click at [188, 368] on span "To Do" at bounding box center [182, 362] width 25 height 15
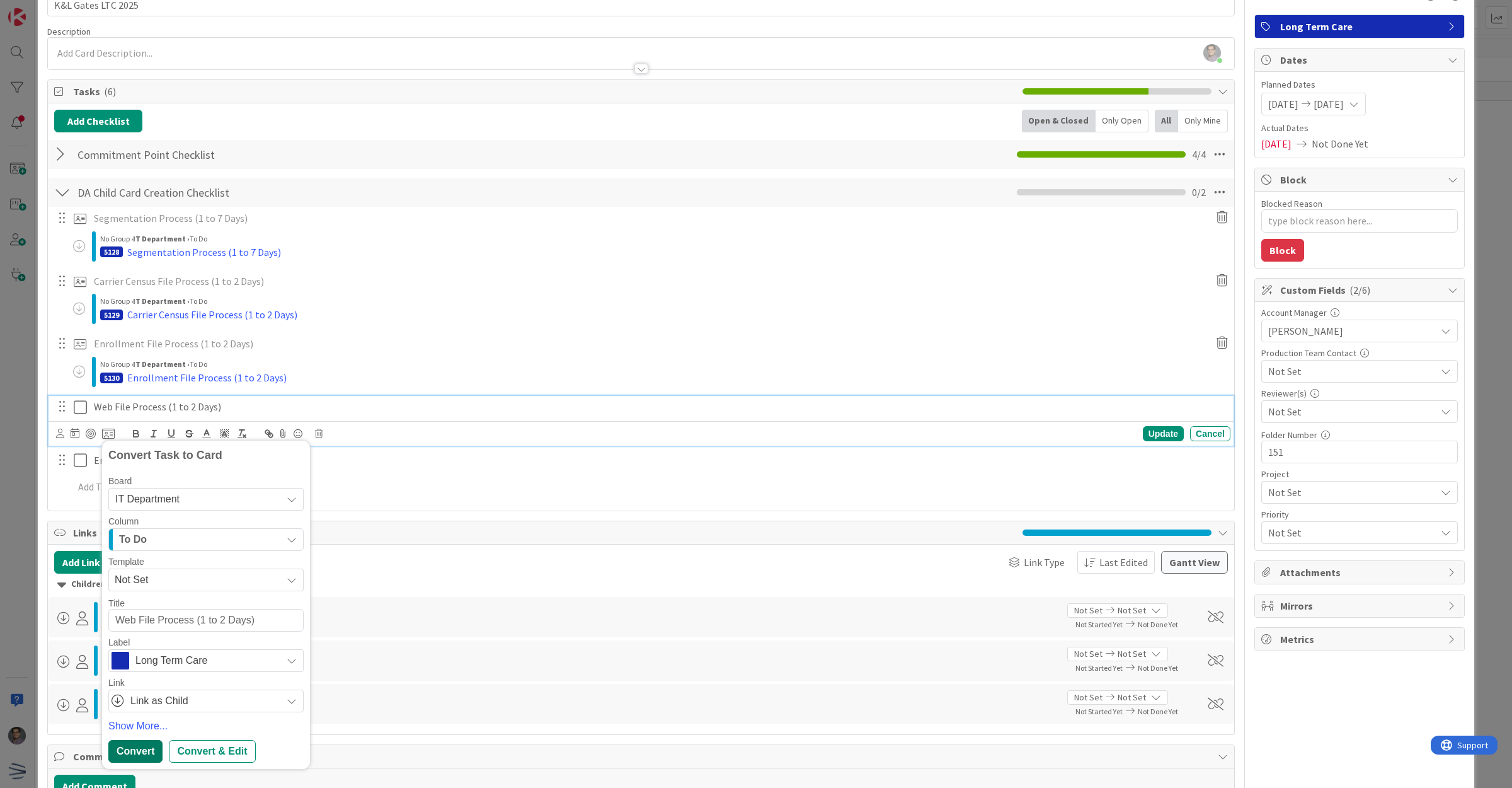
click at [146, 745] on div "Convert" at bounding box center [136, 751] width 54 height 23
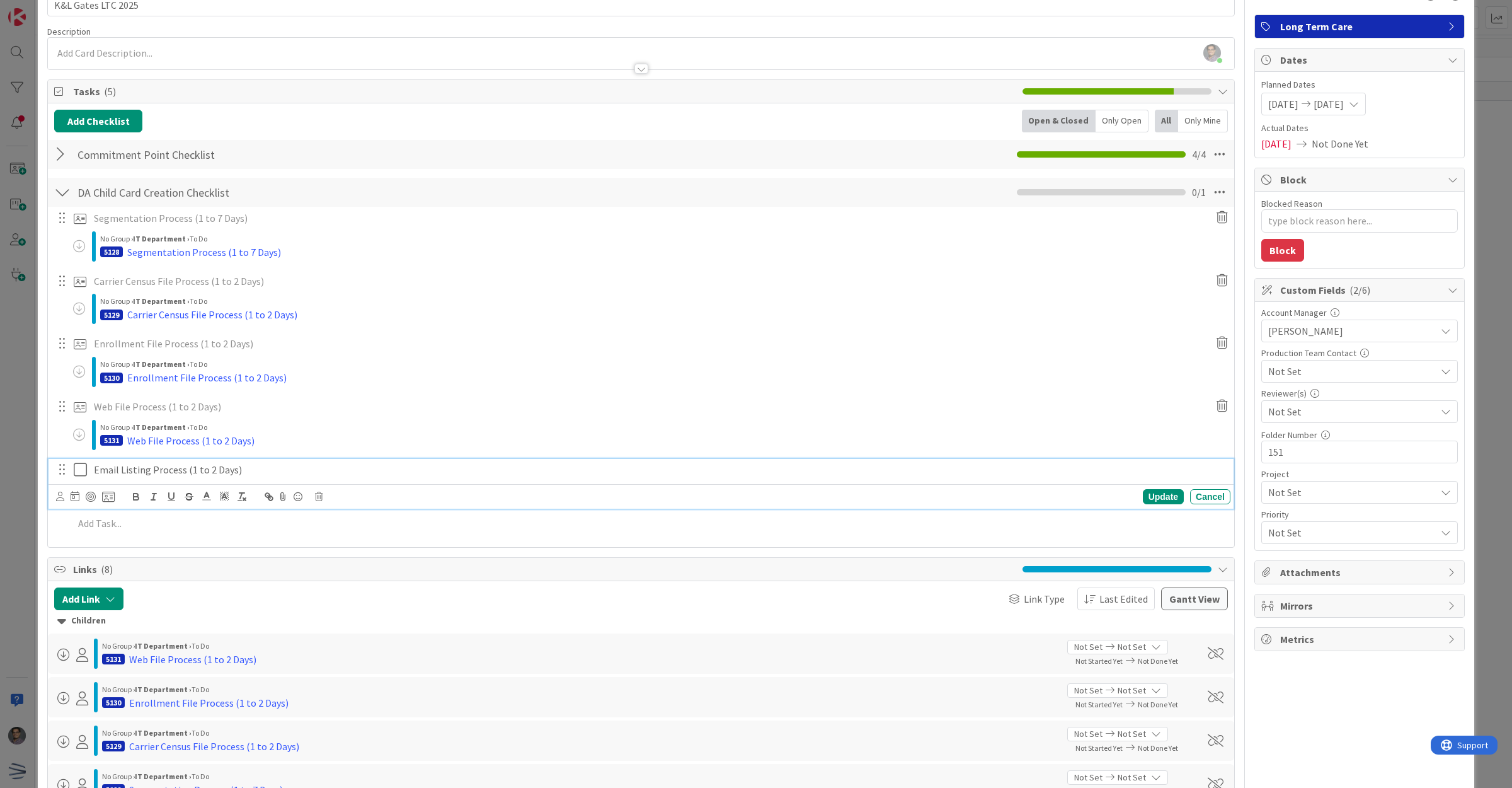
click at [162, 474] on p "Email Listing Process (1 to 2 Days)" at bounding box center [659, 469] width 1132 height 14
click at [102, 498] on icon at bounding box center [108, 496] width 12 height 11
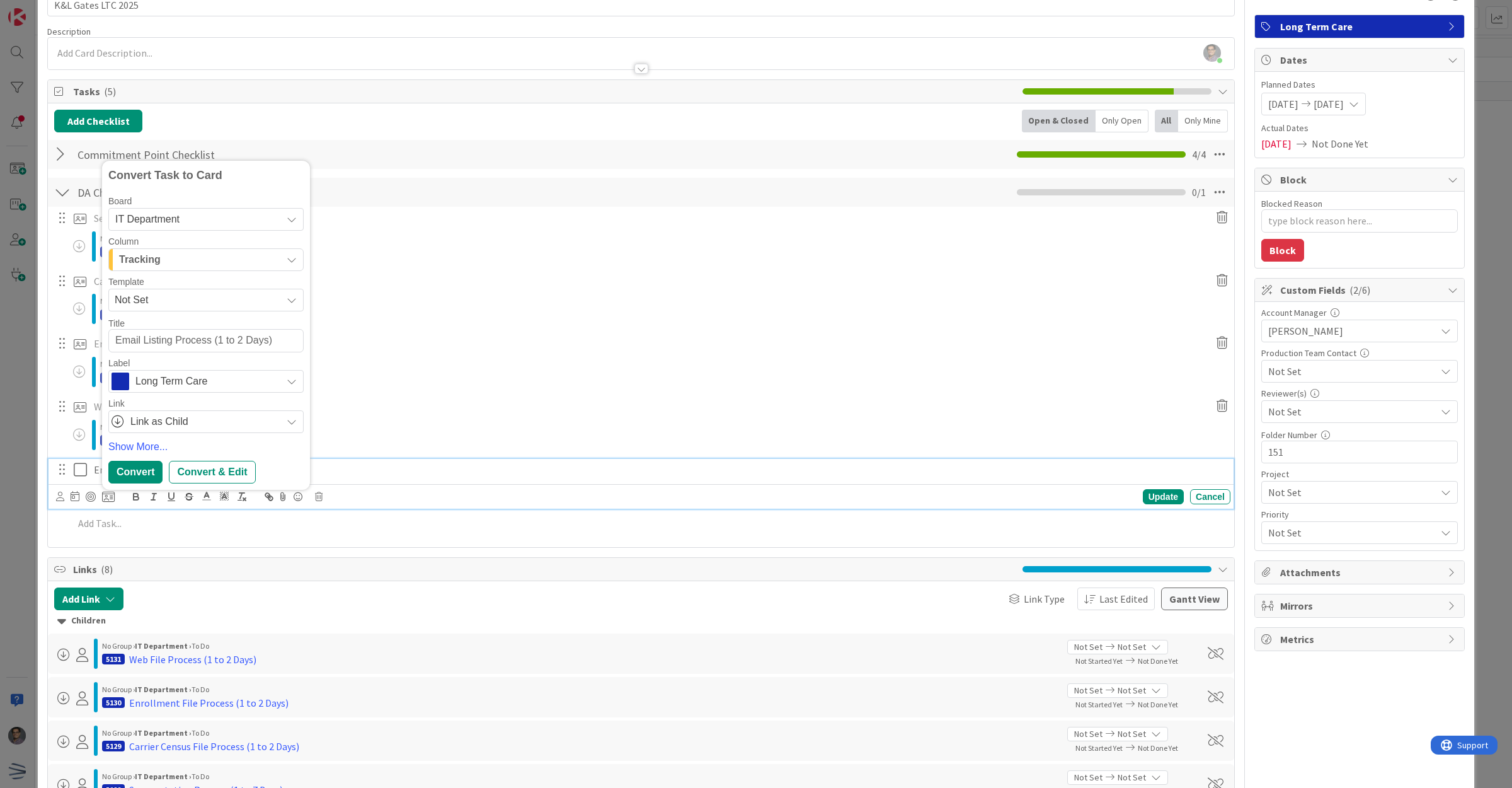
click at [191, 262] on div "Tracking" at bounding box center [199, 259] width 166 height 20
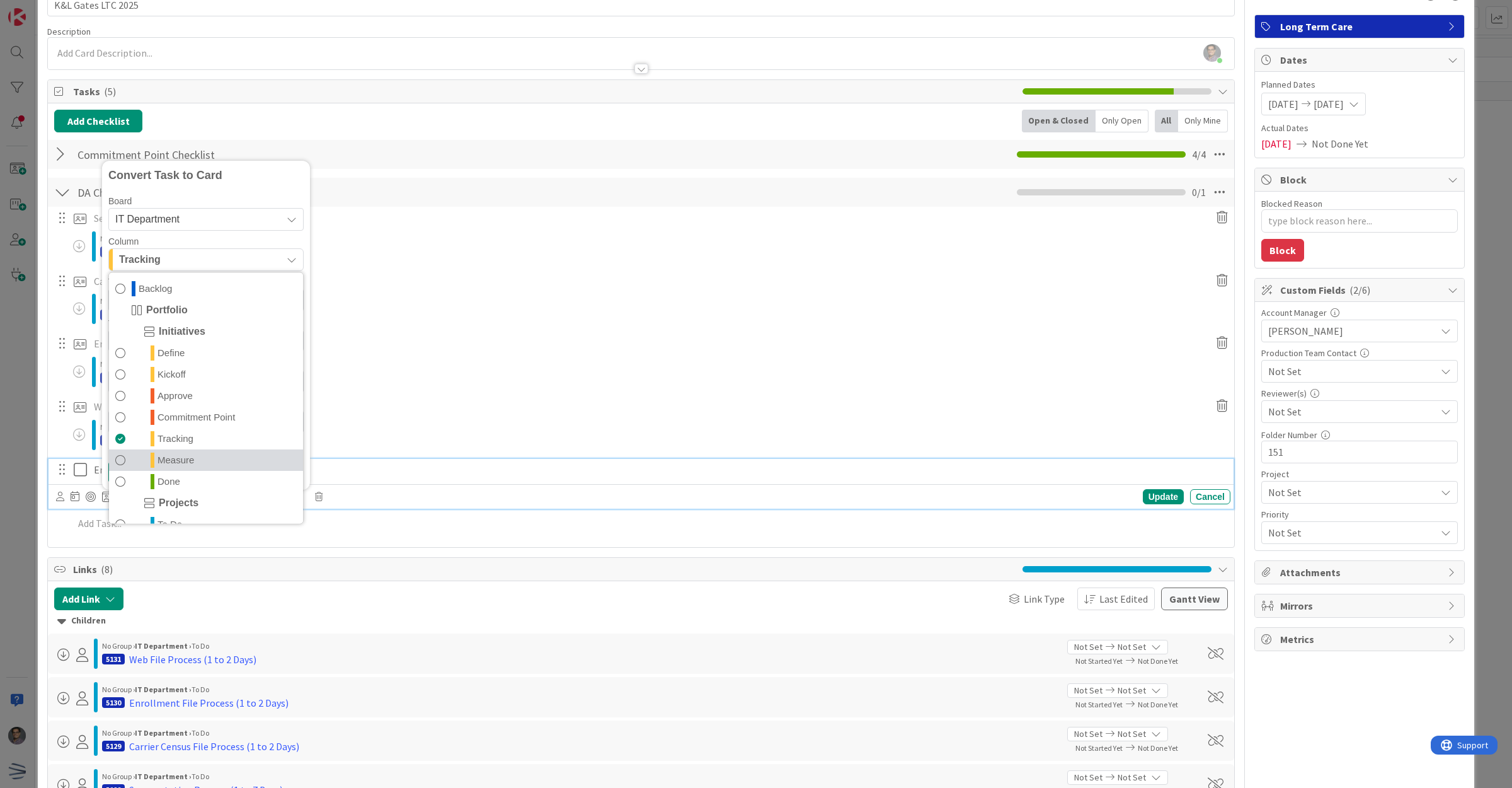
scroll to position [158, 0]
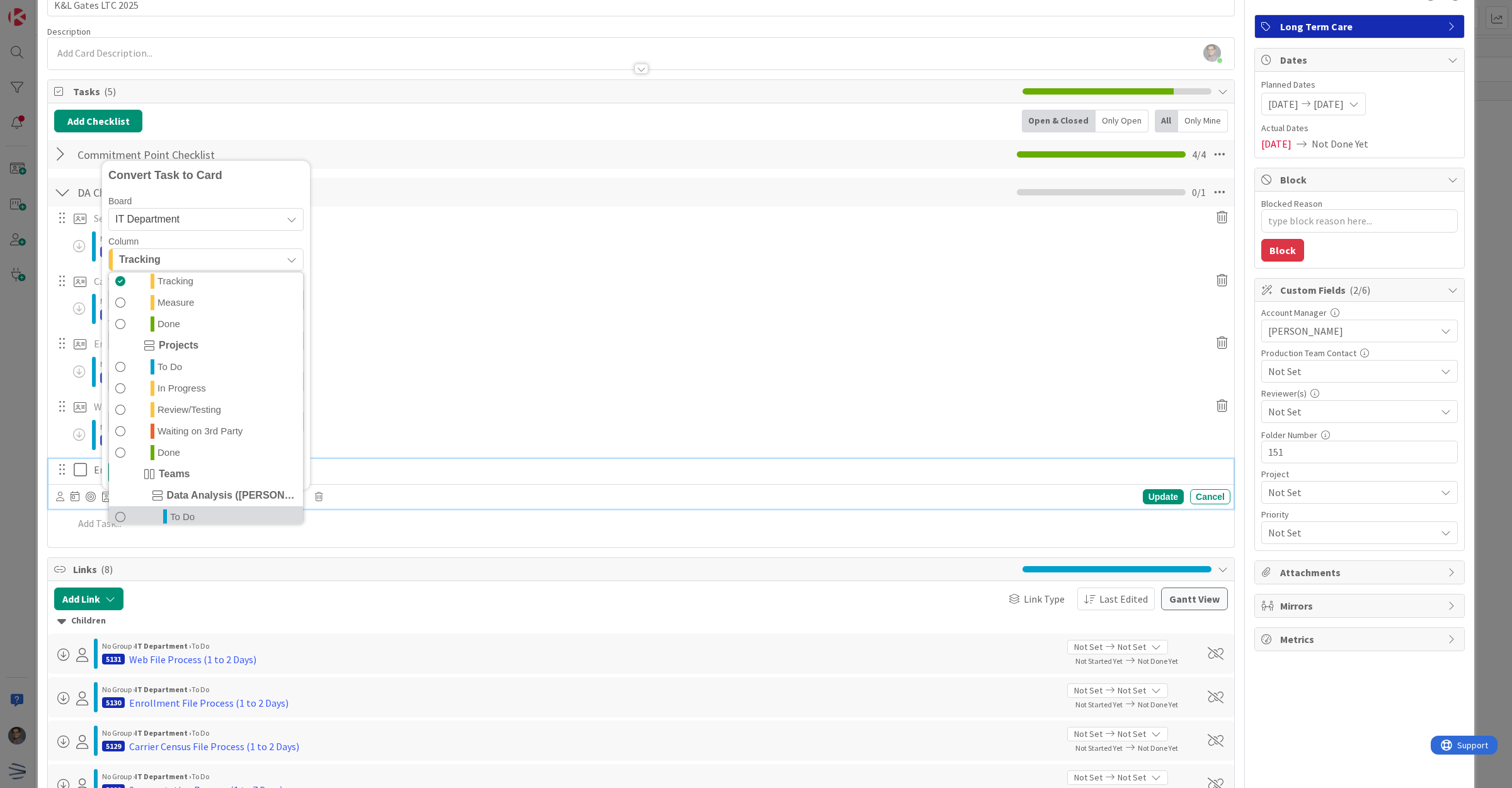
click at [186, 515] on span "To Do" at bounding box center [182, 517] width 25 height 15
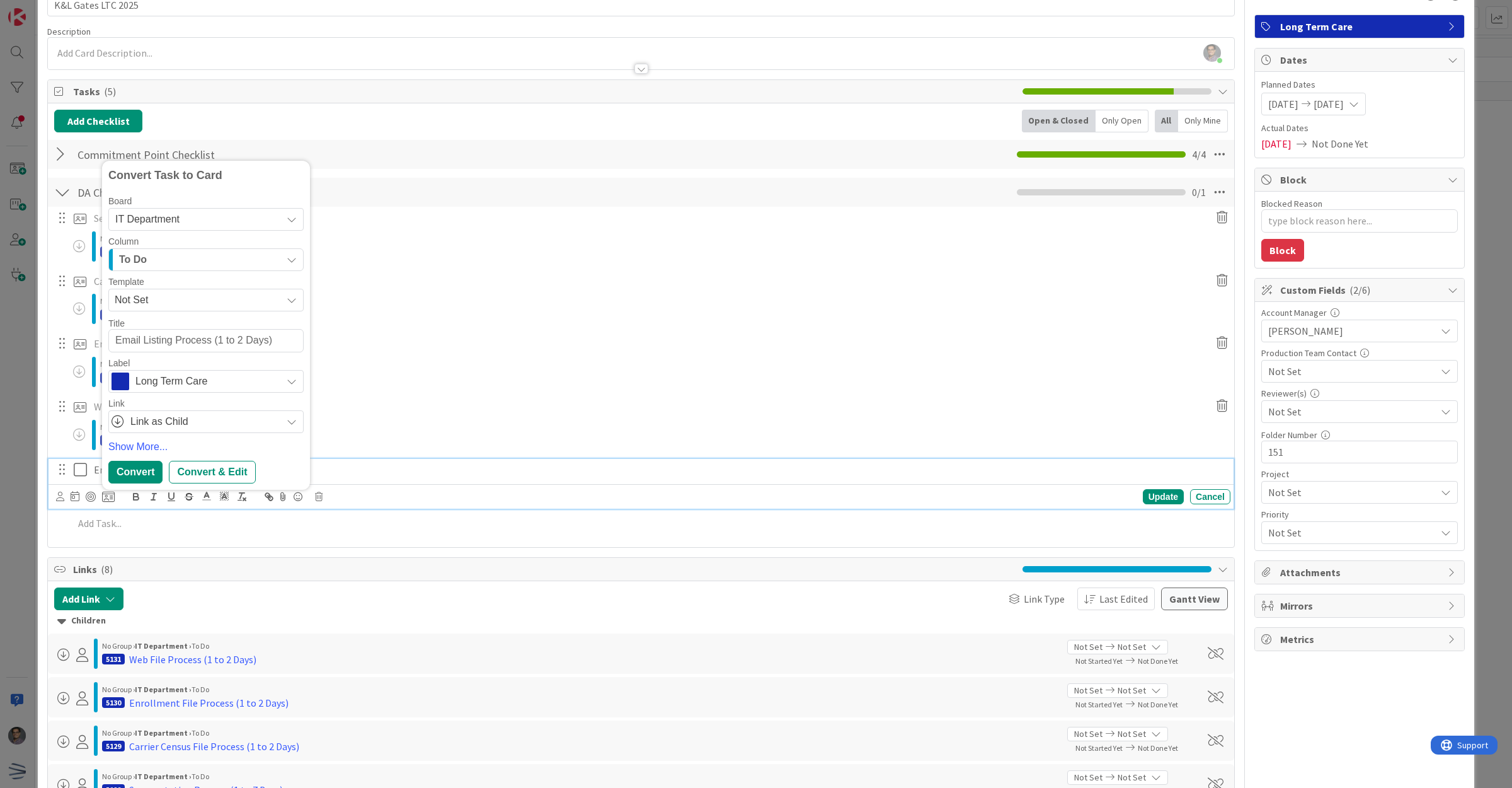
click at [156, 304] on span "Not Set" at bounding box center [193, 300] width 158 height 17
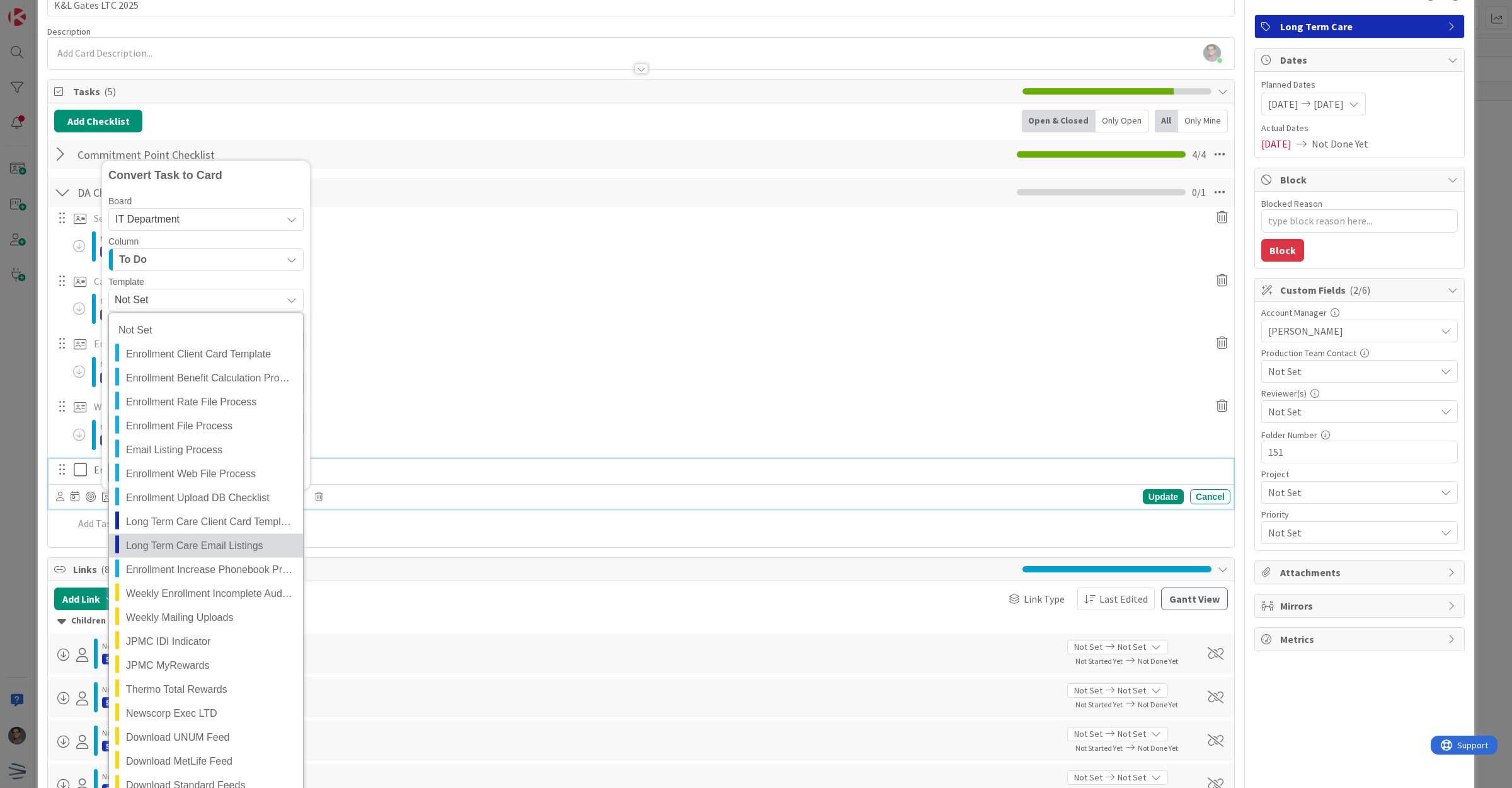
click at [192, 547] on span "Long Term Care Email Listings" at bounding box center [210, 546] width 168 height 17
type textarea "x"
type textarea "Long Term Care Email Listings"
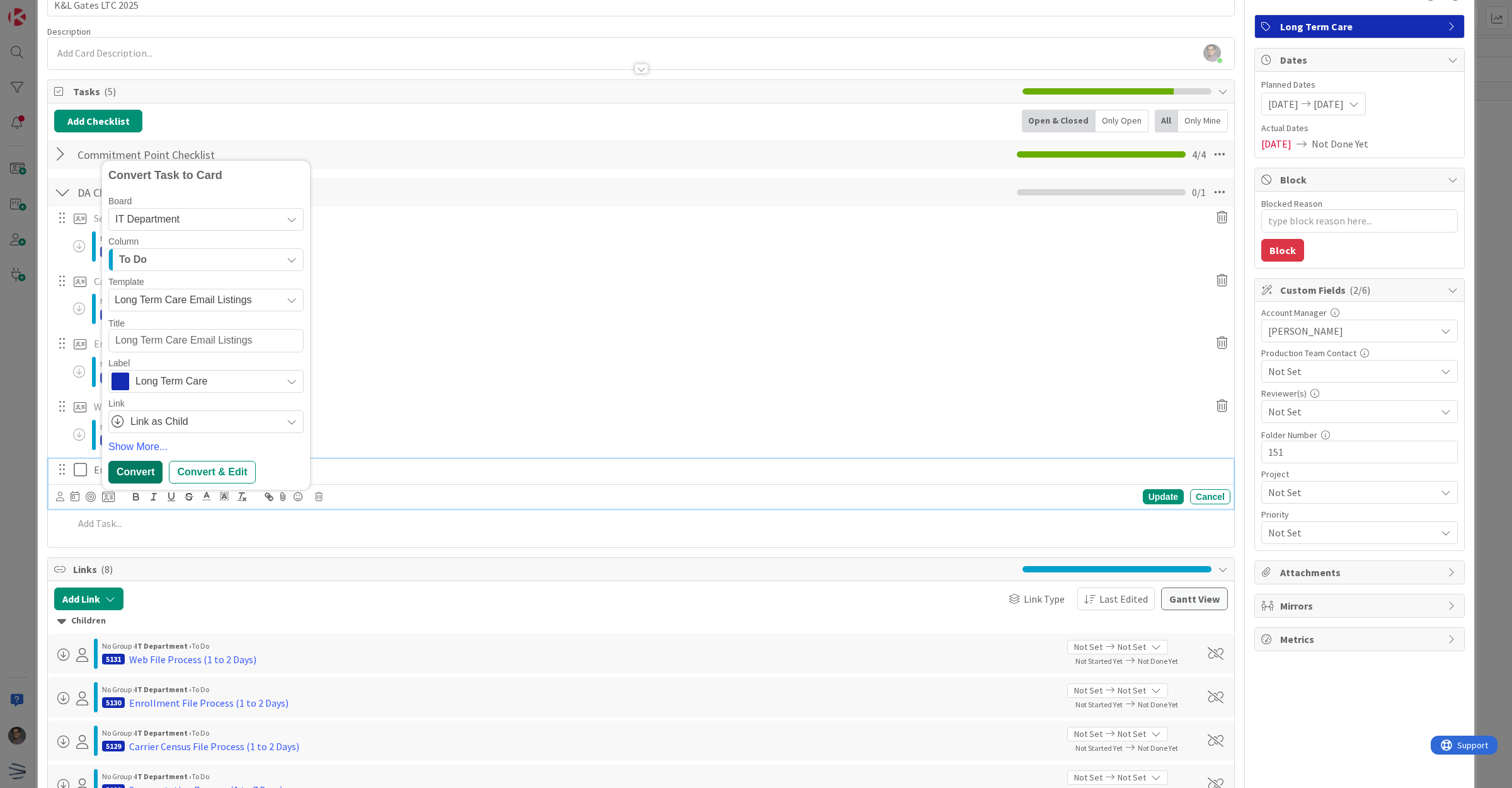
click at [146, 467] on div "Convert" at bounding box center [136, 471] width 54 height 23
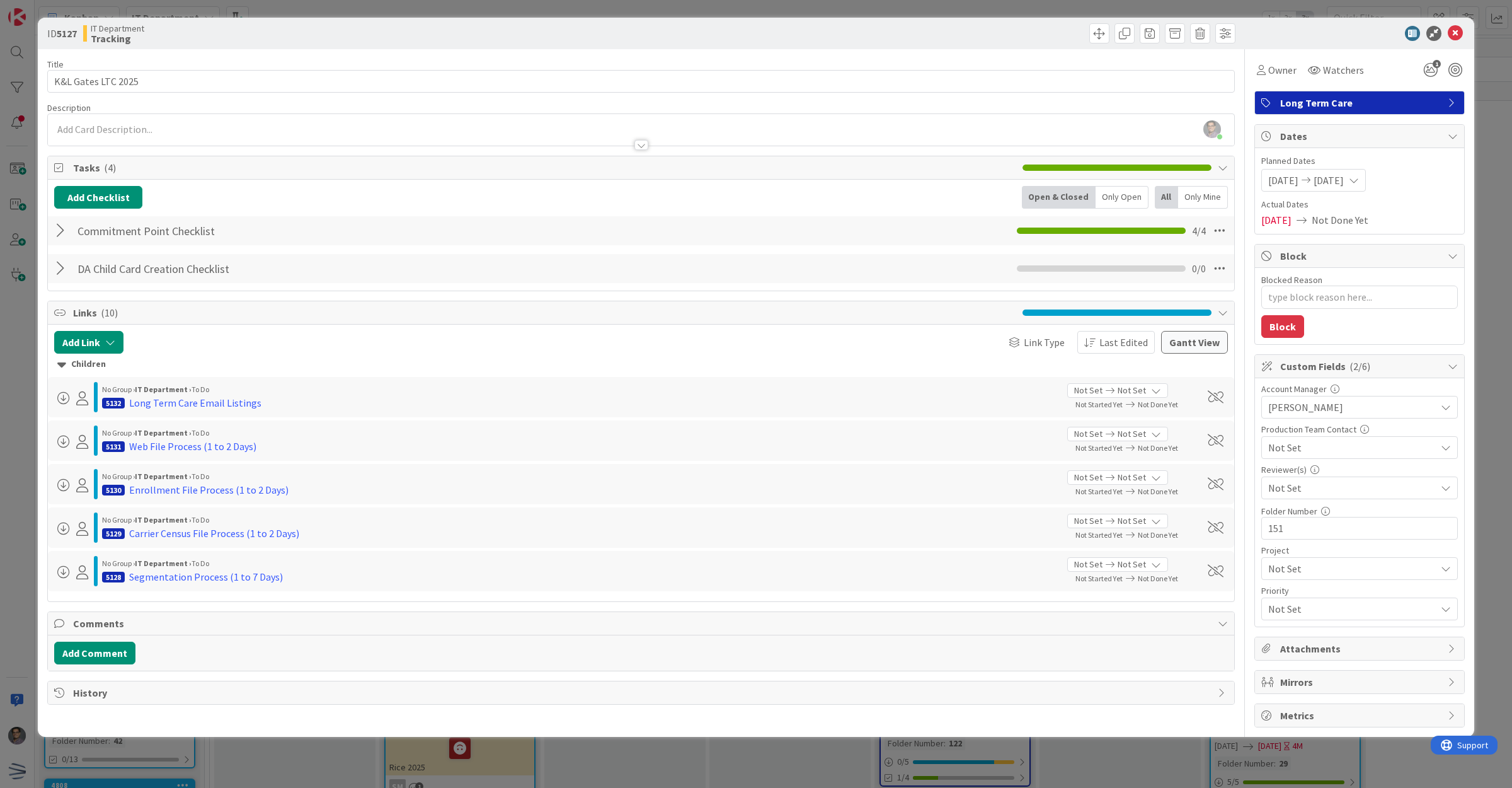
scroll to position [0, 0]
click at [1457, 30] on icon at bounding box center [1456, 34] width 15 height 15
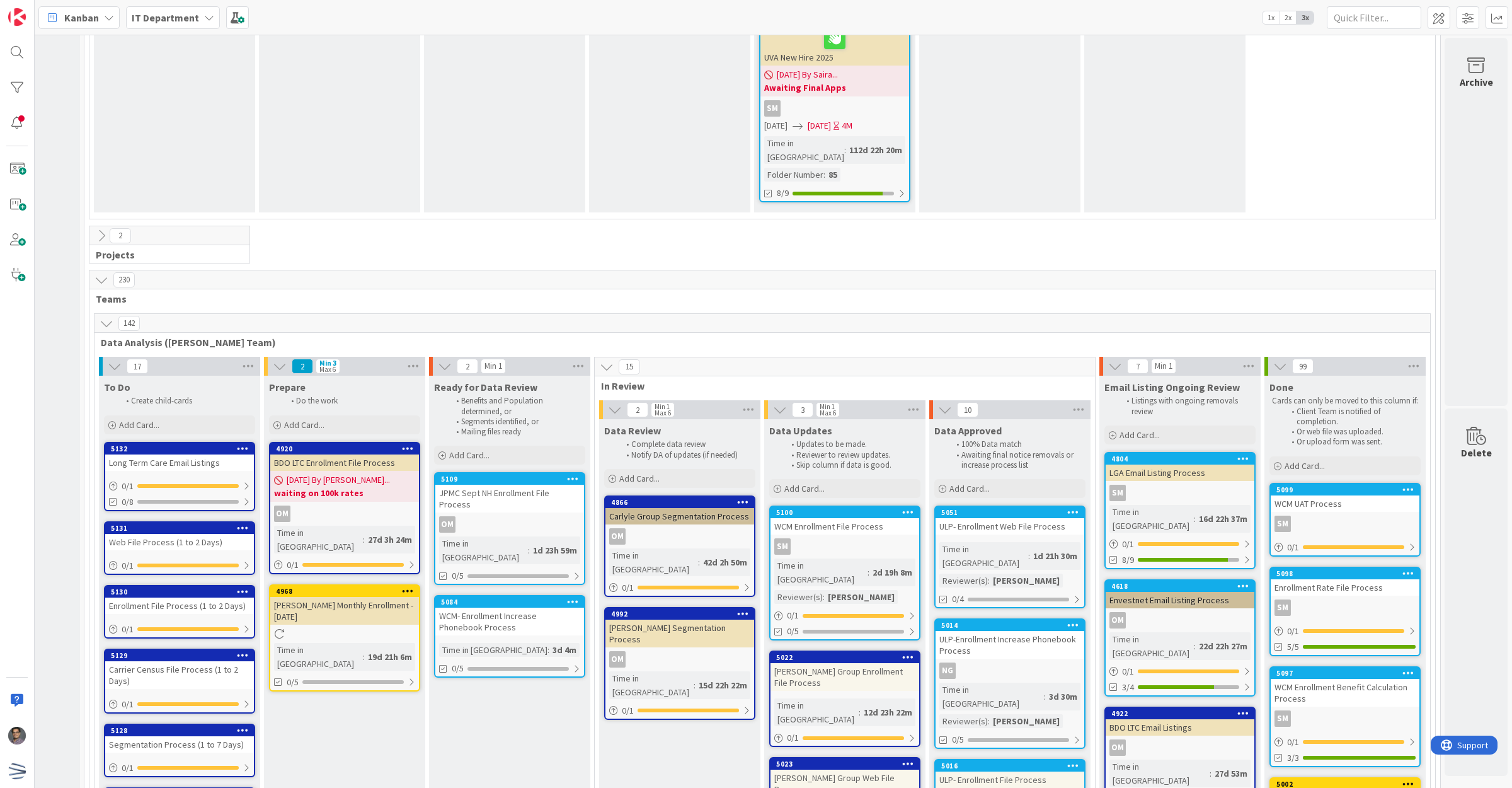
scroll to position [2056, 133]
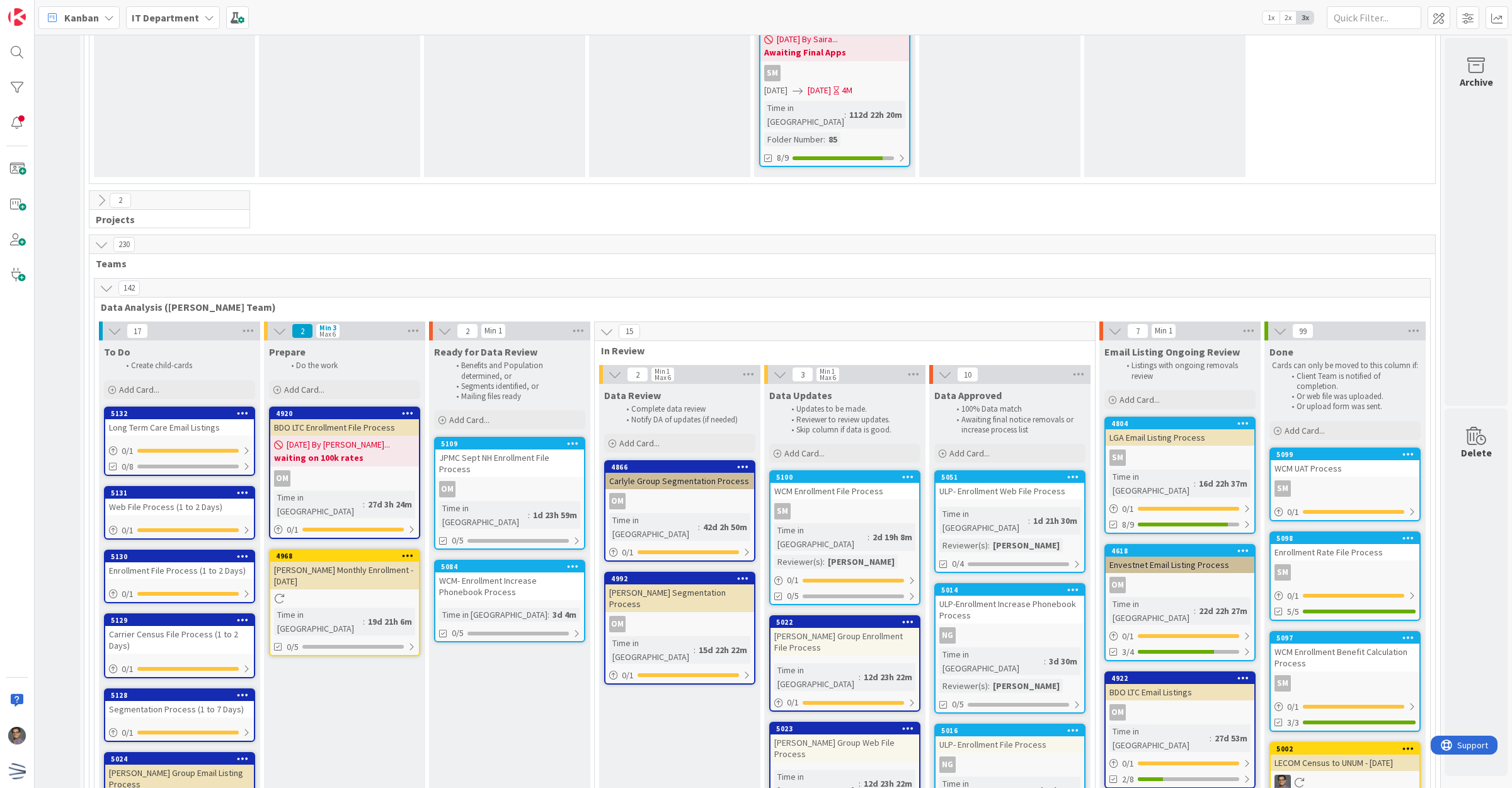
click at [142, 701] on div "Segmentation Process (1 to 7 Days)" at bounding box center [180, 709] width 149 height 17
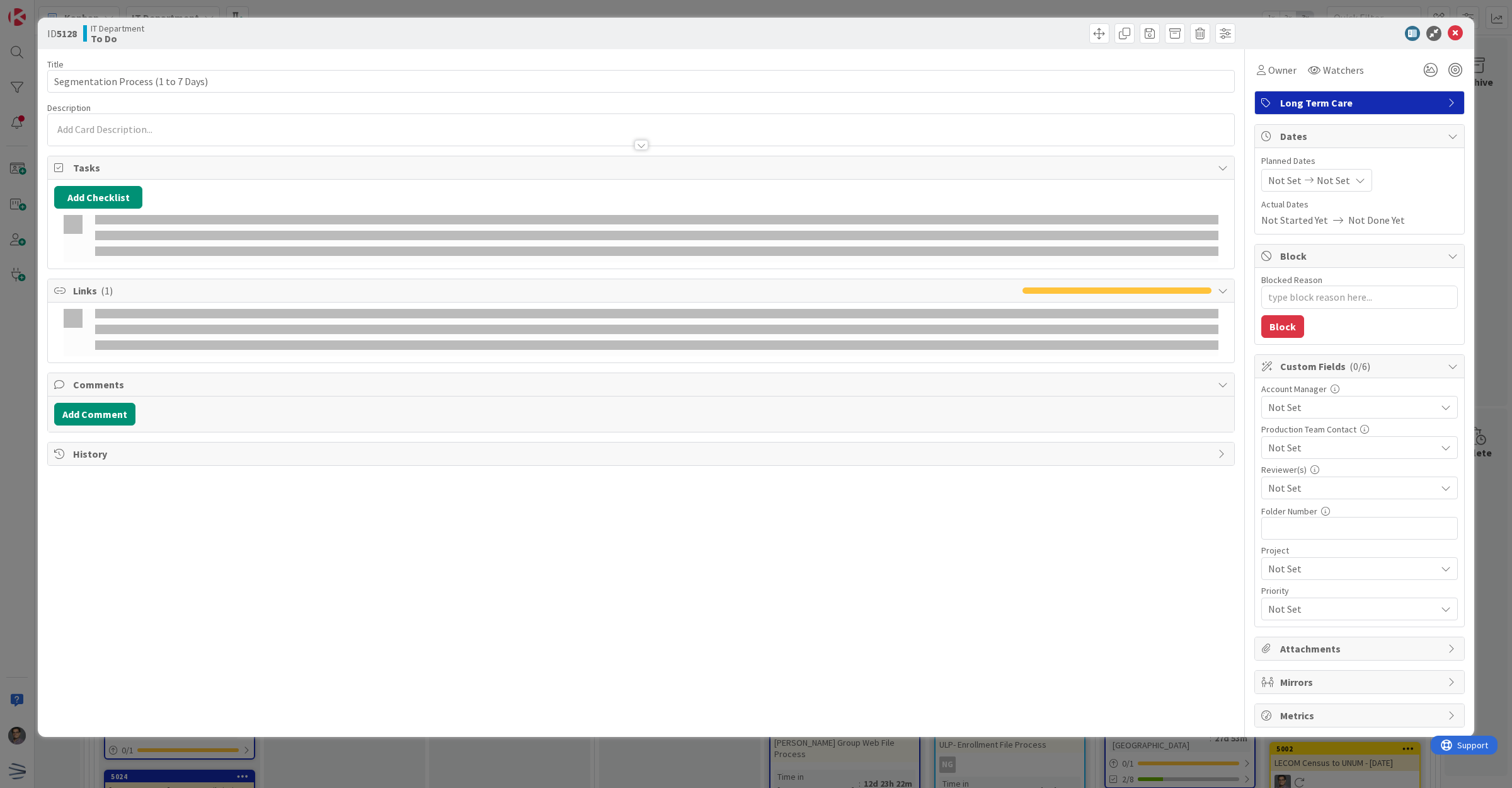
type textarea "x"
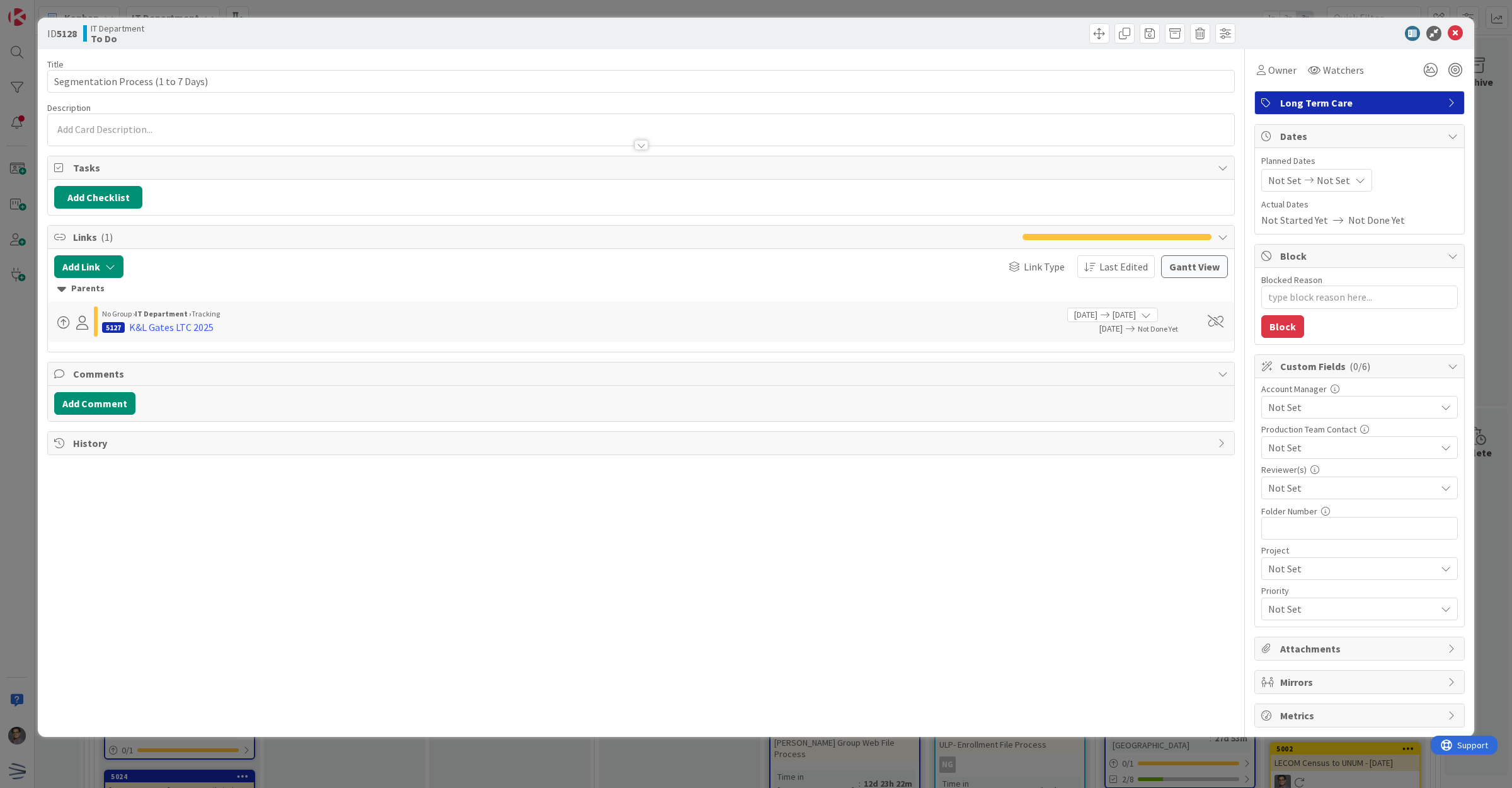
click at [46, 83] on div "ID 5128 IT Department To Do Title 34 / 128 Segmentation Process (1 to 7 Days) D…" at bounding box center [756, 377] width 1436 height 719
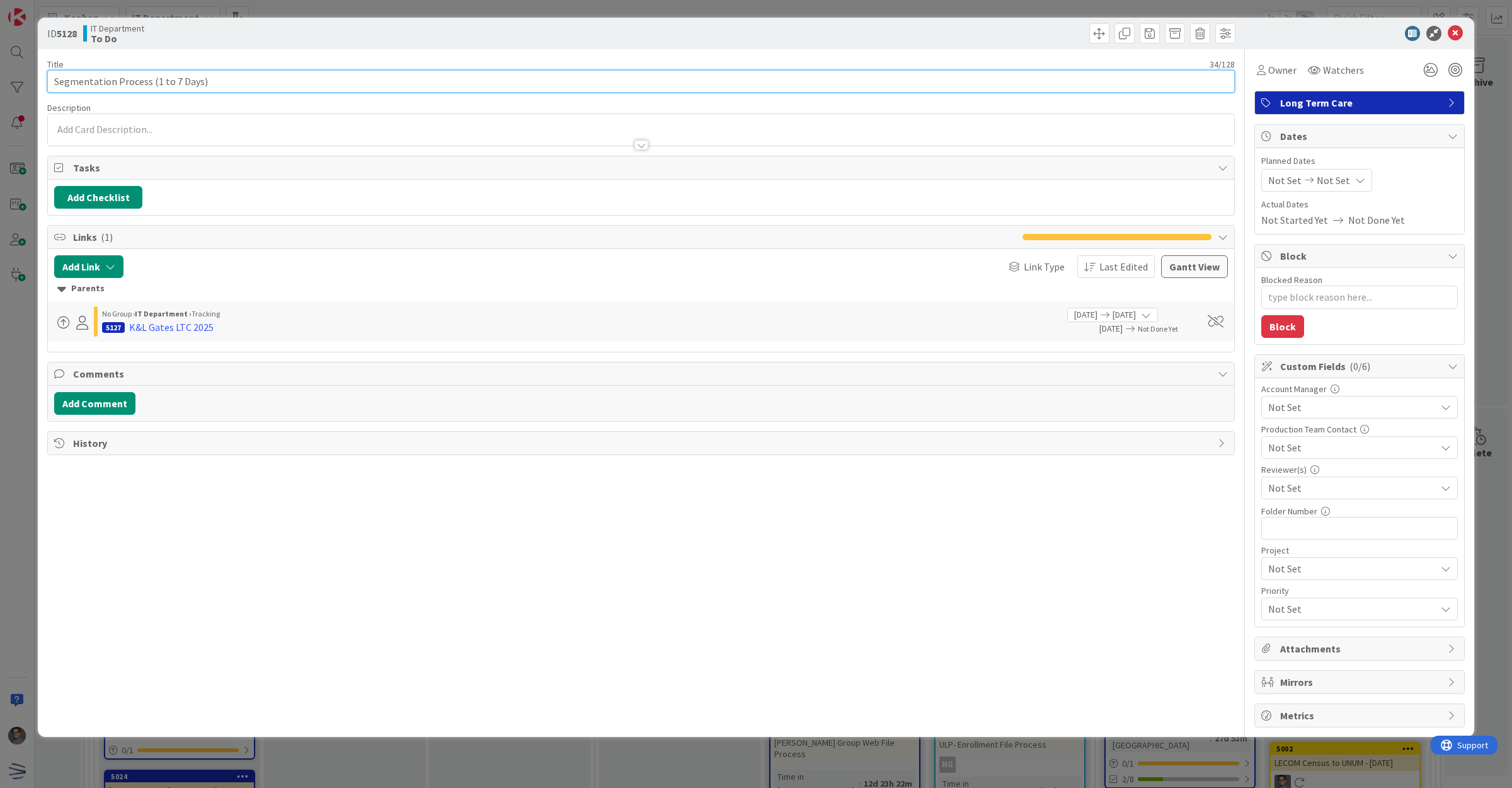
click at [52, 83] on input "Segmentation Process (1 to 7 Days)" at bounding box center [641, 81] width 1187 height 23
type input "KSegmentation Process (1 to 7 Days)"
type textarea "x"
type input "K$Segmentation Process (1 to 7 Days)"
type textarea "x"
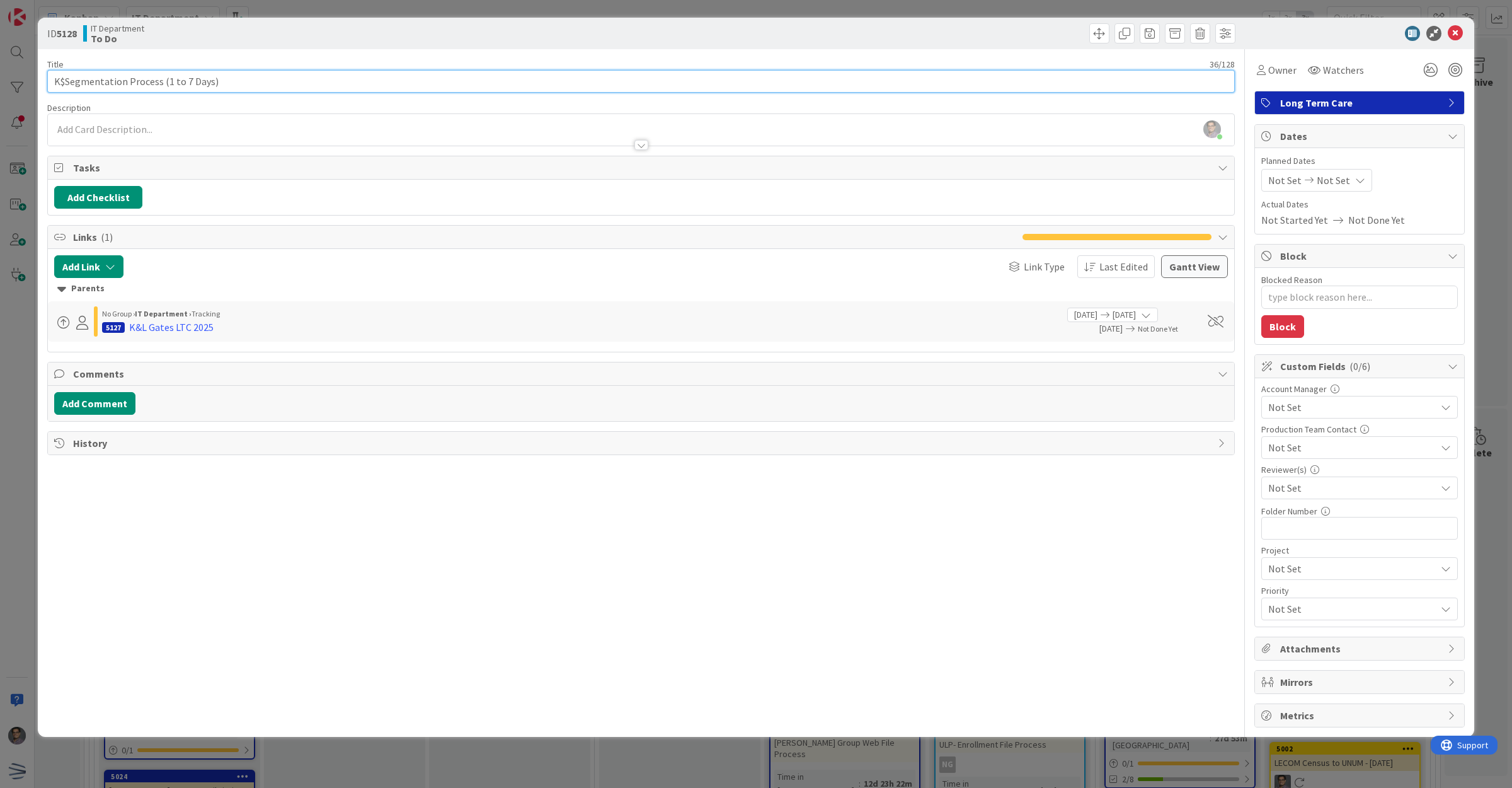
type input "KSegmentation Process (1 to 7 Days)"
type textarea "x"
type input "K&Segmentation Process (1 to 7 Days)"
type textarea "x"
type input "K&L Gates Segmentation Process (1 to 7 Days)"
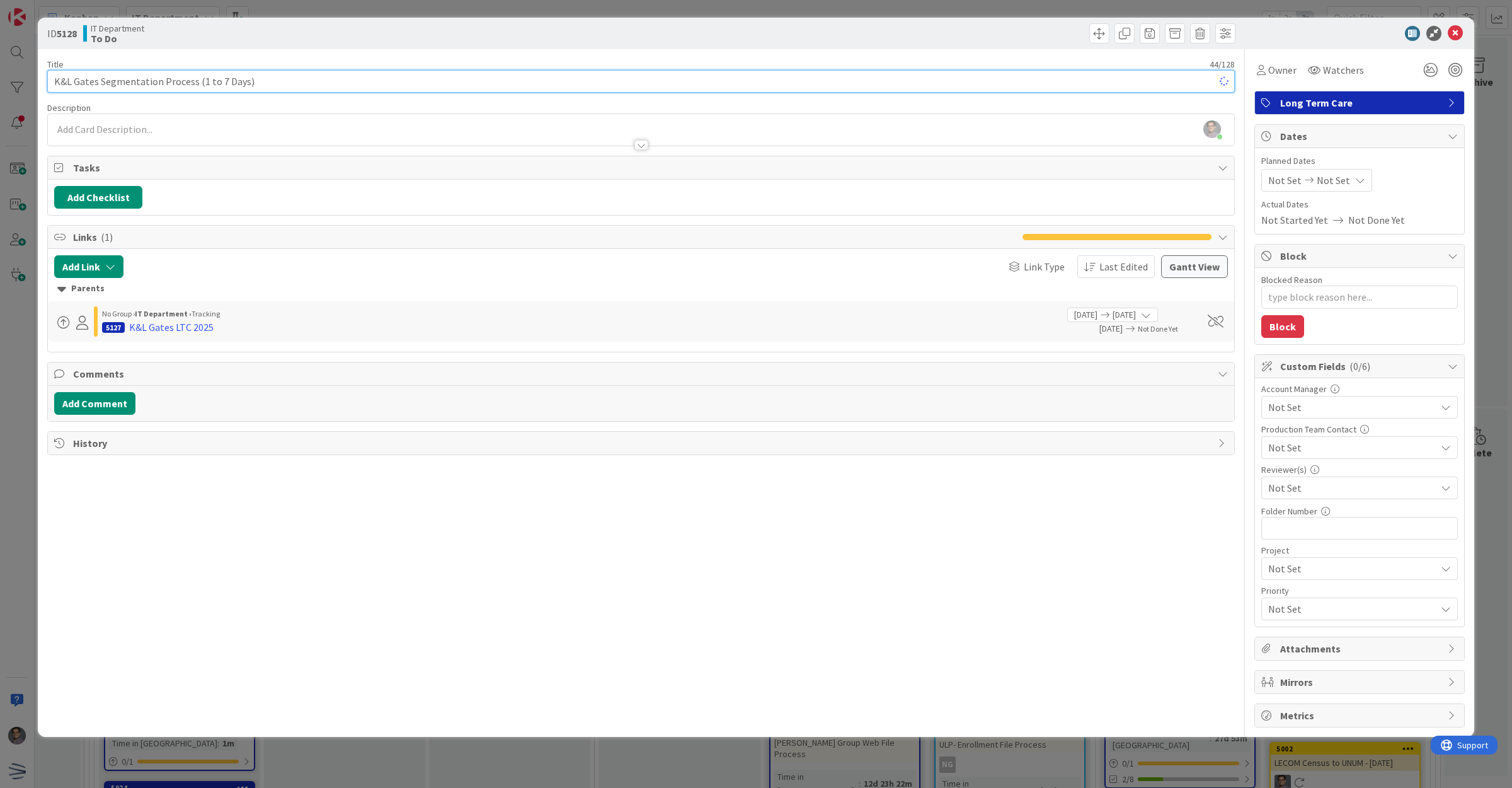
type textarea "x"
type input "K&L Gates Segmentation Process"
type textarea "x"
type input "K&L Gates Segmentation Process"
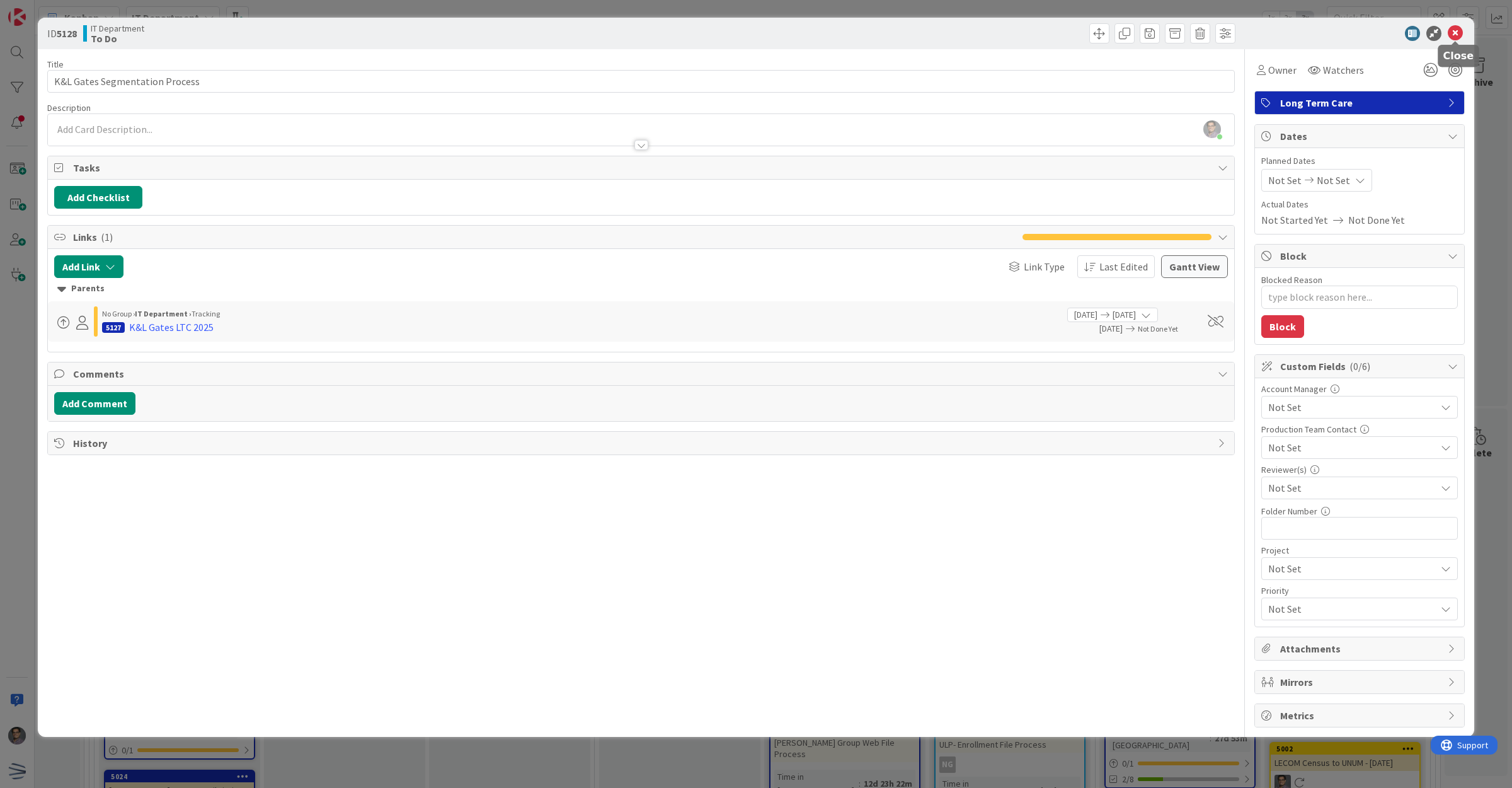
click at [1456, 36] on icon at bounding box center [1456, 34] width 15 height 15
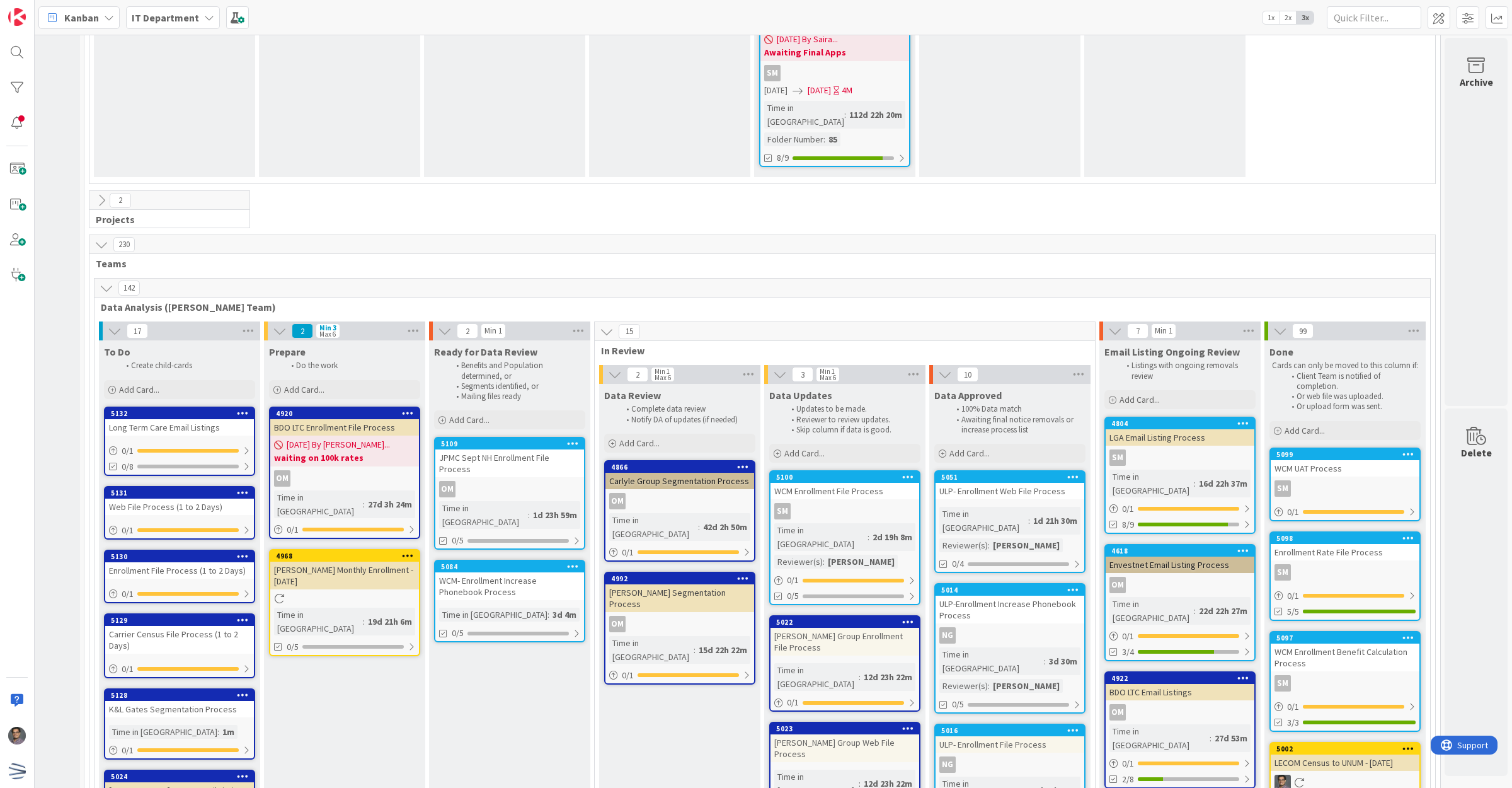
click at [177, 626] on div "Carrier Census File Process (1 to 2 Days)" at bounding box center [180, 639] width 149 height 28
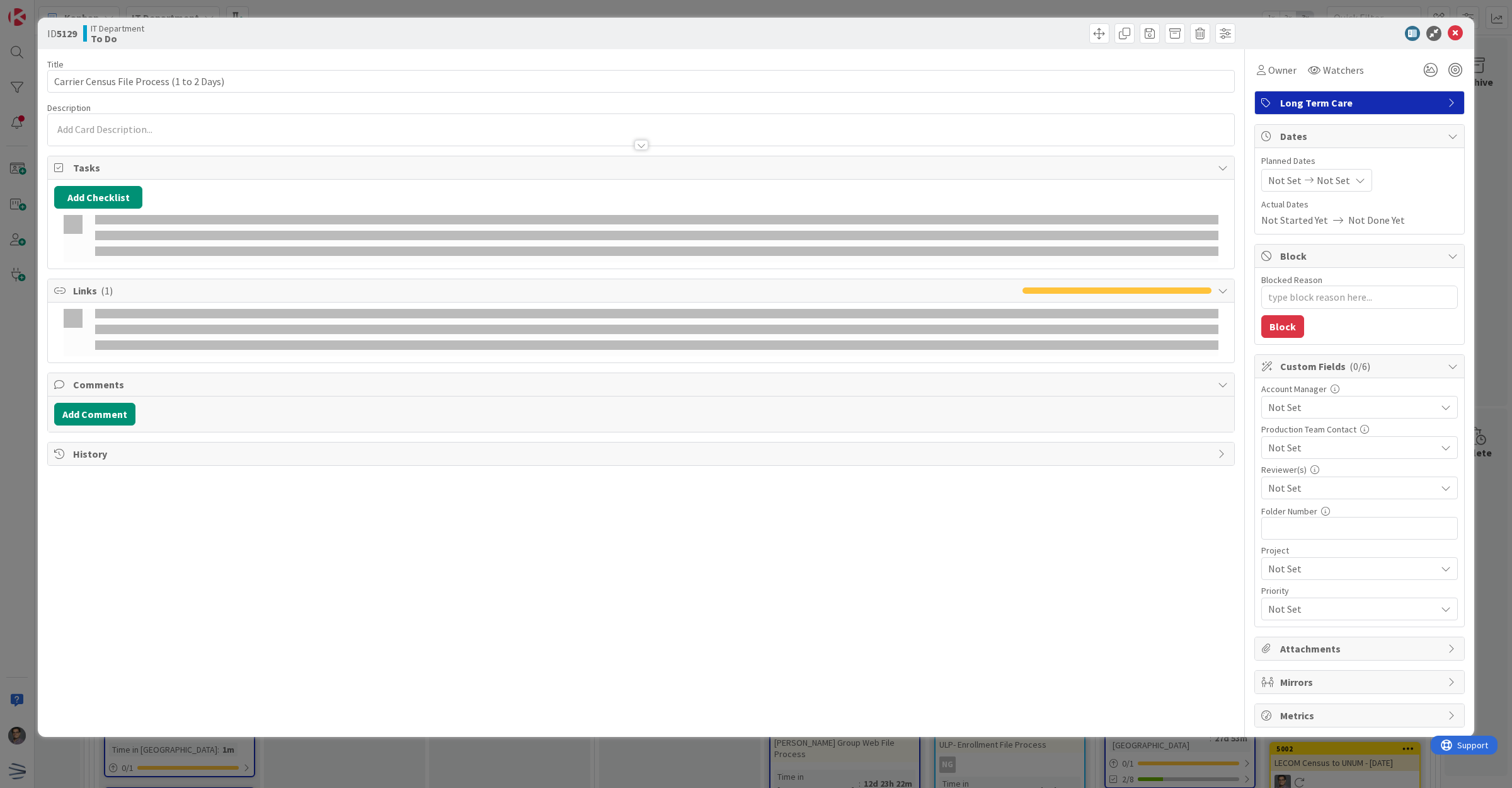
type textarea "x"
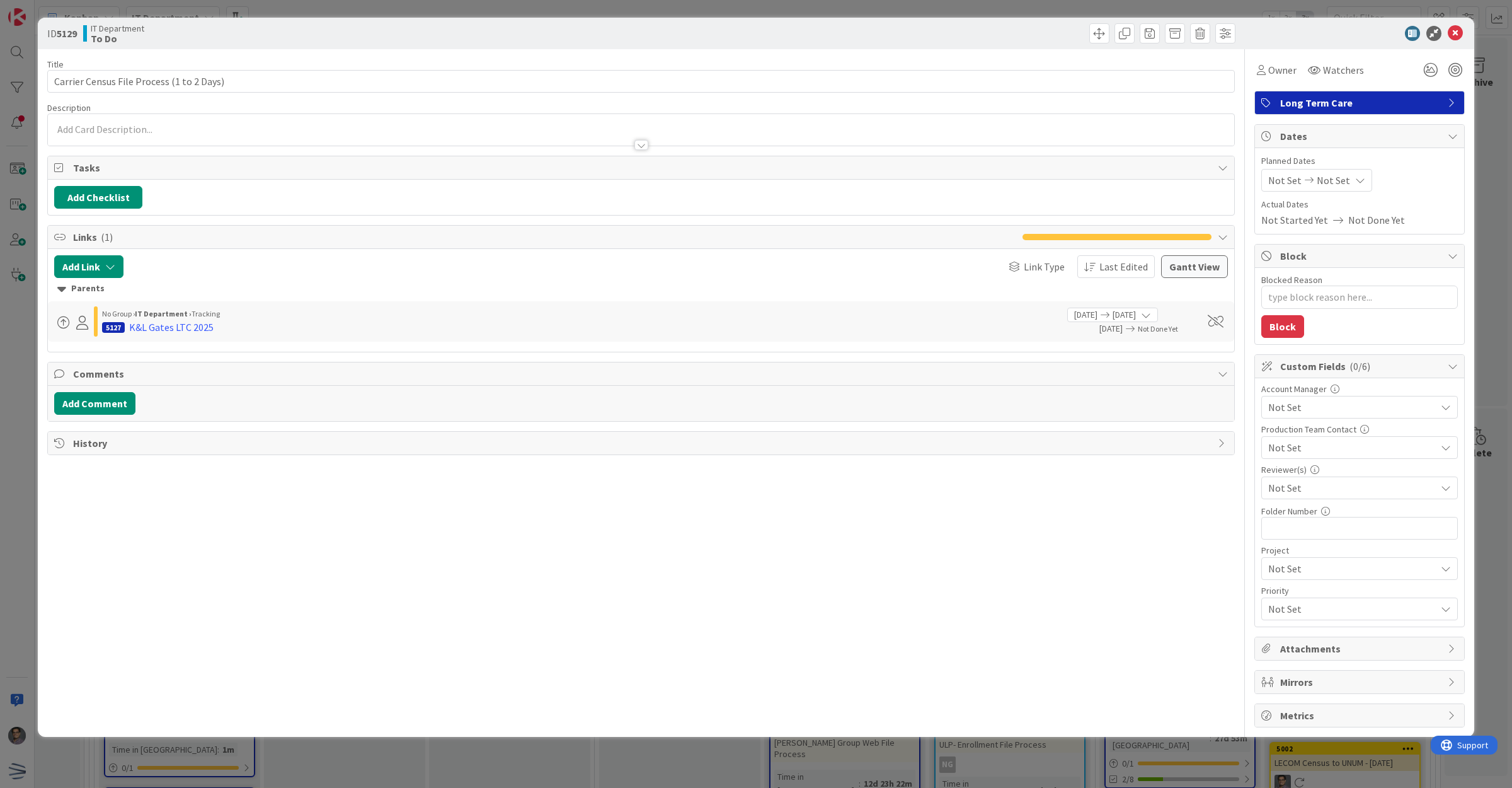
click at [46, 80] on div "ID 5129 IT Department To Do Title 41 / 128 Carrier Census File Process (1 to 2 …" at bounding box center [756, 377] width 1436 height 719
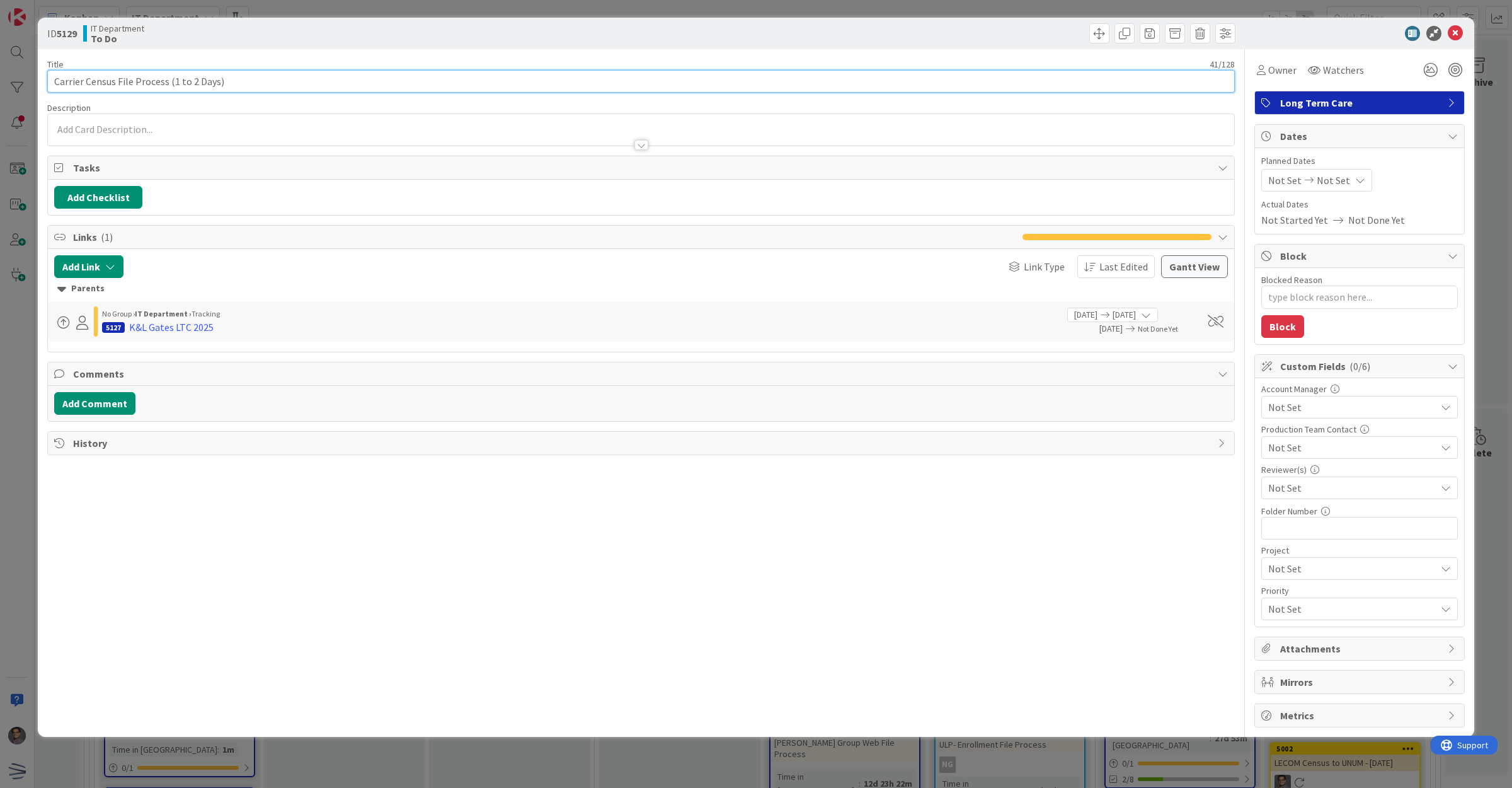
click at [57, 81] on input "Carrier Census File Process (1 to 2 Days)" at bounding box center [641, 81] width 1187 height 23
type input "Carrier Census File Process (1 to 2 Da"
type textarea "x"
type input "Carrier Census File Process (1 to"
type textarea "x"
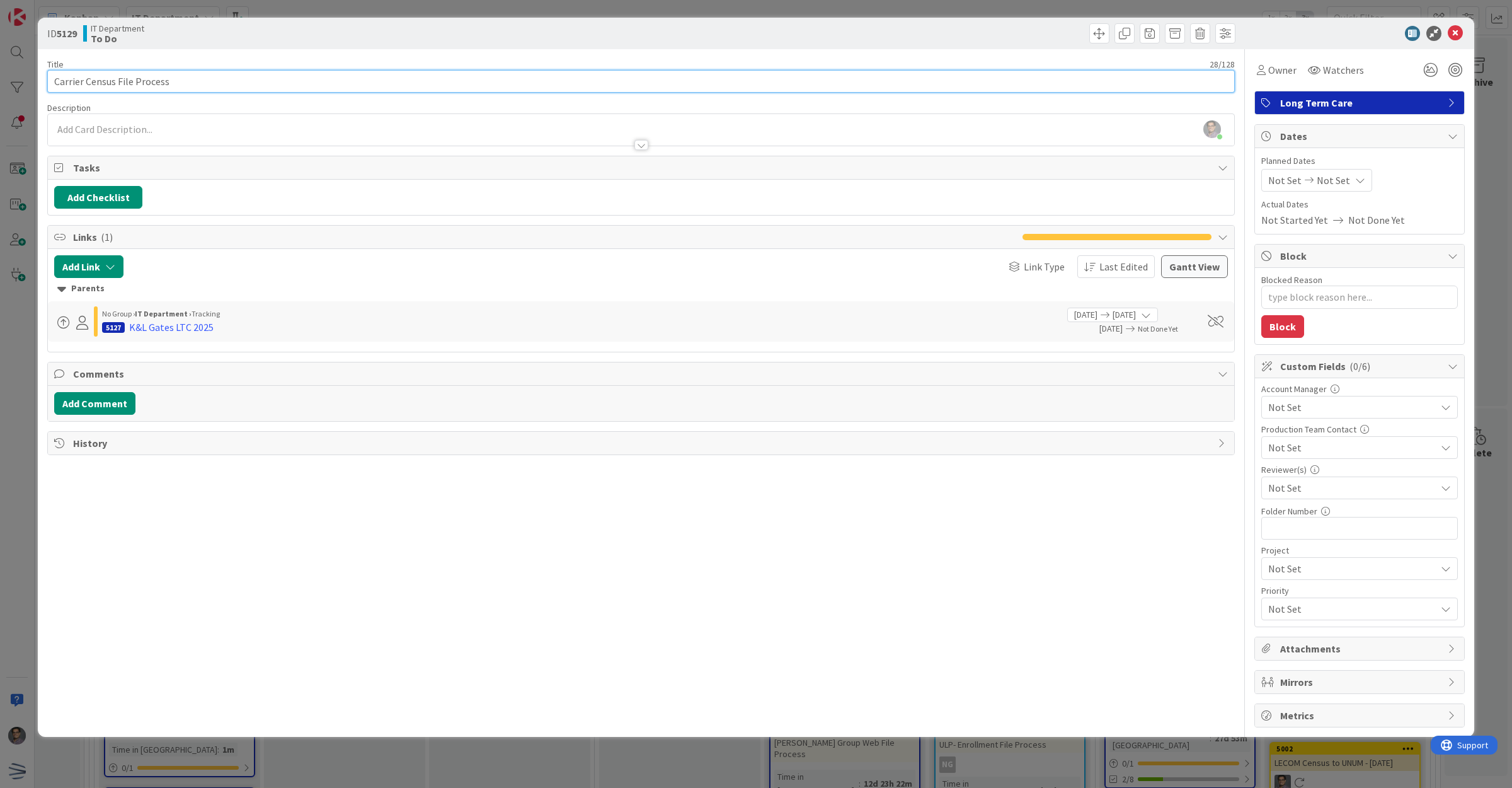
type input "Carrier Census File Process"
type textarea "x"
type input "KCarrier Census File Process"
type textarea "x"
type input "K&Carrier Census File Process"
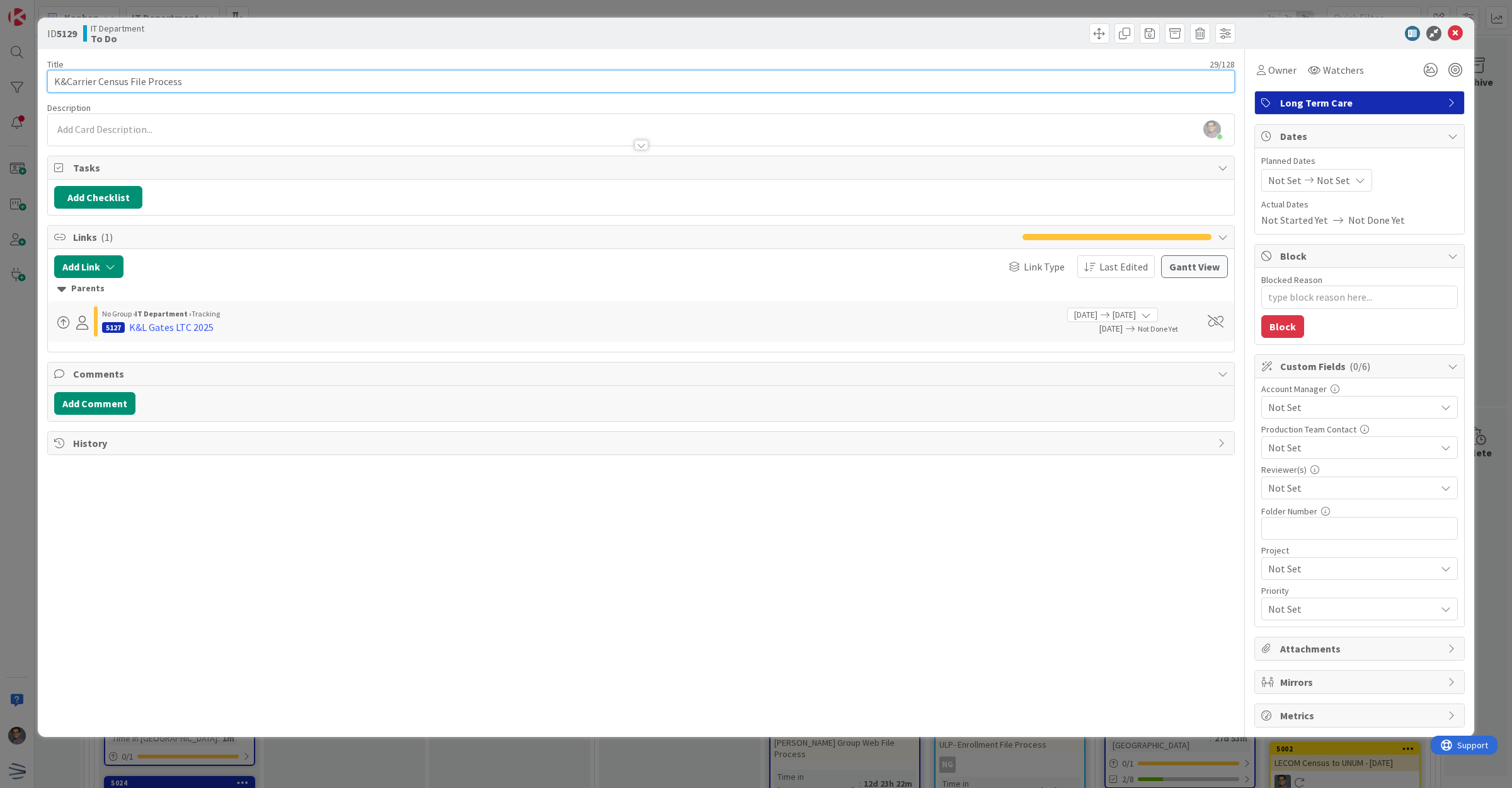
type textarea "x"
type input "K&LCarrier Census File Process"
type textarea "x"
type input "K&L Carrier Census File Process"
type textarea "x"
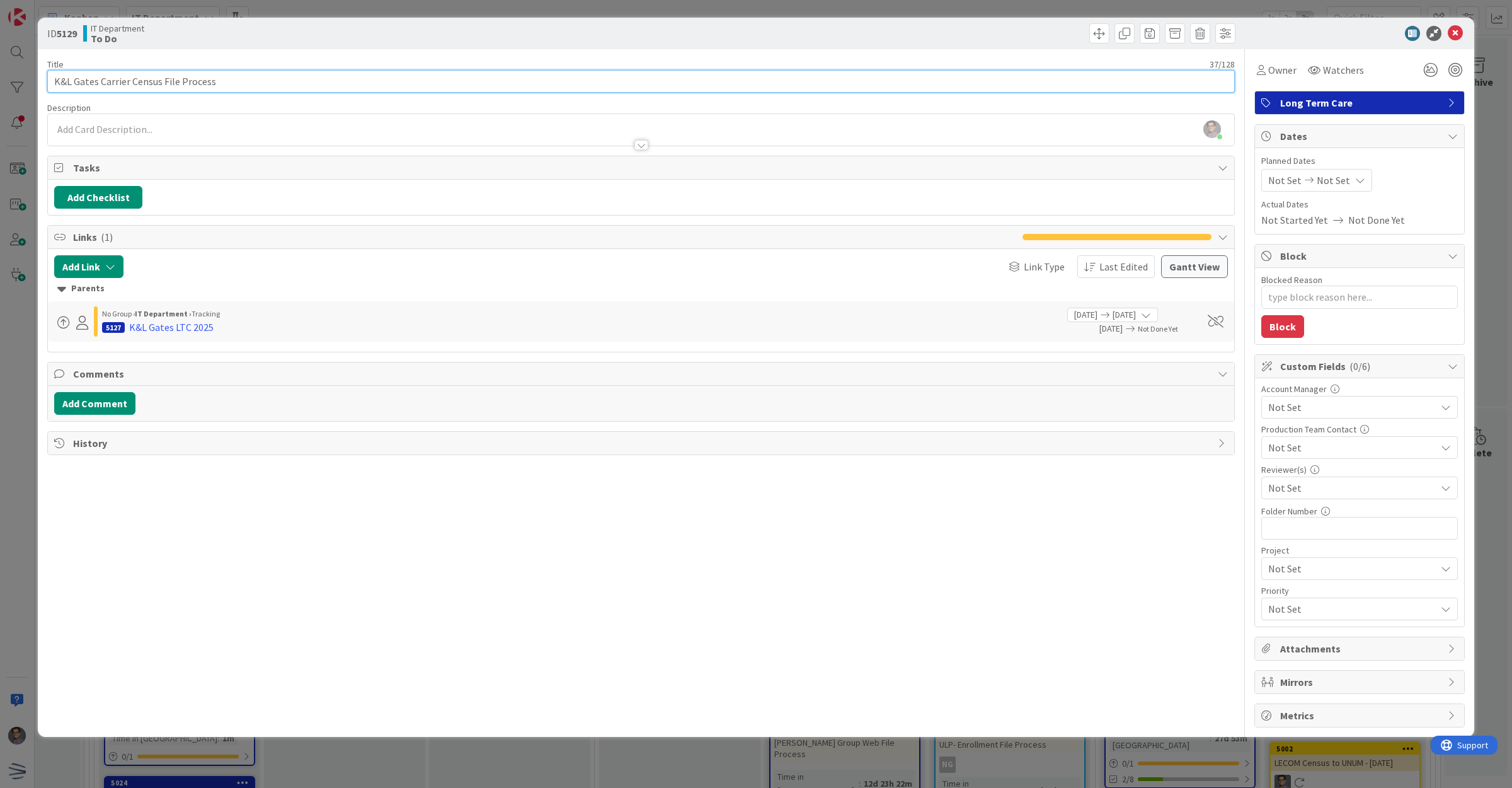
type input "K&L Gates Carrier Census File Process"
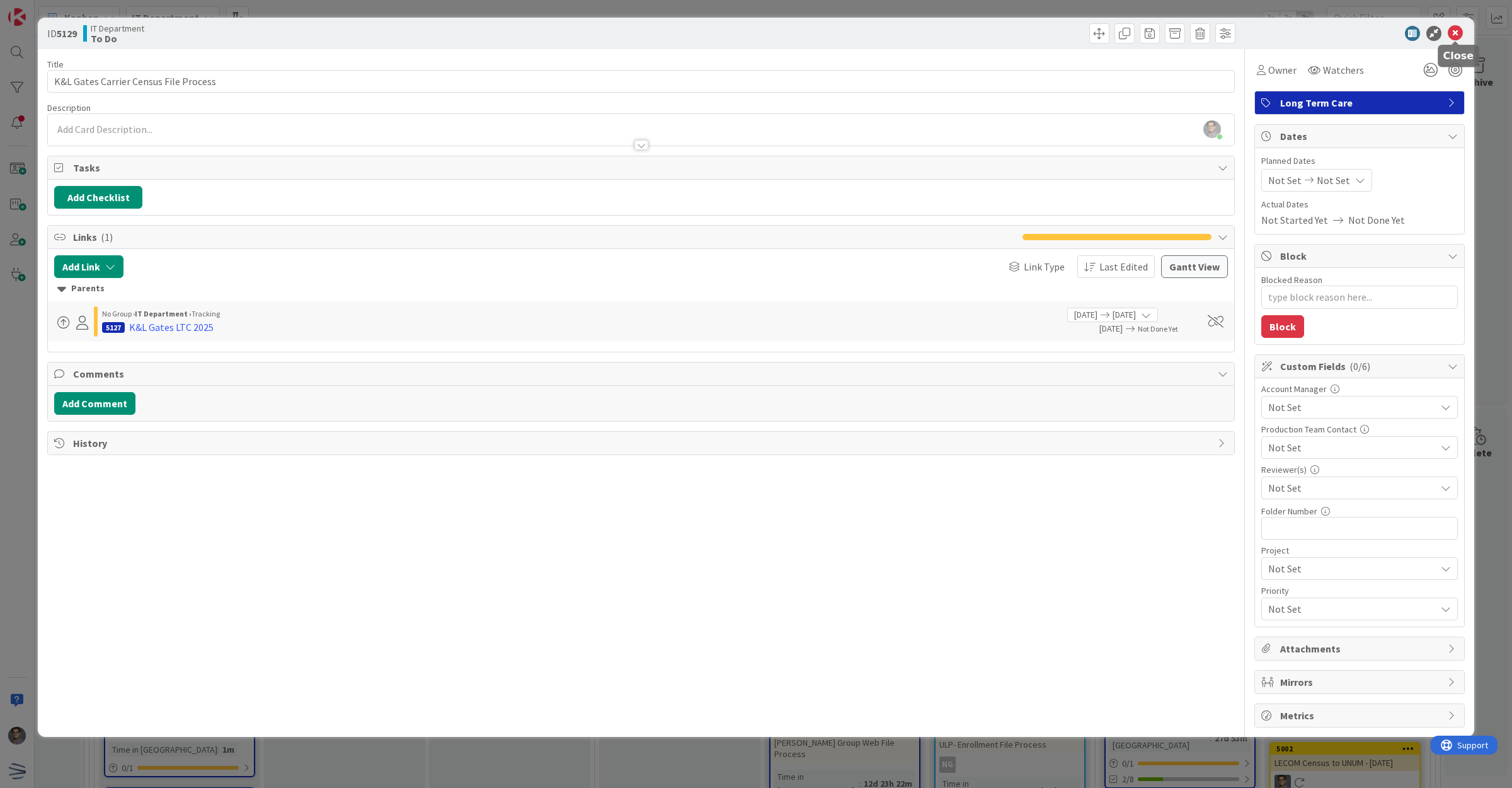
click at [1460, 30] on icon at bounding box center [1456, 34] width 15 height 15
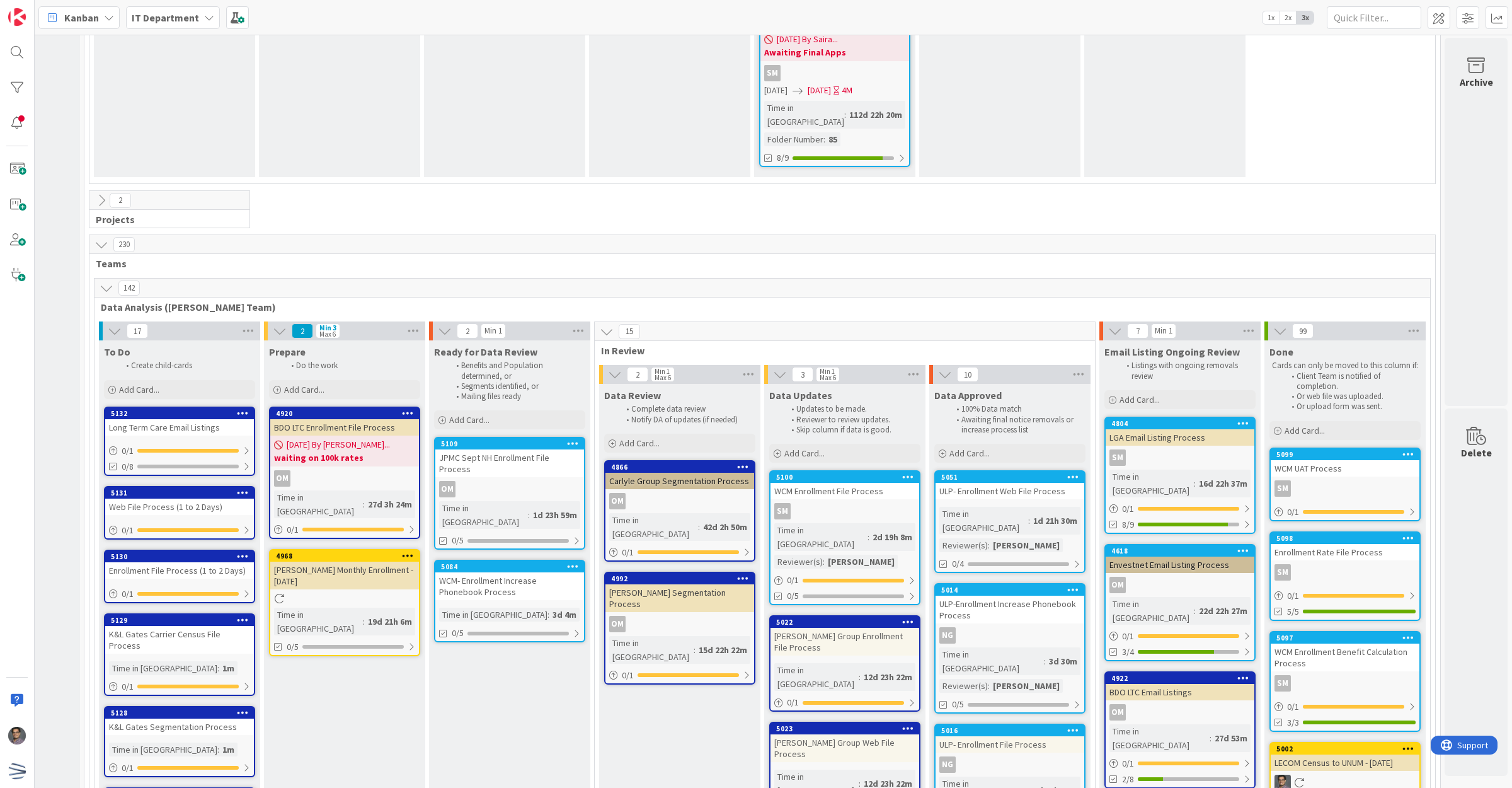
click at [129, 562] on div "Enrollment File Process (1 to 2 Days)" at bounding box center [180, 571] width 149 height 17
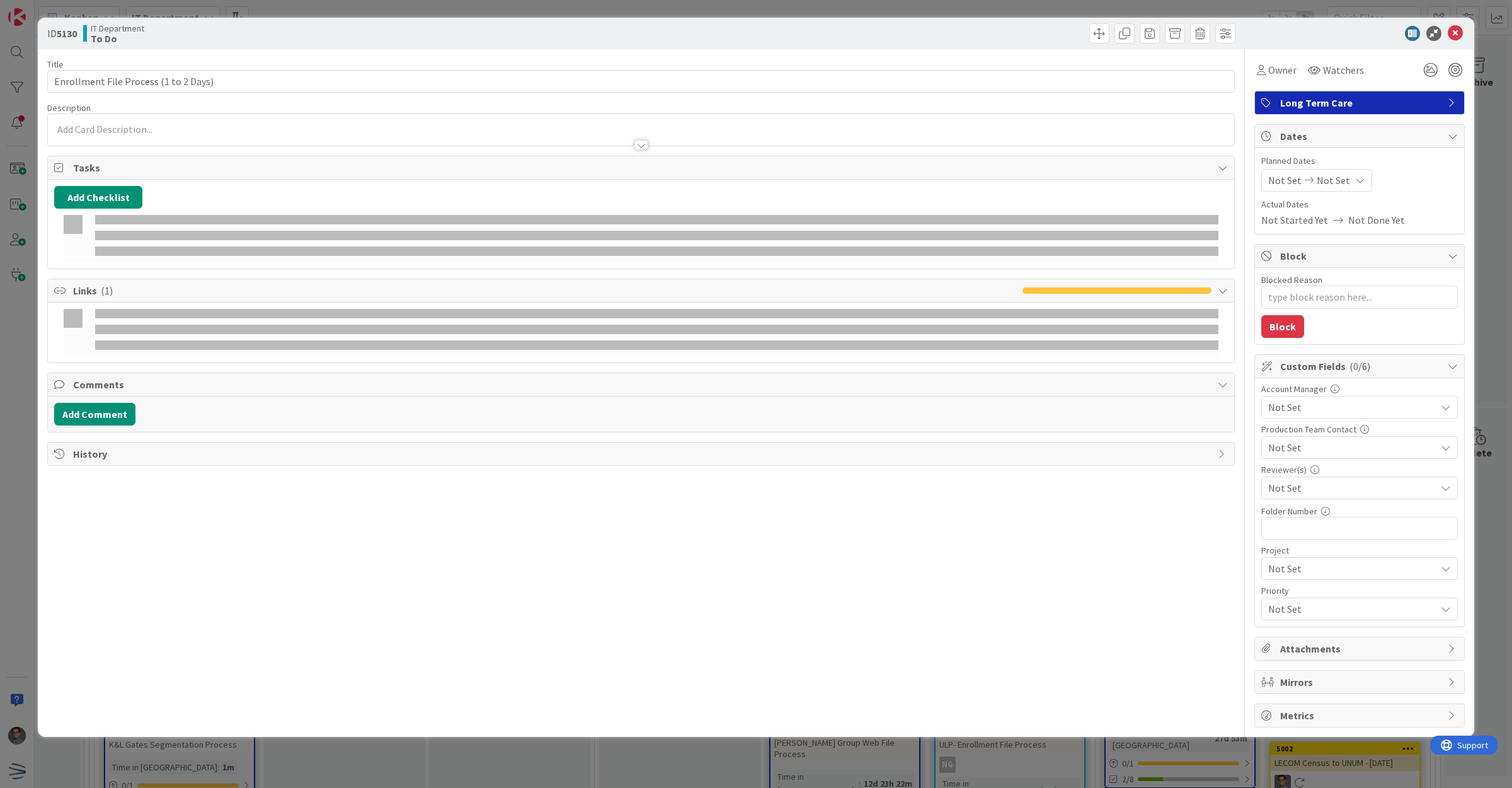
type textarea "x"
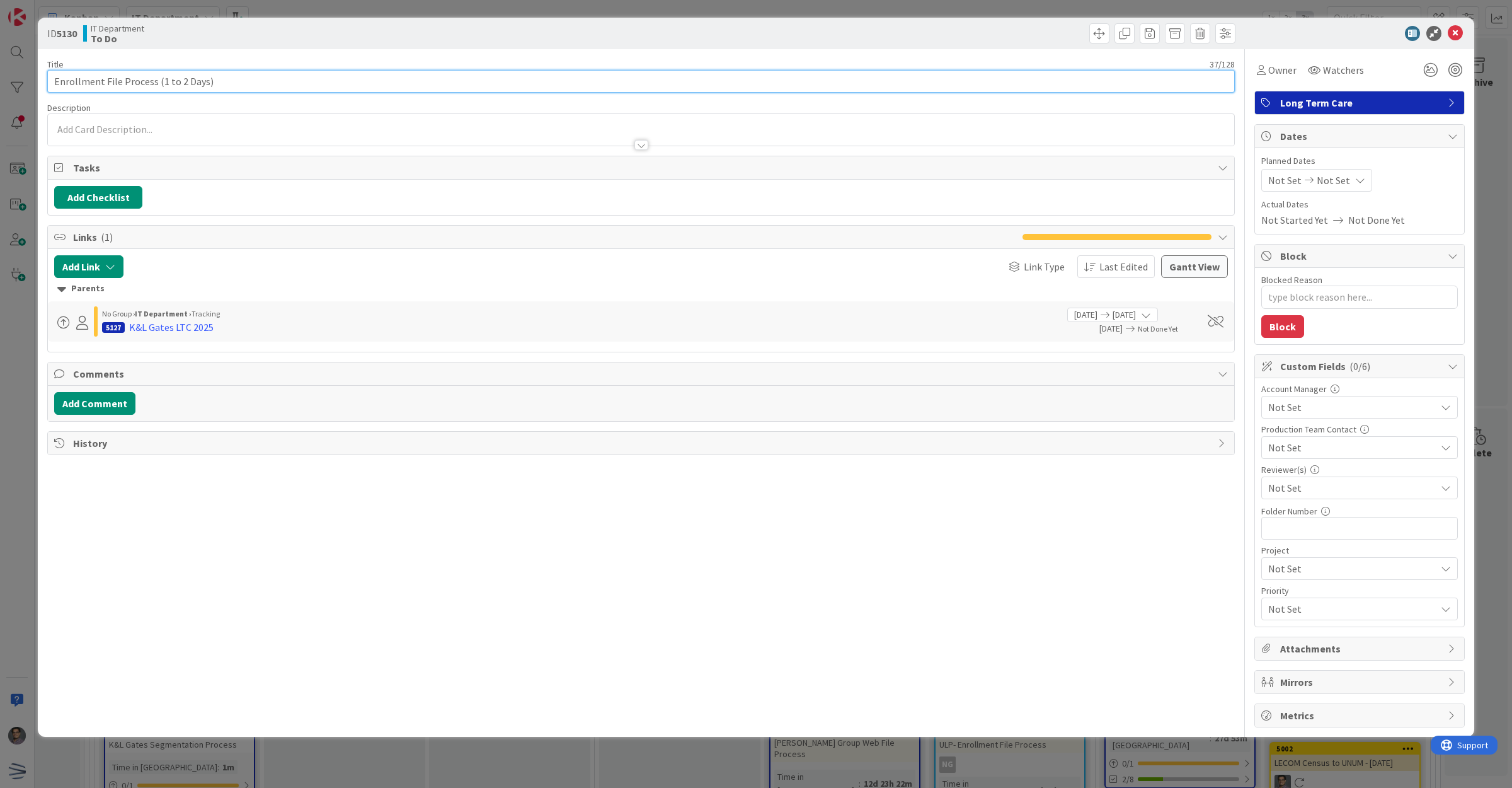
click at [52, 80] on input "Enrollment File Process (1 to 2 Days)" at bounding box center [641, 81] width 1187 height 23
type input "KEnrollment File Process (1 to 2 Days)"
type textarea "x"
type input "K&Enrollment File Process (1 to 2 Days)"
type textarea "x"
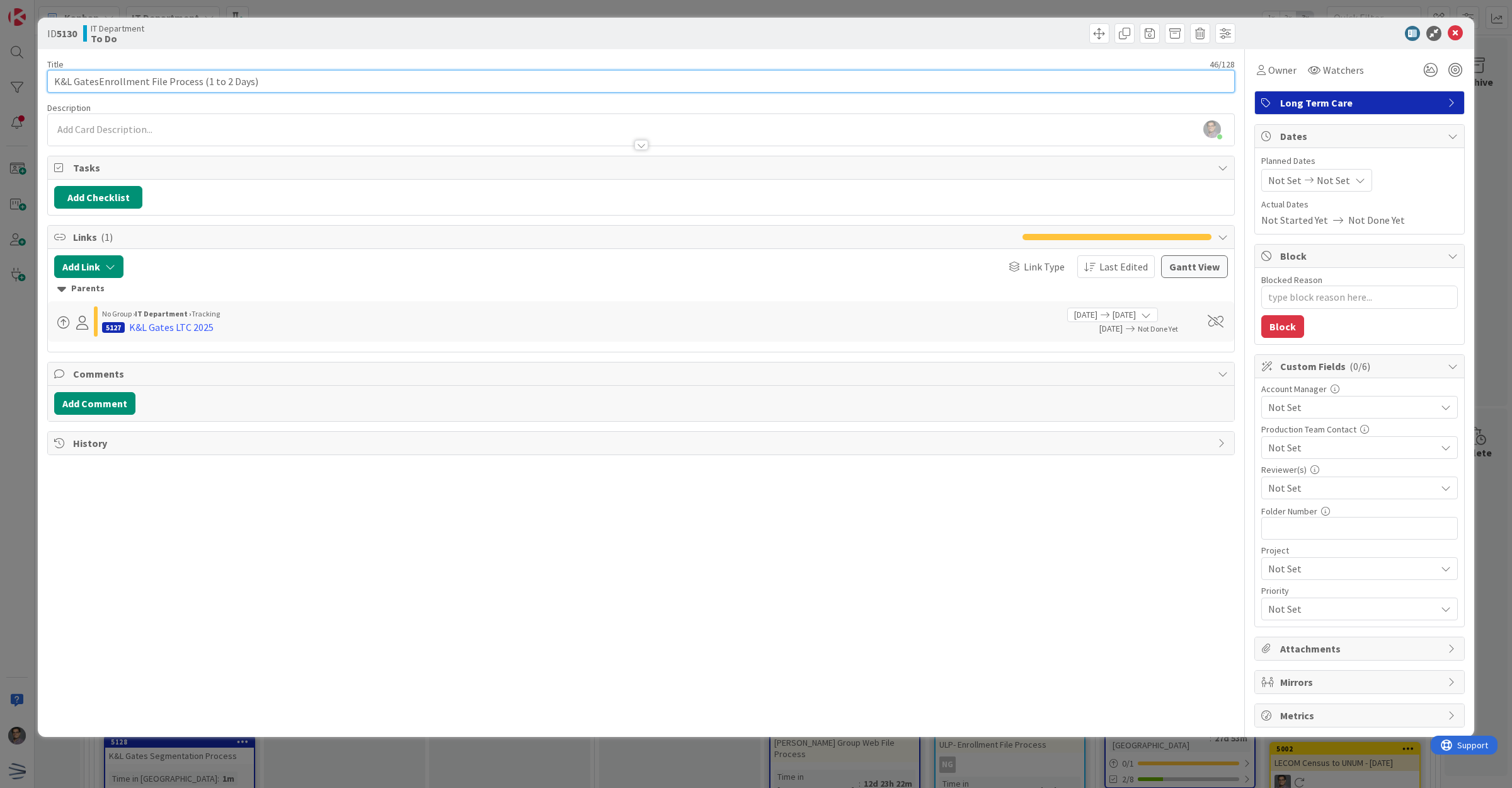
type input "K&L Gates Enrollment File Process (1 to 2 Days)"
type textarea "x"
drag, startPoint x: 198, startPoint y: 83, endPoint x: 360, endPoint y: 94, distance: 162.4
click at [360, 94] on div "Title 47 / 128 K&L Gates Enrollment File Process (1 to 2 Days) Description [PER…" at bounding box center [641, 387] width 1187 height 678
type input "K&L Gates Enrollment File Process"
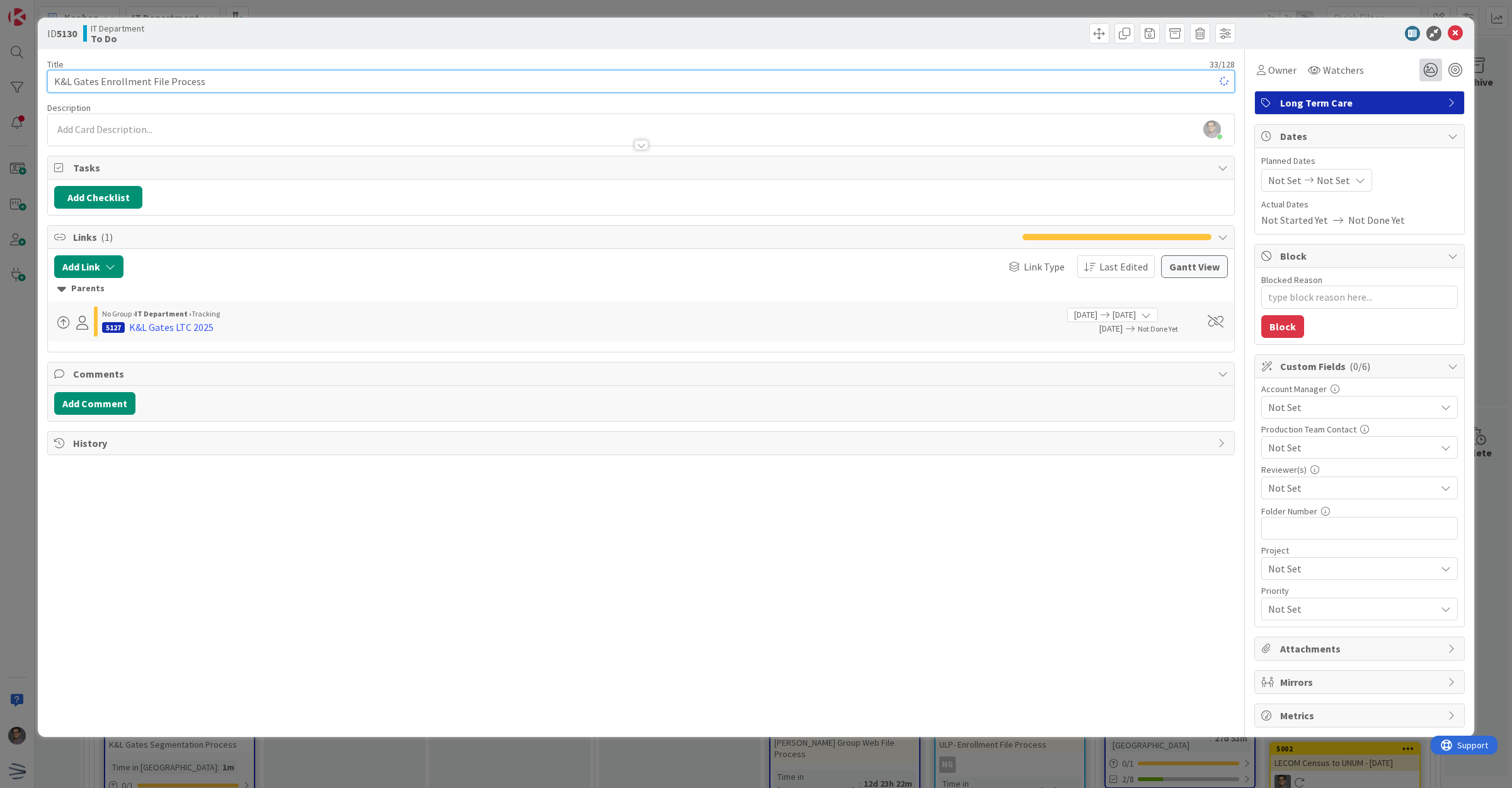
type textarea "x"
type input "K&L Gates Enrollment File Process"
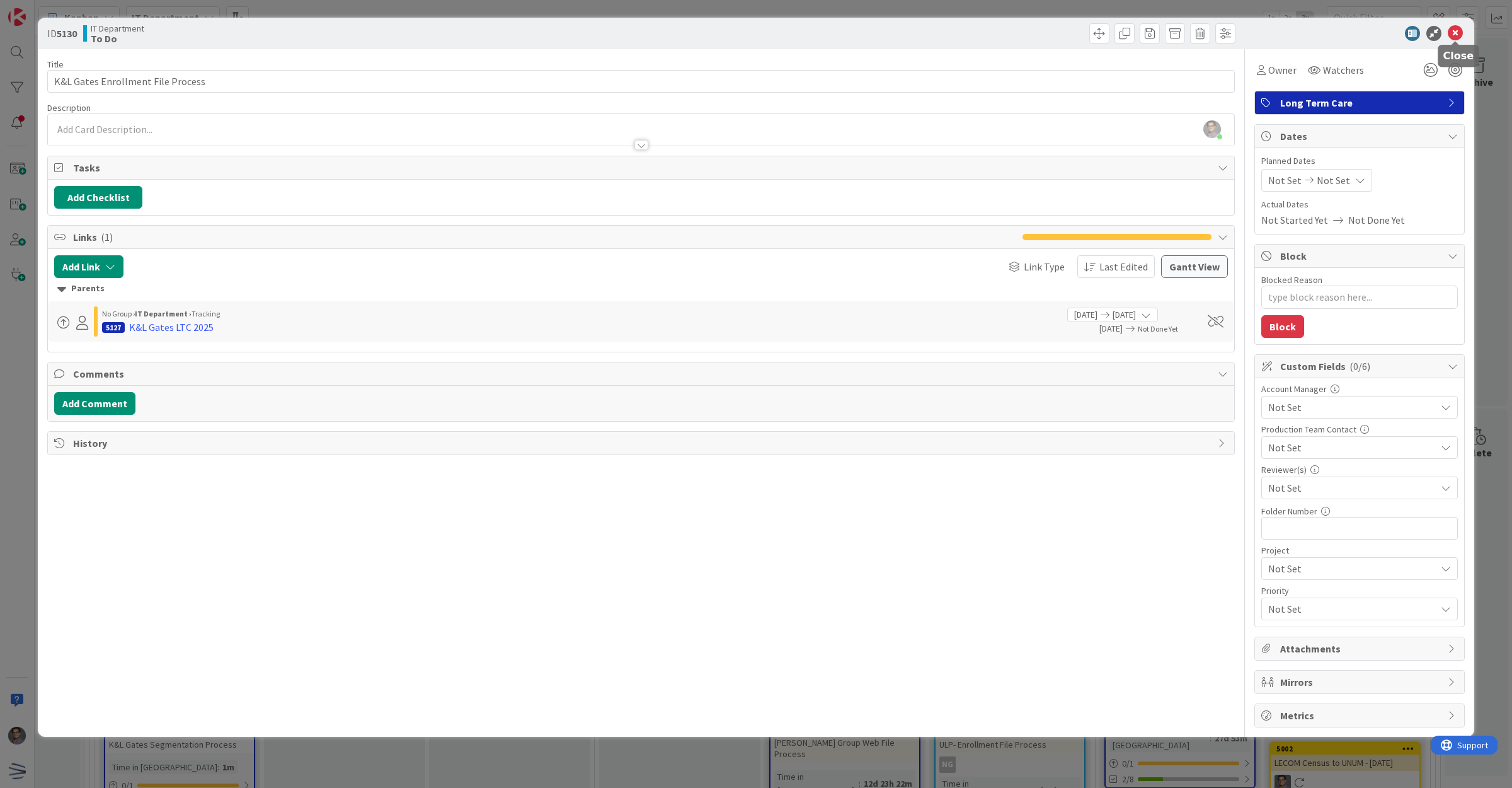
click at [1451, 26] on icon at bounding box center [1456, 34] width 15 height 15
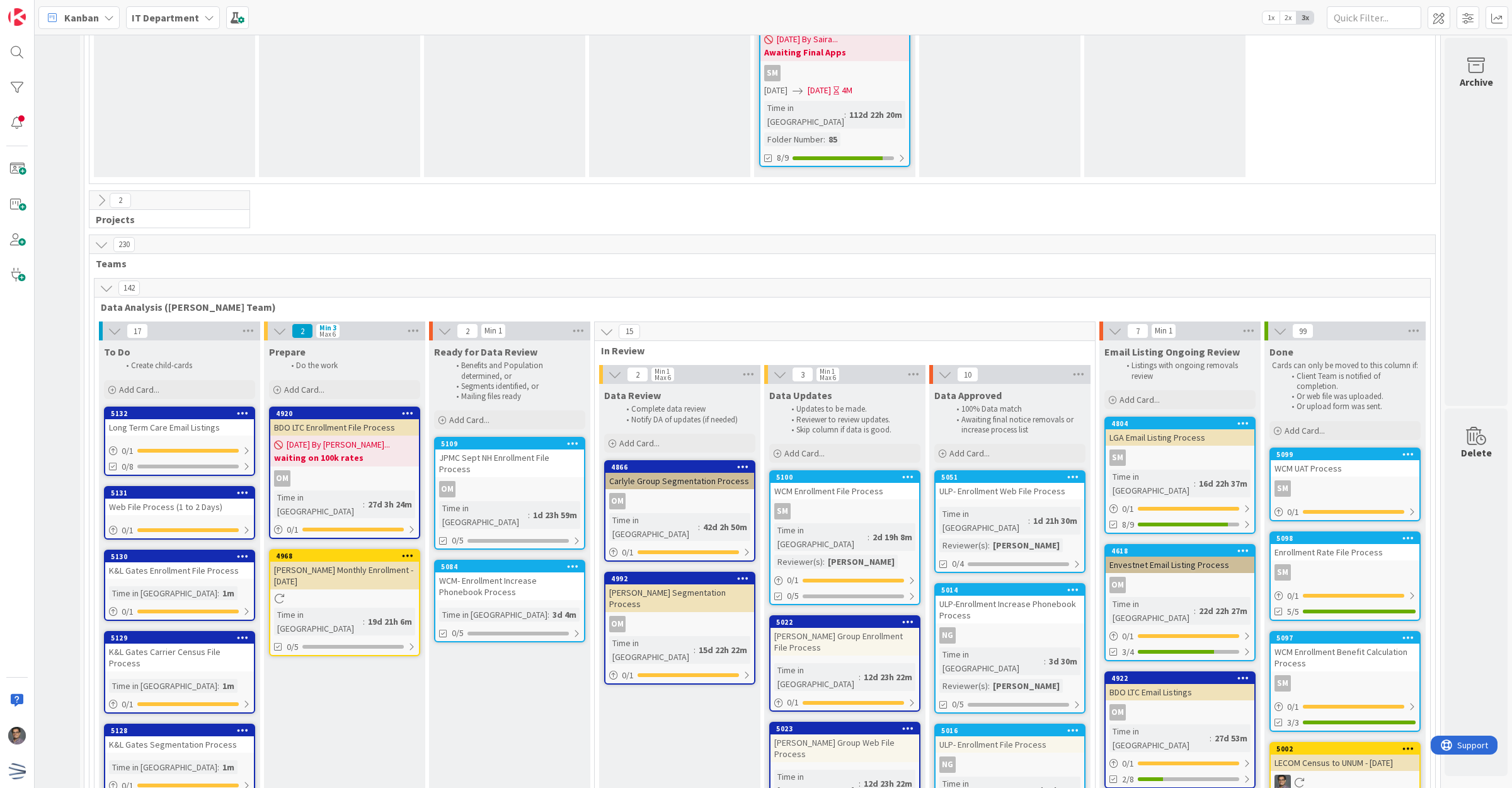
click at [178, 419] on div "Long Term Care Email Listings" at bounding box center [180, 427] width 149 height 17
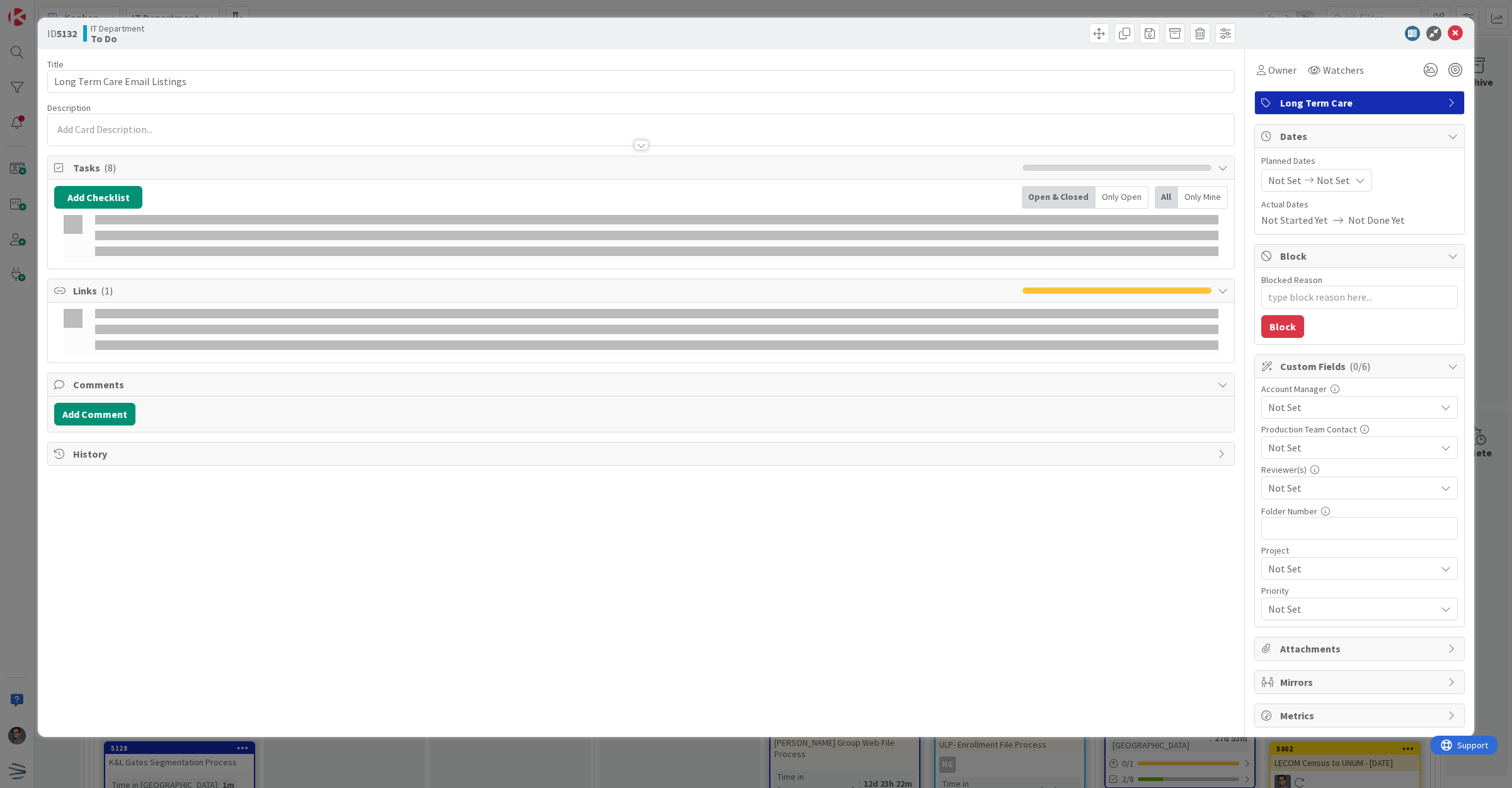
type textarea "x"
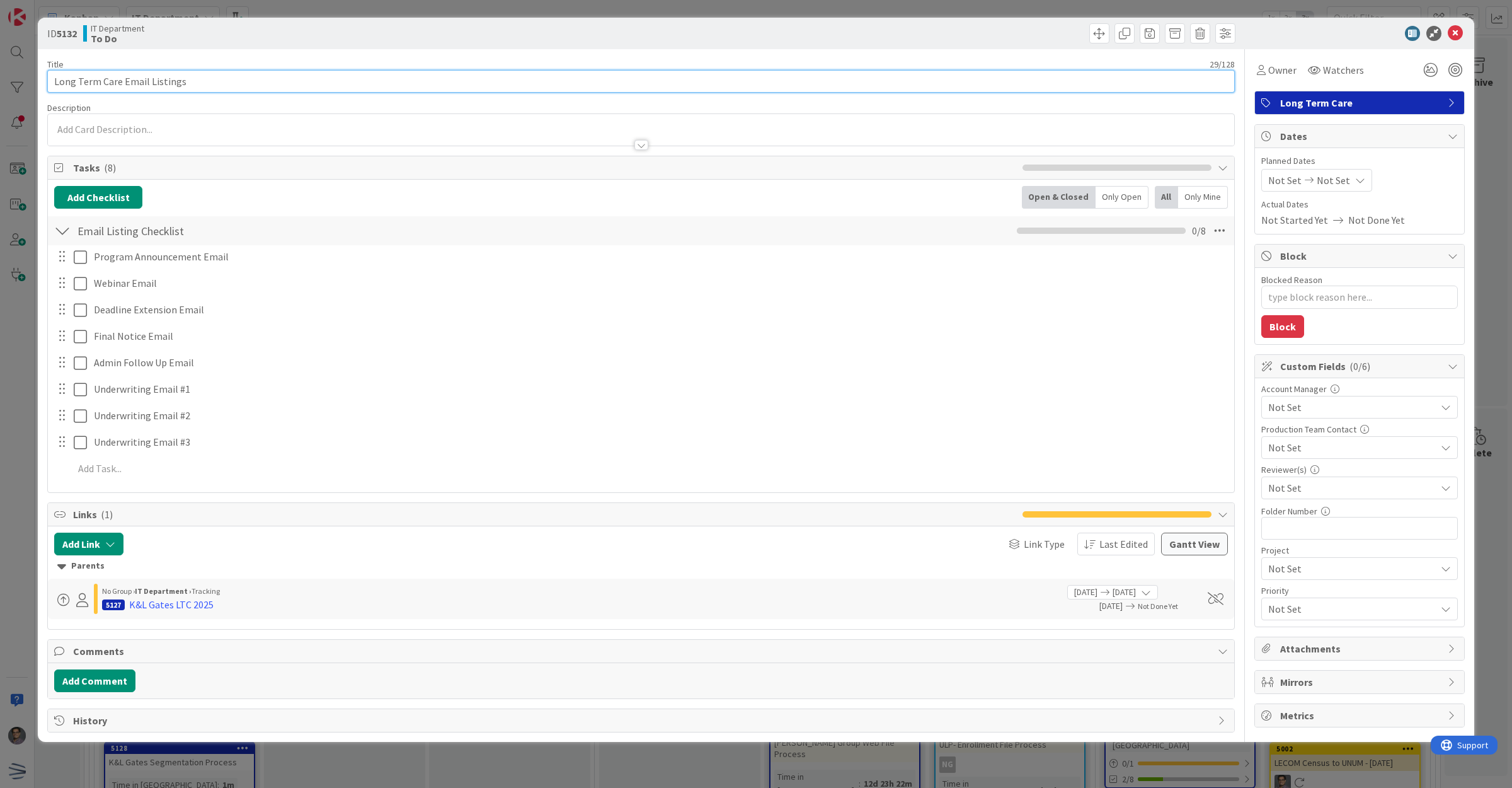
click at [55, 83] on input "Long Term Care Email Listings" at bounding box center [641, 81] width 1187 height 23
type input "KLong Term Care Email Listings"
type textarea "x"
type input "K&Long Term Care Email Listings"
type textarea "x"
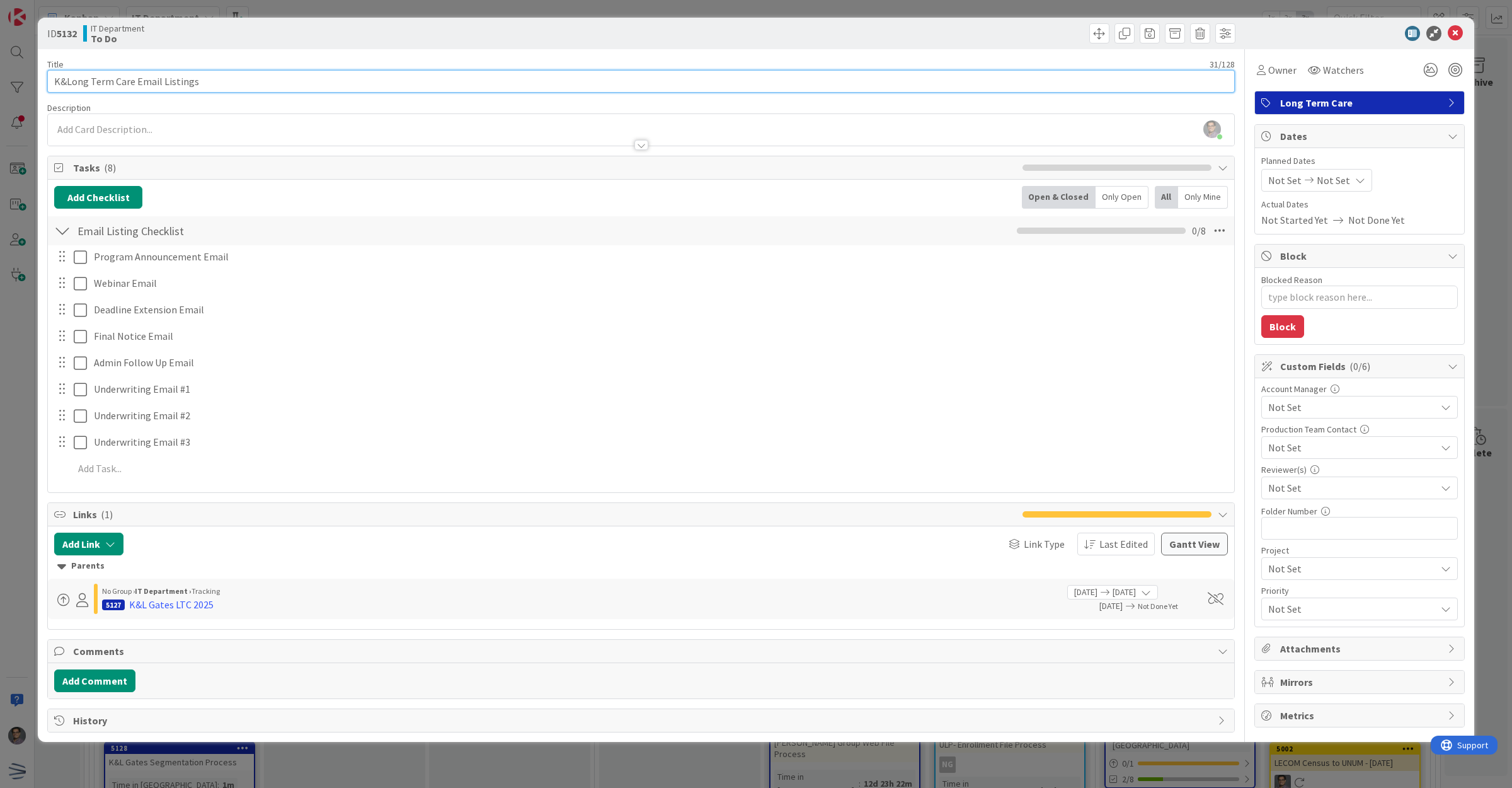
type input "K&LLong Term Care Email Listings"
type textarea "x"
type input "K&L Gates Long Term Care Email Listings"
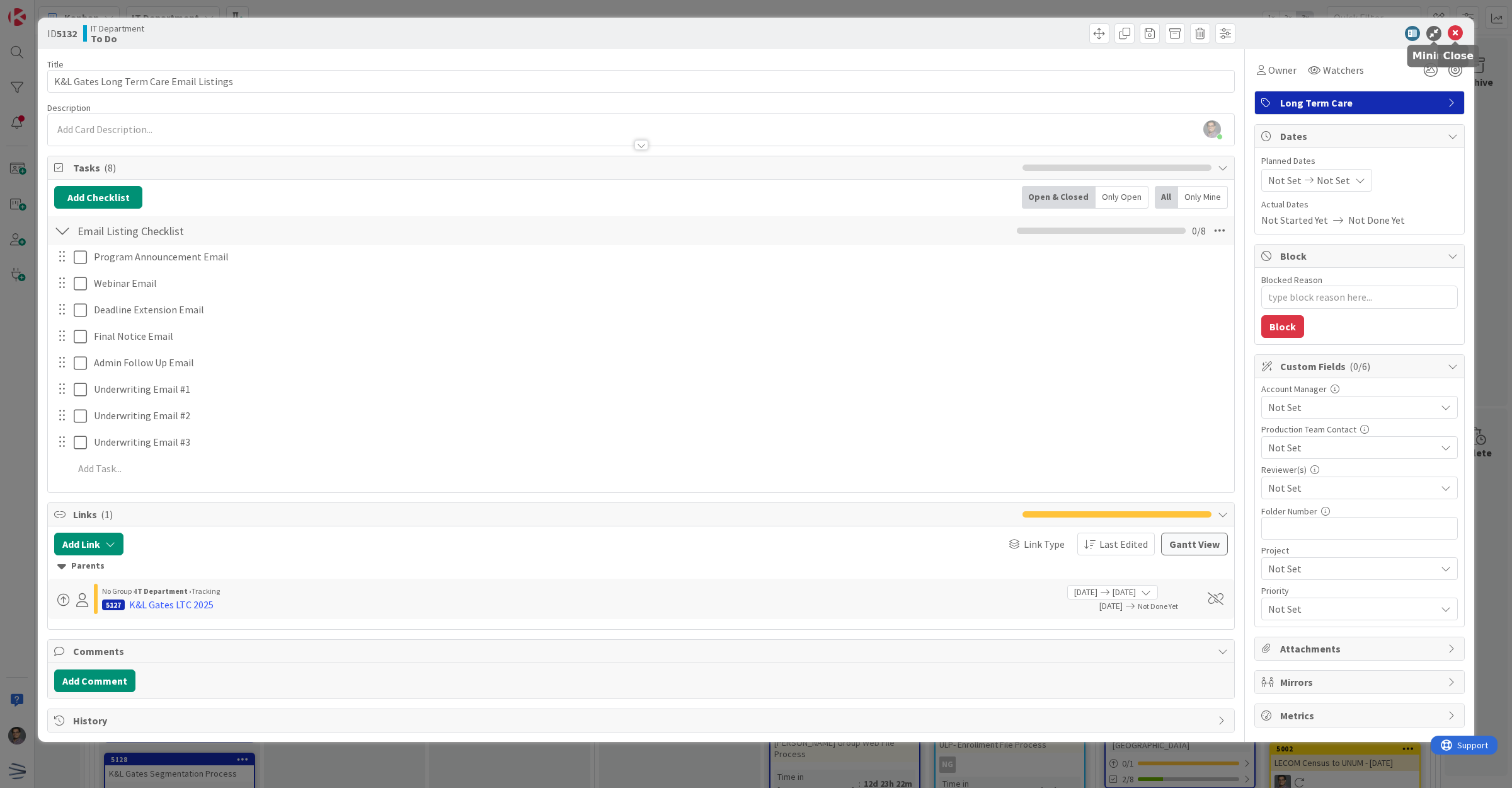
click at [1456, 36] on icon at bounding box center [1456, 34] width 15 height 15
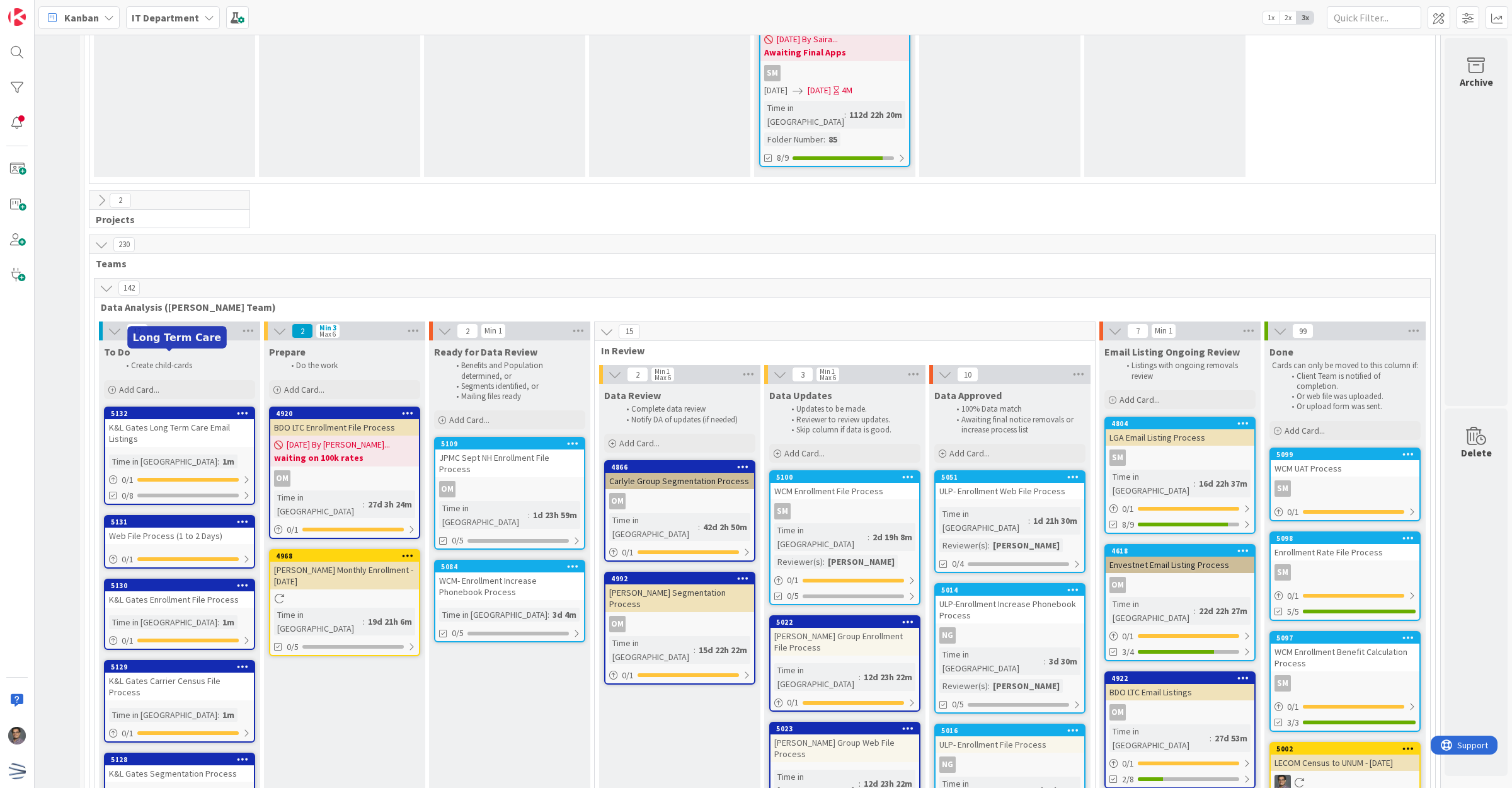
click at [175, 528] on div "Web File Process (1 to 2 Days)" at bounding box center [180, 536] width 149 height 17
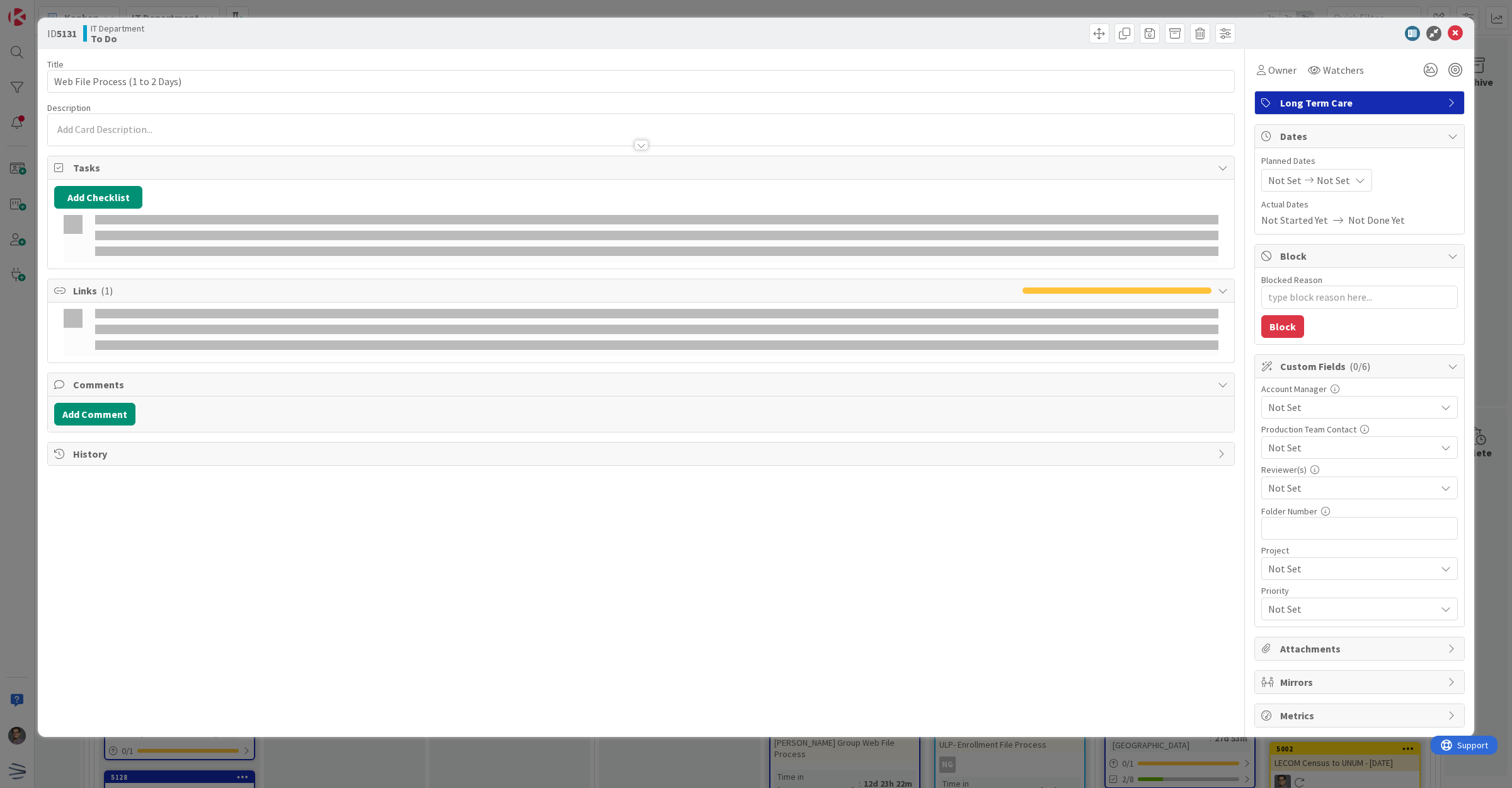
type textarea "x"
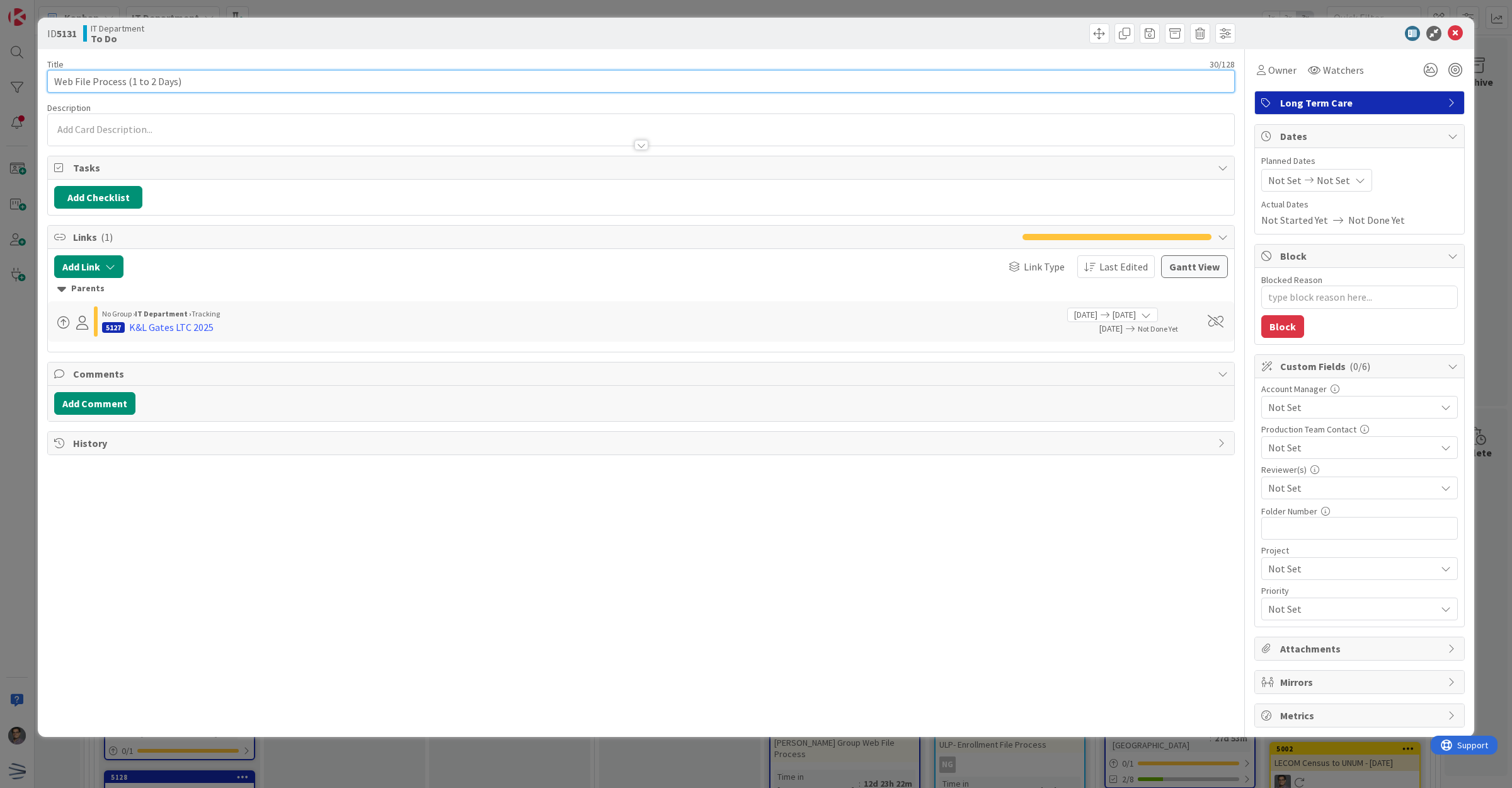
click at [54, 79] on input "Web File Process (1 to 2 Days)" at bounding box center [641, 81] width 1187 height 23
type input "KWeb File Process (1 to 2 Days)"
type textarea "x"
type input "K&L Gates Web File Process (1 to 2 Days)"
type textarea "x"
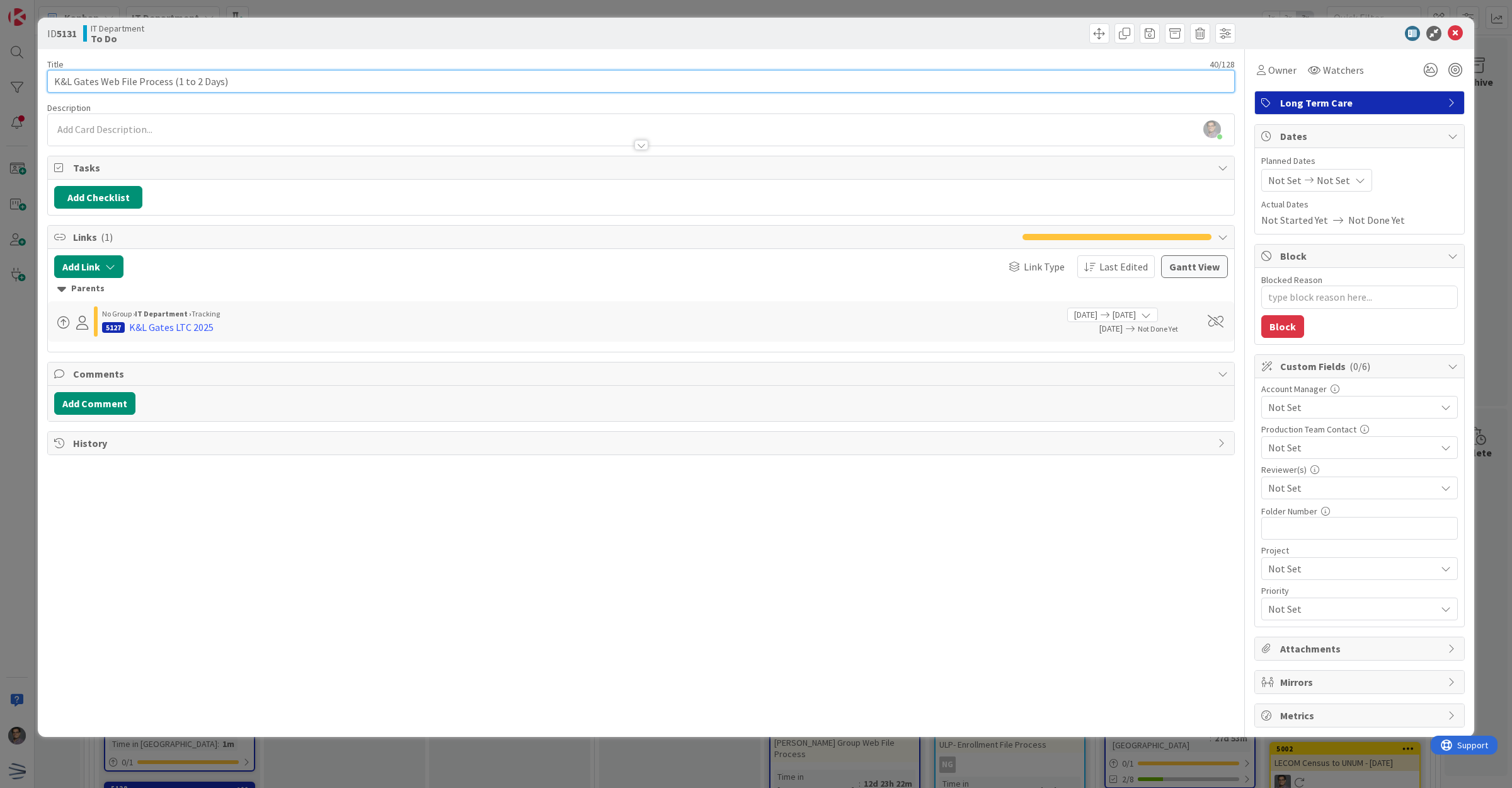
drag, startPoint x: 171, startPoint y: 83, endPoint x: 224, endPoint y: 82, distance: 53.0
click at [224, 82] on input "K&L Gates Web File Process (1 to 2 Days)" at bounding box center [641, 81] width 1187 height 23
type input "K&L Gates Web File Process"
type textarea "x"
type input "K&L Gates Web File Process"
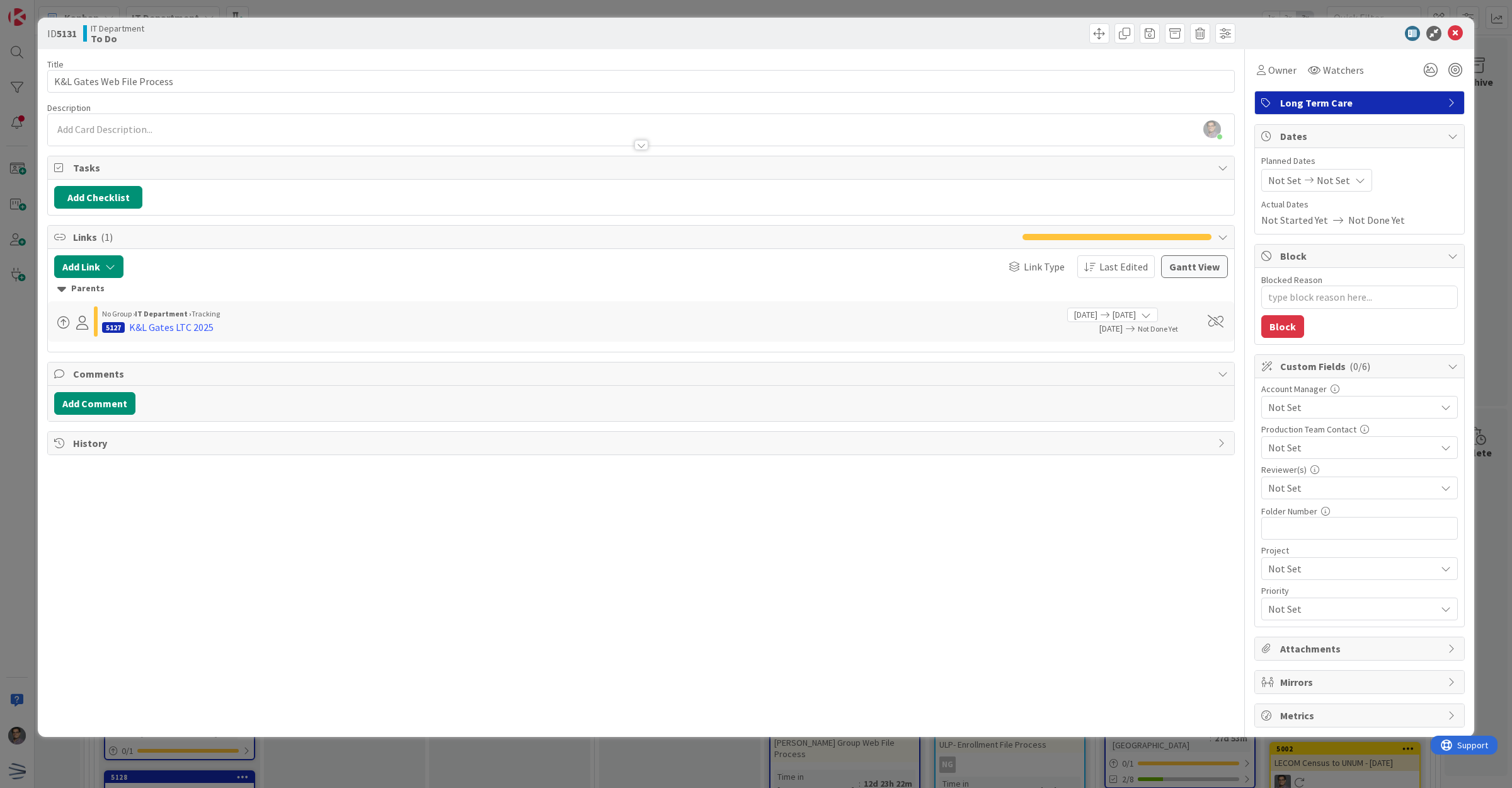
click at [1446, 34] on div at bounding box center [1353, 34] width 223 height 15
click at [1447, 34] on div at bounding box center [1353, 34] width 223 height 15
click at [1448, 34] on icon at bounding box center [1456, 34] width 15 height 15
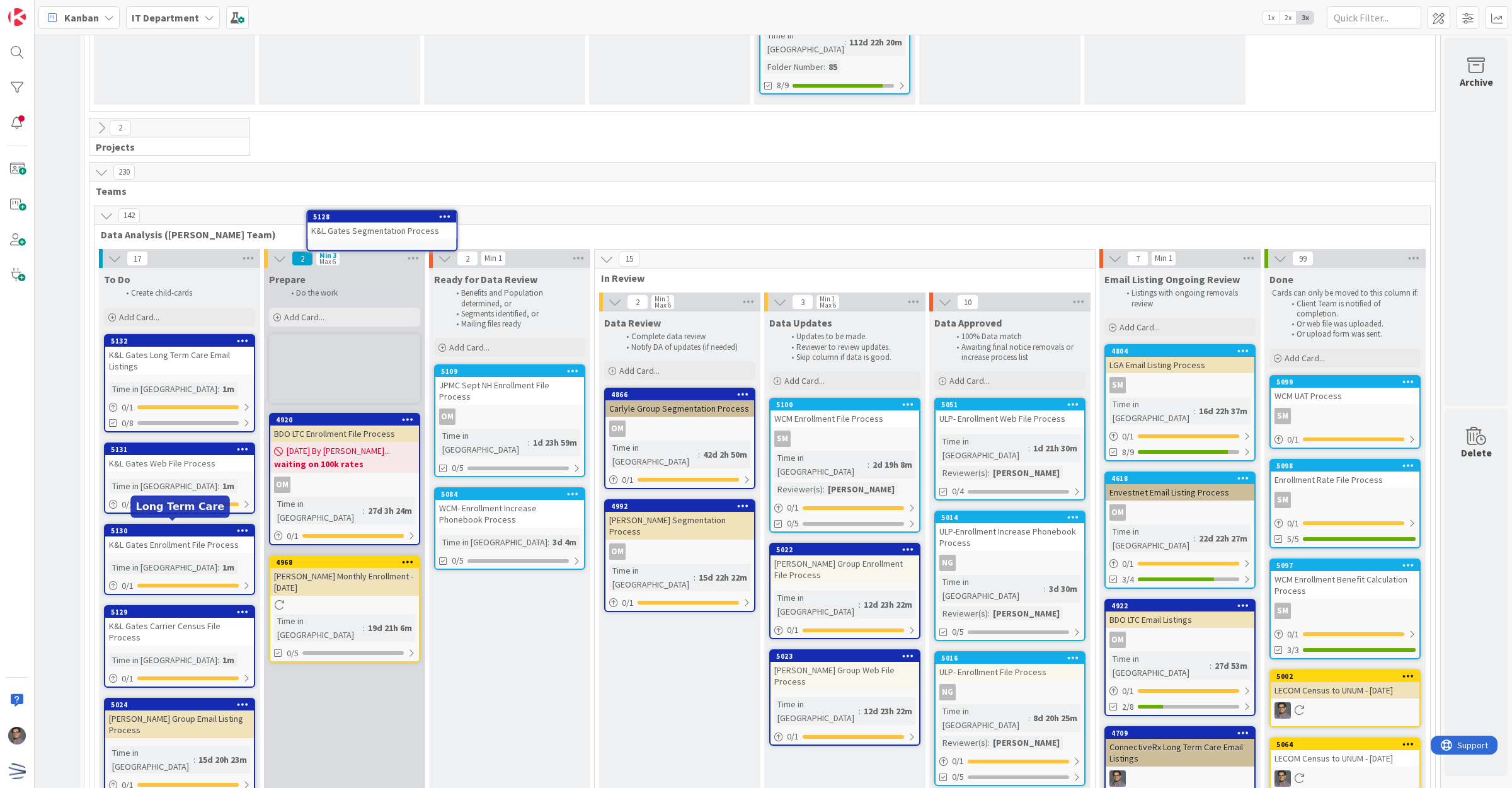
scroll to position [2129, 130]
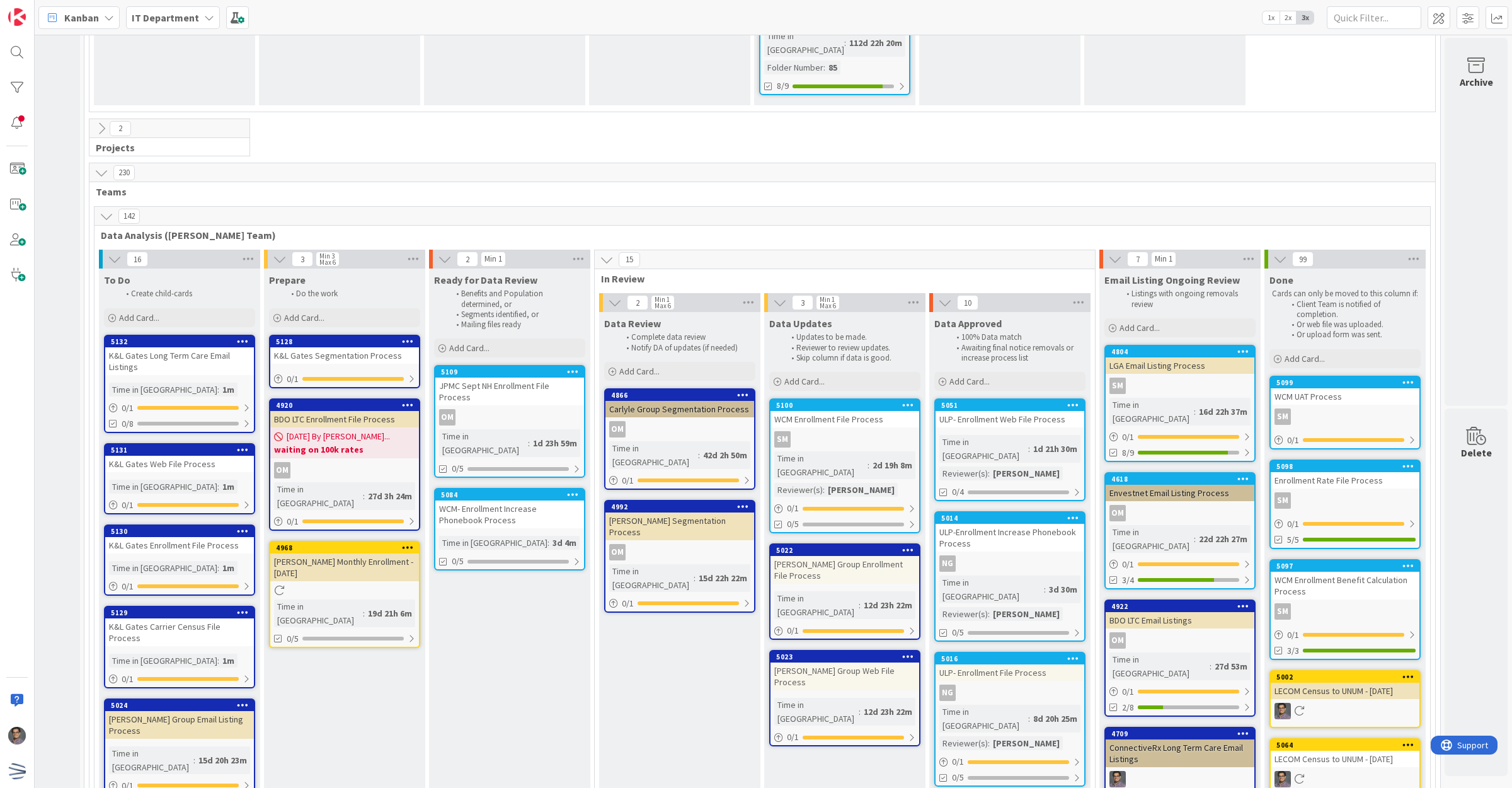
click at [348, 348] on div "K&L Gates Segmentation Process" at bounding box center [345, 356] width 149 height 17
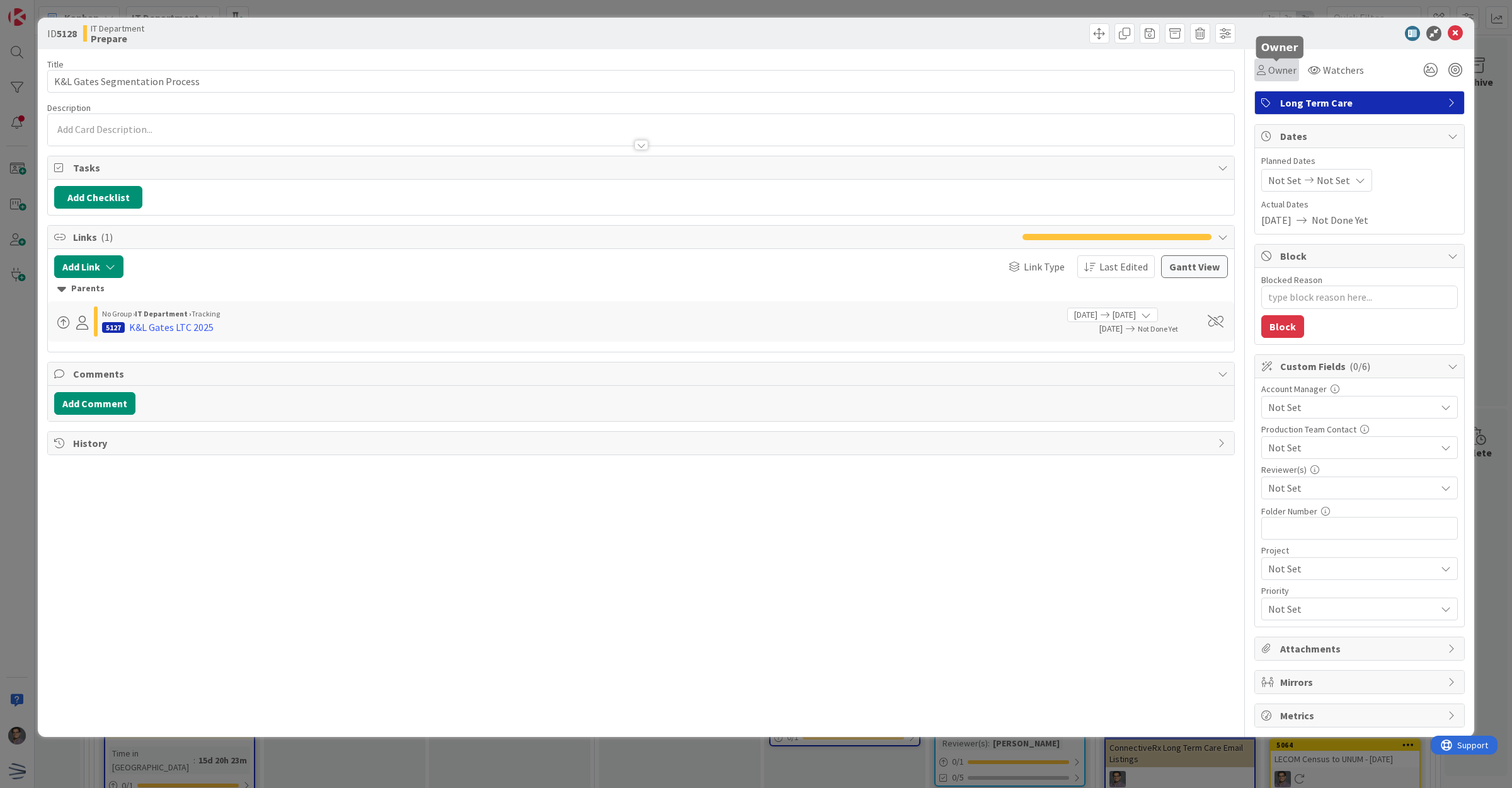
click at [1264, 70] on icon at bounding box center [1261, 70] width 9 height 10
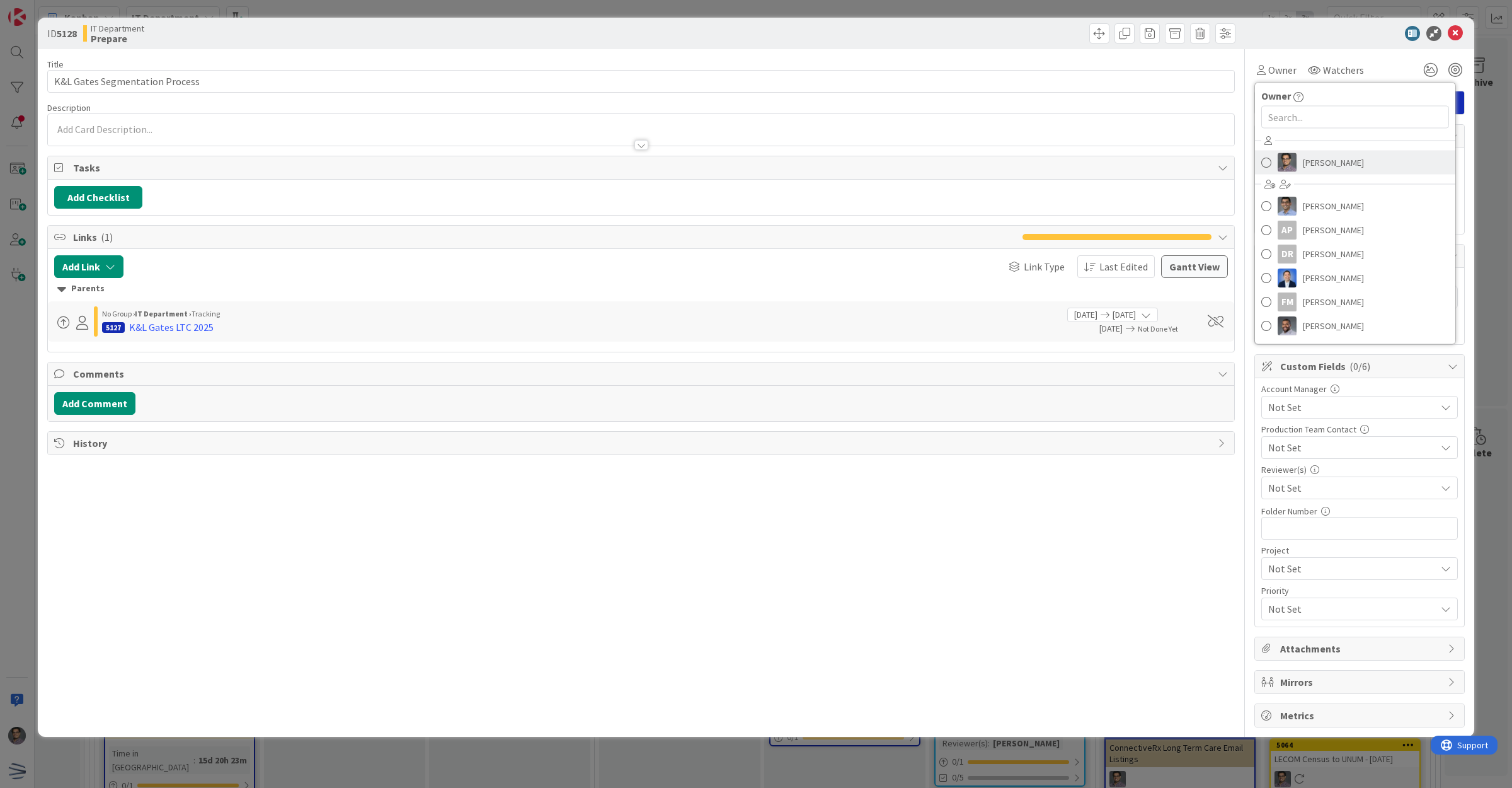
click at [1321, 159] on span "[PERSON_NAME]" at bounding box center [1333, 162] width 61 height 19
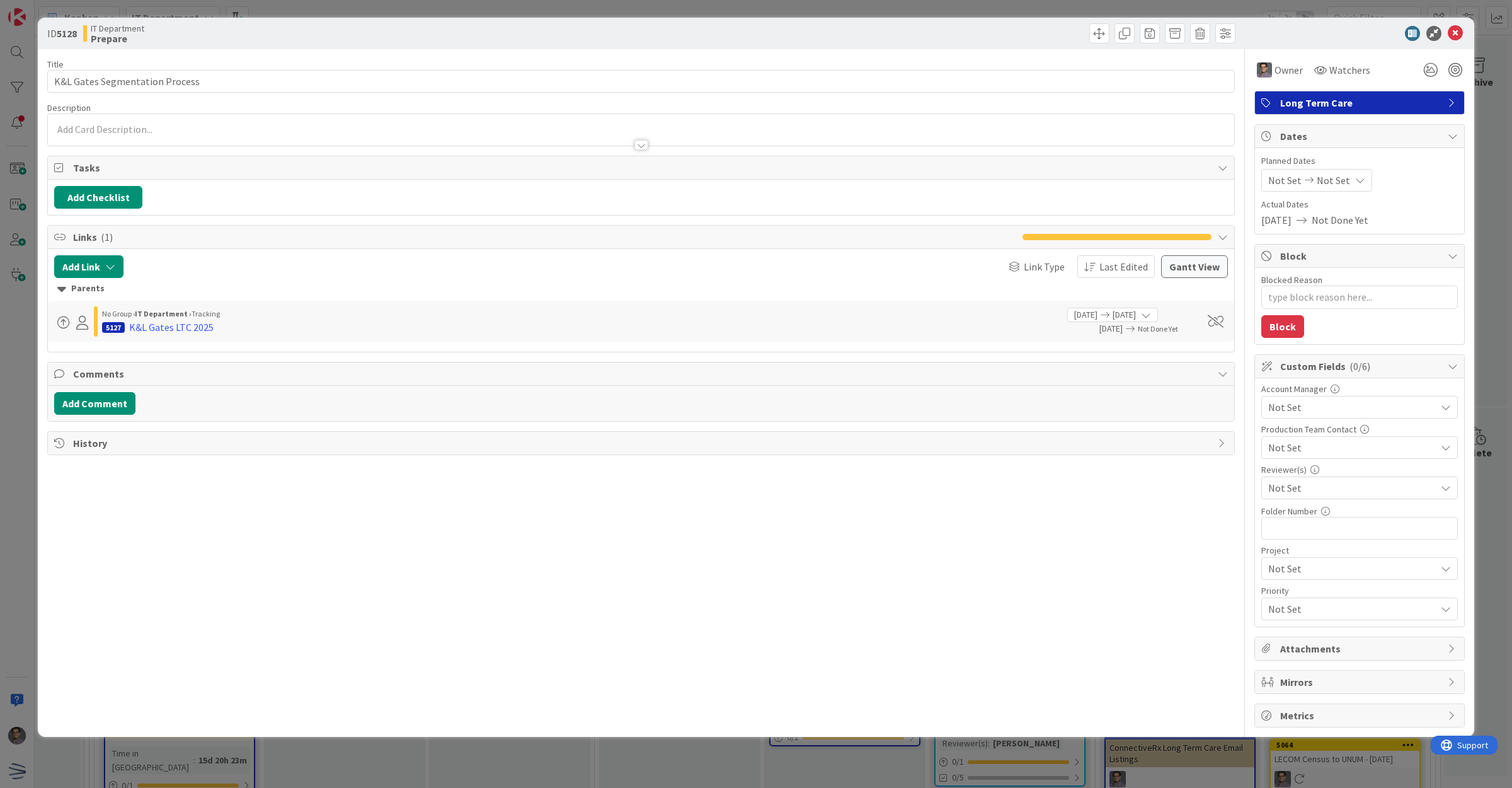
type textarea "x"
click at [1456, 28] on icon at bounding box center [1456, 34] width 15 height 15
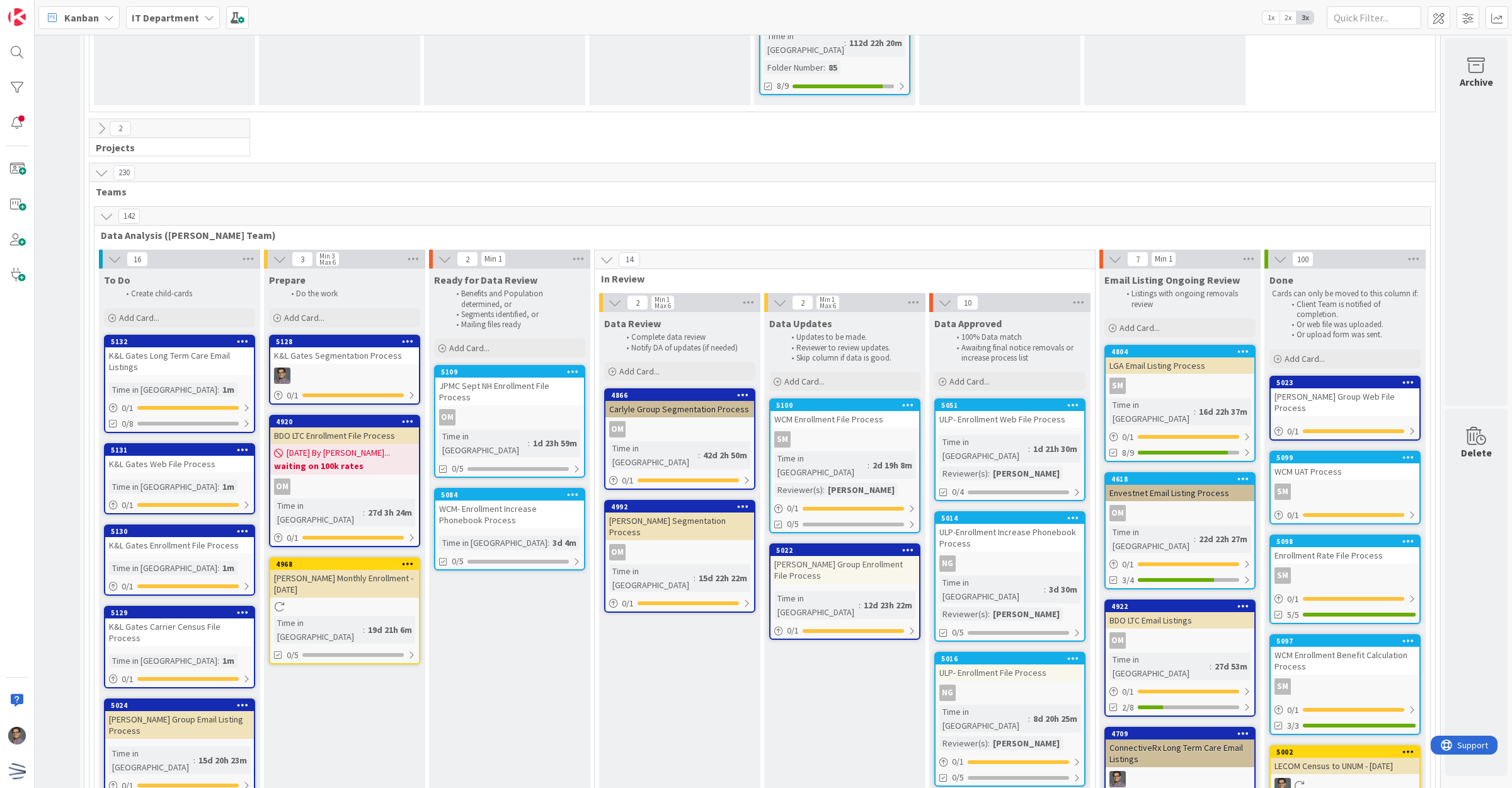
scroll to position [2129, 131]
